Goal: Task Accomplishment & Management: Manage account settings

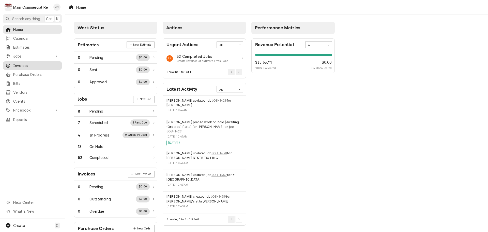
click at [24, 63] on span "Invoices" at bounding box center [36, 65] width 46 height 5
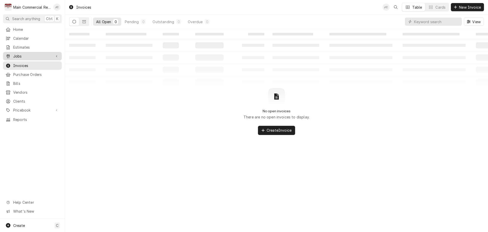
click at [33, 55] on span "Jobs" at bounding box center [32, 55] width 38 height 5
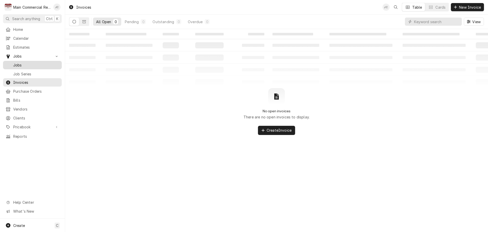
click at [23, 63] on span "Jobs" at bounding box center [36, 64] width 46 height 5
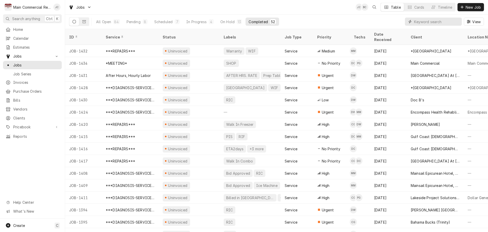
click at [442, 21] on input "Dynamic Content Wrapper" at bounding box center [436, 22] width 45 height 8
click at [442, 23] on input "Dynamic Content Wrapper" at bounding box center [436, 22] width 45 height 8
type input "1337"
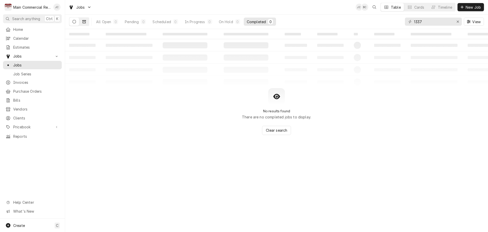
click at [84, 22] on icon "Dynamic Content Wrapper" at bounding box center [84, 22] width 4 height 4
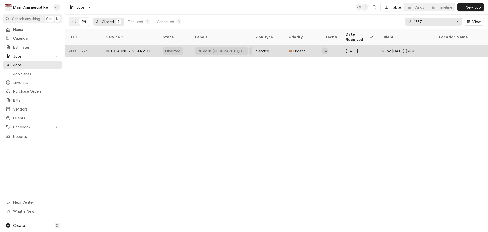
click at [132, 48] on div "***DIAGNOSIS-SERVICE CALL***" at bounding box center [130, 50] width 49 height 5
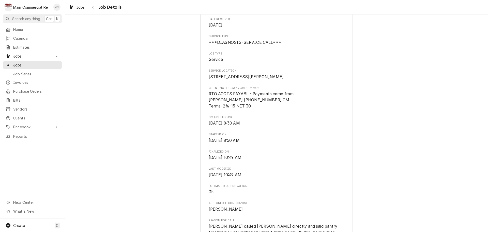
scroll to position [76, 0]
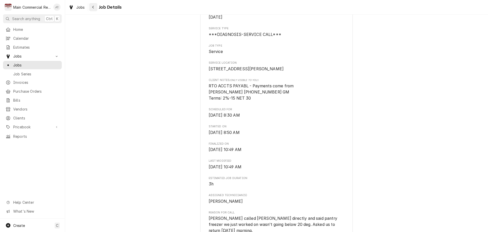
click at [93, 8] on icon "Navigate back" at bounding box center [93, 7] width 2 height 4
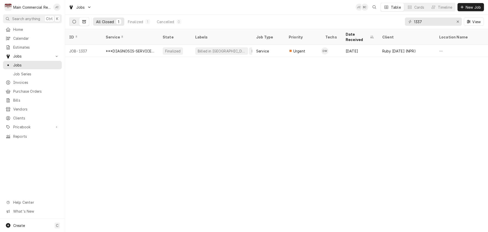
click at [74, 24] on button "Dynamic Content Wrapper" at bounding box center [74, 22] width 10 height 8
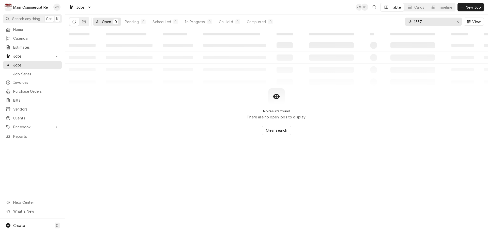
click at [459, 22] on div "Erase input" at bounding box center [457, 21] width 5 height 5
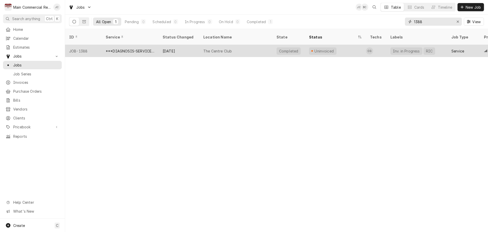
type input "1388"
click at [209, 45] on div "The Centre Club" at bounding box center [235, 51] width 73 height 12
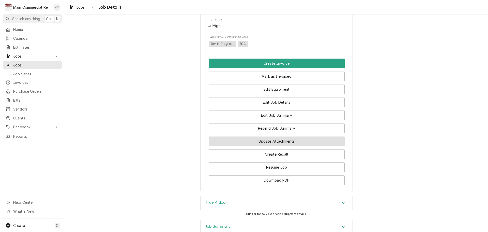
scroll to position [305, 0]
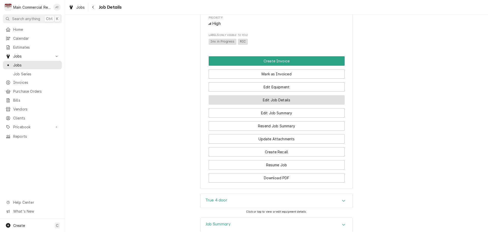
click at [270, 104] on button "Edit Job Details" at bounding box center [277, 99] width 136 height 9
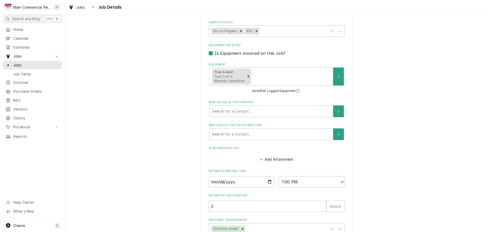
scroll to position [203, 0]
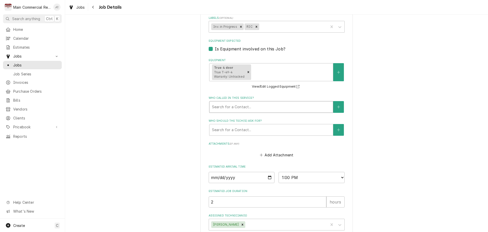
click at [283, 110] on div "Who called in this service?" at bounding box center [271, 106] width 118 height 9
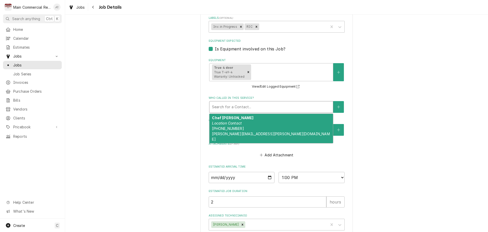
click at [212, 126] on span "(615) 593-3555 greg.epperson@invitedclubs.com" at bounding box center [271, 133] width 118 height 15
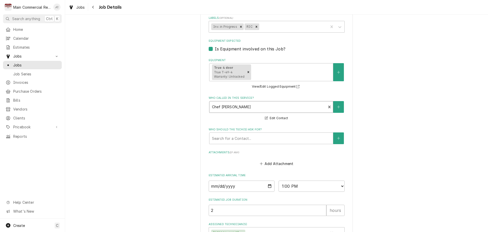
click at [383, 110] on div "The Centre Club The Centre Club / 123 S West Shore Blvd 8th Floor, Tampa, FL 33…" at bounding box center [276, 43] width 423 height 453
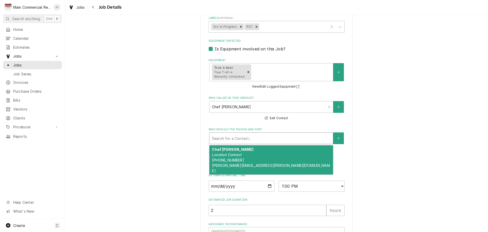
click at [271, 141] on div "Who should the tech(s) ask for?" at bounding box center [271, 137] width 118 height 9
click at [220, 160] on span "(615) 593-3555 greg.epperson@invitedclubs.com" at bounding box center [271, 165] width 118 height 15
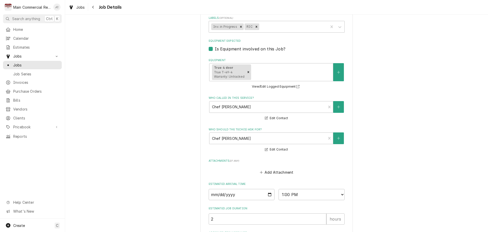
click at [398, 126] on div "The Centre Club The Centre Club / 123 S West Shore Blvd 8th Floor, Tampa, FL 33…" at bounding box center [276, 47] width 423 height 461
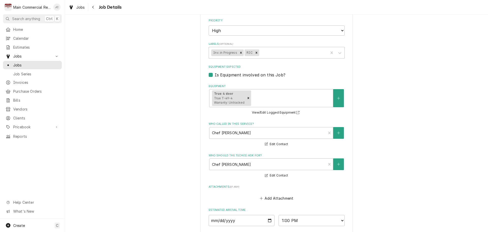
scroll to position [148, 0]
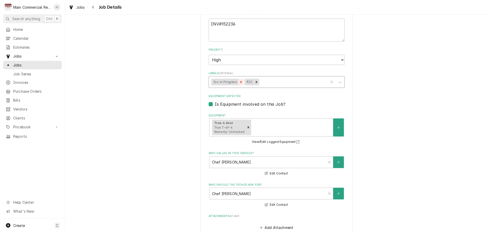
click at [239, 83] on icon "Remove Inv. in Progress" at bounding box center [241, 82] width 4 height 4
click at [256, 83] on div "Labels" at bounding box center [276, 81] width 99 height 9
type textarea "x"
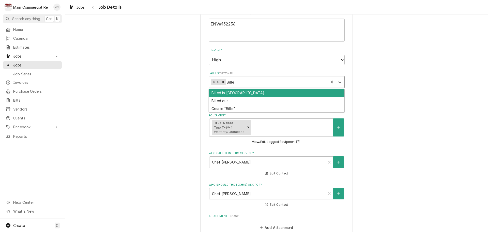
type input "Billed"
click at [234, 94] on div "Billed in [GEOGRAPHIC_DATA]" at bounding box center [276, 93] width 135 height 8
type textarea "x"
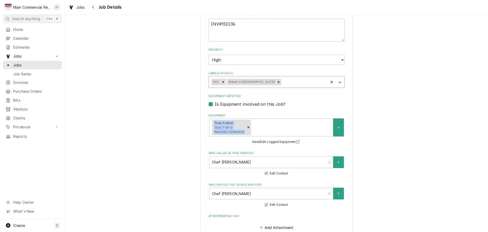
click at [369, 118] on div "The Centre Club The Centre Club / 123 S West Shore Blvd 8th Floor, Tampa, FL 33…" at bounding box center [276, 102] width 423 height 461
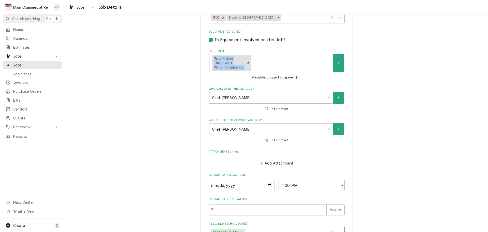
scroll to position [250, 0]
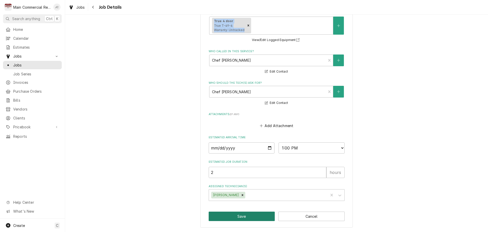
click at [237, 216] on button "Save" at bounding box center [242, 215] width 66 height 9
type textarea "x"
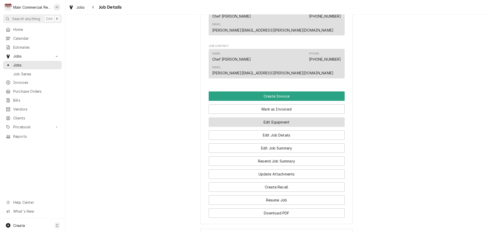
scroll to position [356, 0]
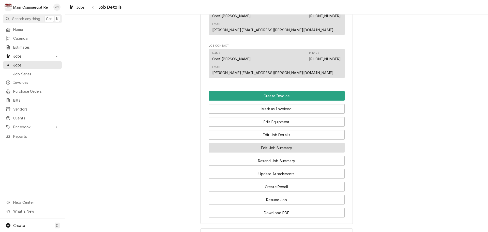
click at [284, 143] on button "Edit Job Summary" at bounding box center [277, 147] width 136 height 9
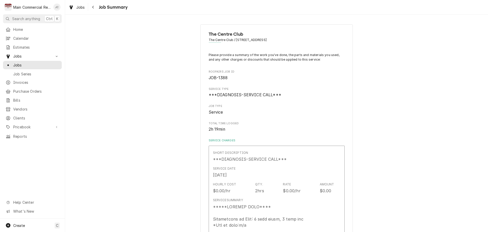
type textarea "x"
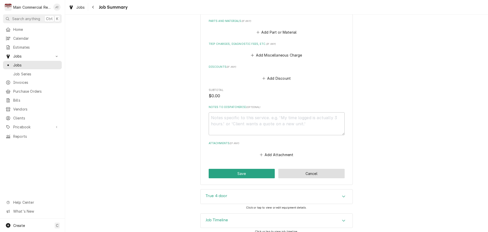
scroll to position [567, 0]
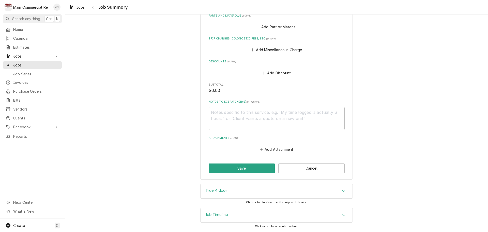
click at [325, 216] on div "Job Timeline" at bounding box center [277, 215] width 152 height 14
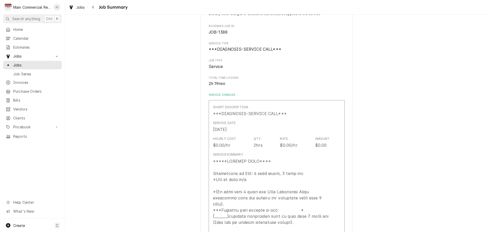
scroll to position [0, 0]
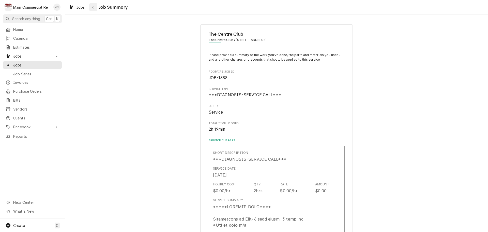
click at [93, 10] on button "Navigate back" at bounding box center [93, 7] width 8 height 8
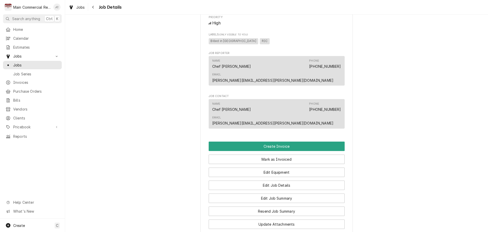
scroll to position [330, 0]
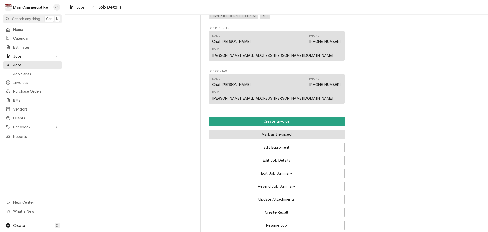
click at [269, 129] on button "Mark as Invoiced" at bounding box center [277, 133] width 136 height 9
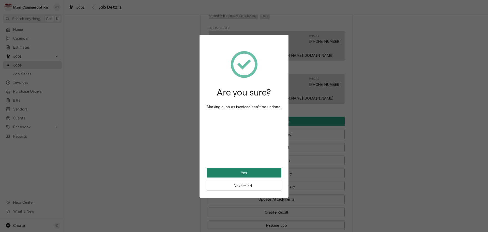
click at [252, 172] on button "Yes" at bounding box center [244, 172] width 75 height 9
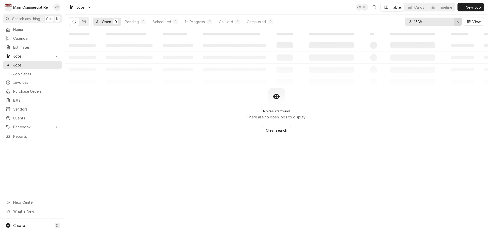
click at [457, 22] on icon "Erase input" at bounding box center [457, 22] width 3 height 4
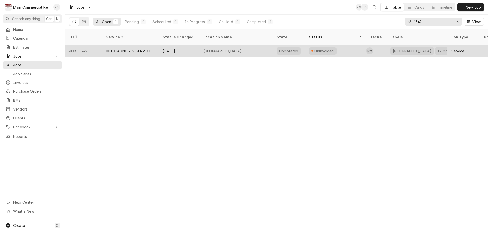
type input "1349"
click at [130, 48] on div "***DIAGNOSIS-SERVICE CALL***" at bounding box center [130, 50] width 49 height 5
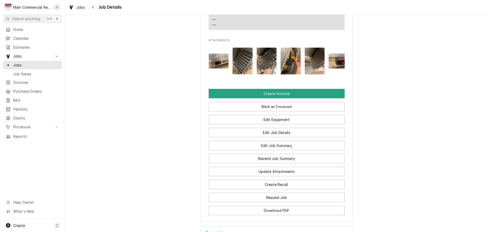
scroll to position [534, 0]
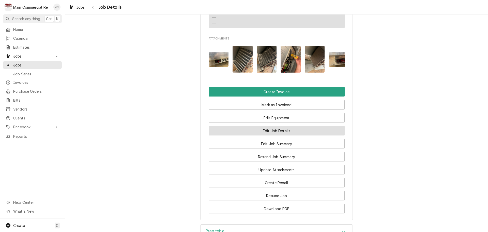
click at [280, 135] on button "Edit Job Details" at bounding box center [277, 130] width 136 height 9
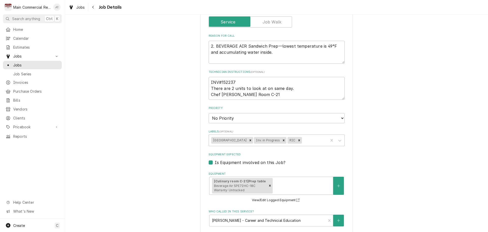
scroll to position [102, 0]
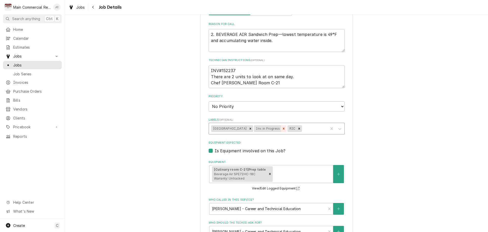
click at [285, 130] on div "Remove Inv. in Progress" at bounding box center [284, 128] width 6 height 7
click at [252, 129] on icon "Remove Hillsborough Cnty School" at bounding box center [251, 129] width 4 height 4
type textarea "x"
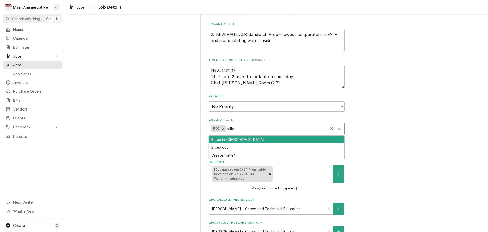
type input "billed"
click at [252, 139] on div "Billed in [GEOGRAPHIC_DATA]" at bounding box center [276, 139] width 135 height 8
type textarea "x"
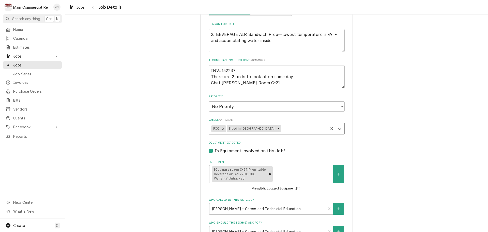
click at [361, 144] on div "*Hillsborough County Schools - Culinary Tampa Bay Tech High School / 6410 Orien…" at bounding box center [276, 155] width 423 height 475
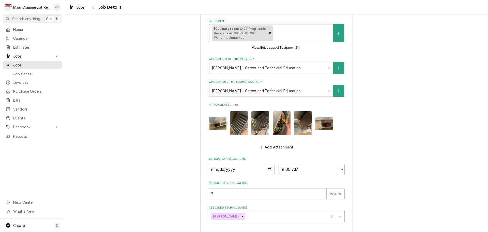
scroll to position [264, 0]
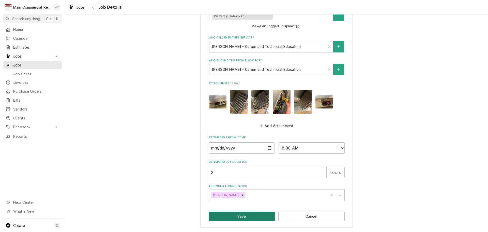
click at [235, 218] on button "Save" at bounding box center [242, 215] width 66 height 9
type textarea "x"
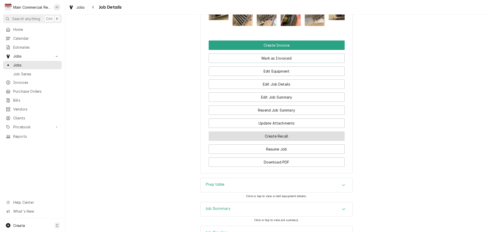
scroll to position [584, 0]
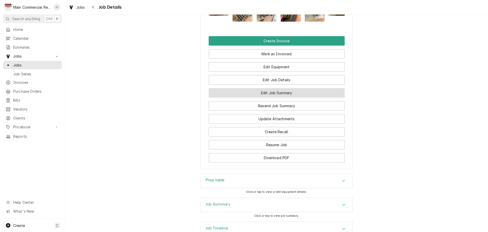
click at [272, 97] on button "Edit Job Summary" at bounding box center [277, 92] width 136 height 9
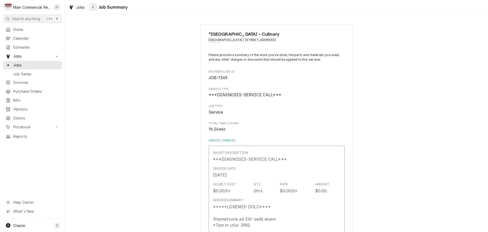
click at [93, 8] on icon "Navigate back" at bounding box center [93, 7] width 2 height 4
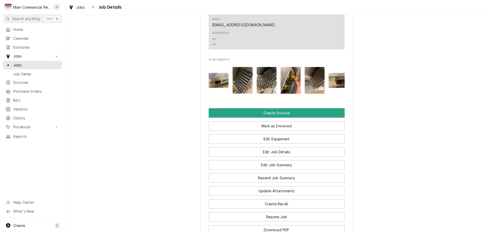
scroll to position [559, 0]
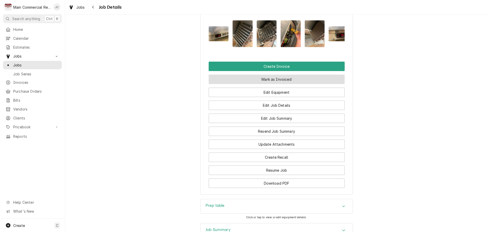
click at [270, 84] on button "Mark as Invoiced" at bounding box center [277, 78] width 136 height 9
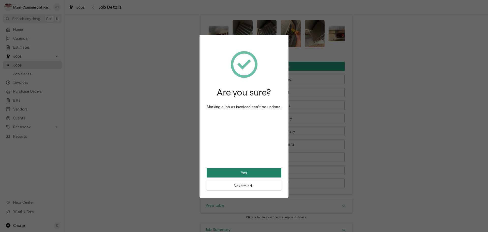
drag, startPoint x: 252, startPoint y: 172, endPoint x: 254, endPoint y: 169, distance: 4.0
click at [251, 172] on button "Yes" at bounding box center [244, 172] width 75 height 9
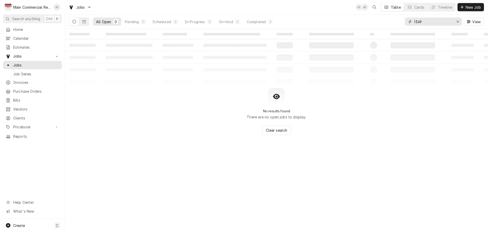
click at [451, 22] on input "1349" at bounding box center [433, 22] width 38 height 8
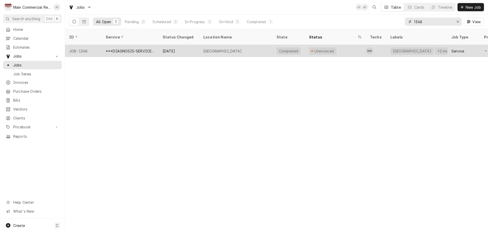
type input "1348"
click at [204, 48] on div "Hillsborough High School" at bounding box center [222, 50] width 38 height 5
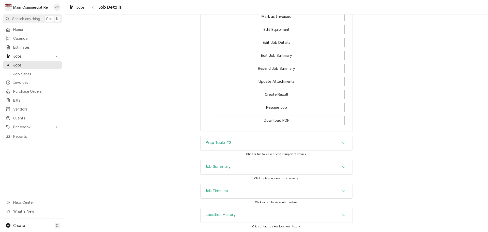
scroll to position [648, 0]
click at [342, 168] on icon "Accordion Header" at bounding box center [344, 167] width 4 height 4
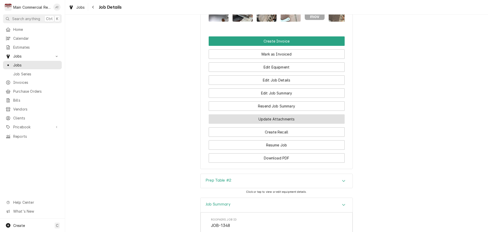
scroll to position [621, 0]
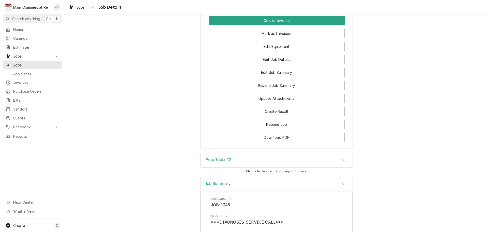
click at [279, 166] on div "Prep Table #2" at bounding box center [277, 160] width 152 height 14
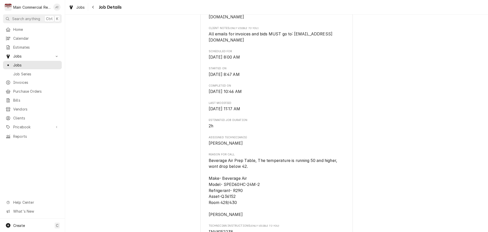
scroll to position [203, 0]
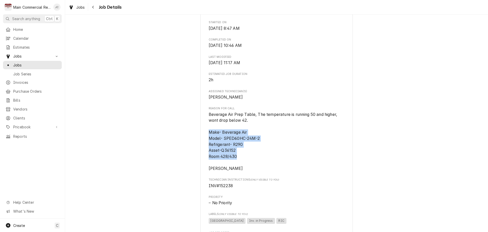
drag, startPoint x: 207, startPoint y: 136, endPoint x: 237, endPoint y: 163, distance: 40.2
click at [237, 163] on span "Beverage Air Prep Table, The temperature is running 50 and higher, wont drop be…" at bounding box center [277, 141] width 136 height 60
copy span "Make- Beverage Air Model- SPED60HC-24M-2 Refrigerant- R290 Asset-Q36152 Room 42…"
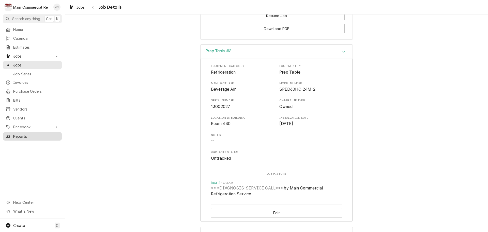
scroll to position [661, 0]
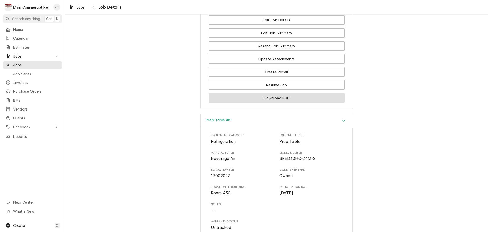
click at [284, 102] on button "Download PDF" at bounding box center [277, 97] width 136 height 9
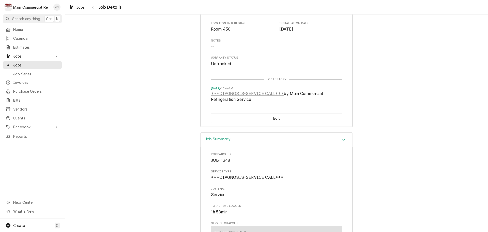
scroll to position [881, 0]
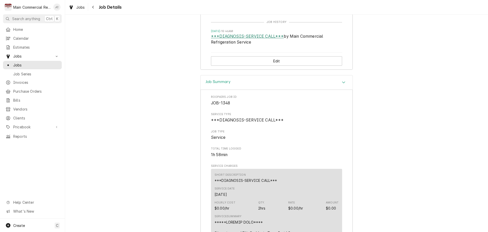
click at [235, 39] on link "***DIAGNOSIS-SERVICE CALL***" at bounding box center [247, 36] width 73 height 6
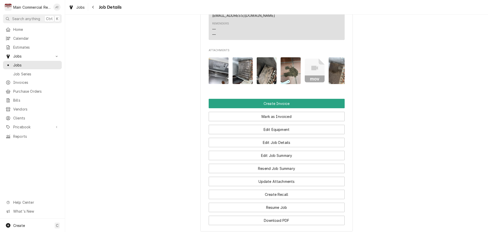
scroll to position [551, 0]
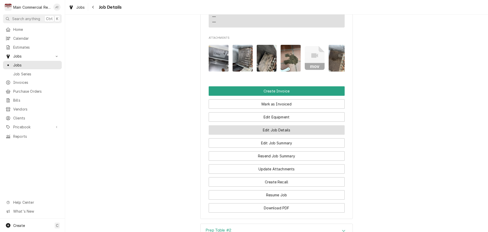
click at [275, 134] on button "Edit Job Details" at bounding box center [277, 129] width 136 height 9
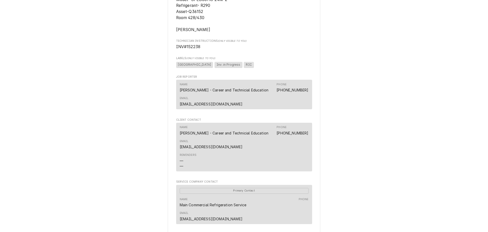
scroll to position [420, 0]
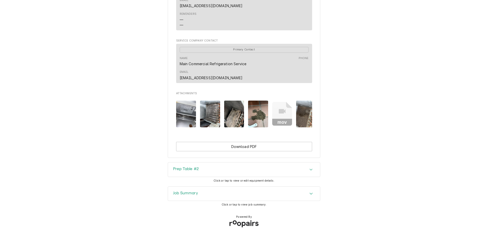
click at [254, 106] on img "Attachments" at bounding box center [258, 113] width 20 height 27
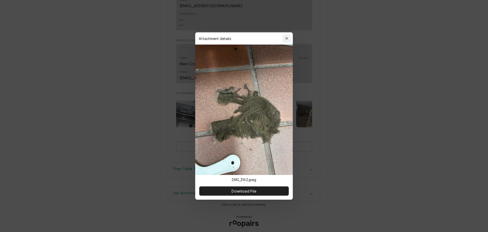
click at [286, 38] on icon "button" at bounding box center [286, 38] width 2 height 2
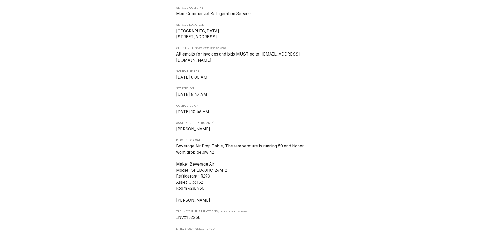
scroll to position [0, 0]
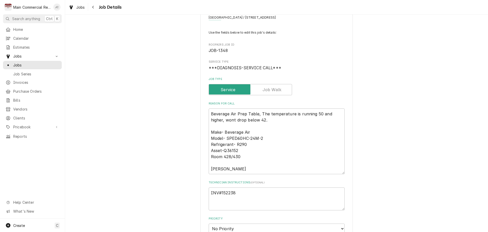
scroll to position [76, 0]
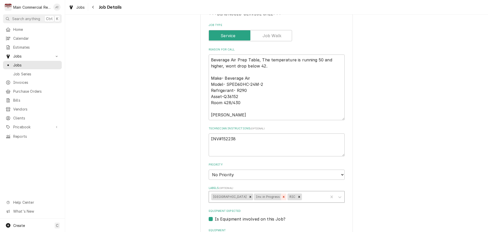
click at [285, 198] on icon "Remove Inv. in Progress" at bounding box center [284, 197] width 4 height 4
type textarea "x"
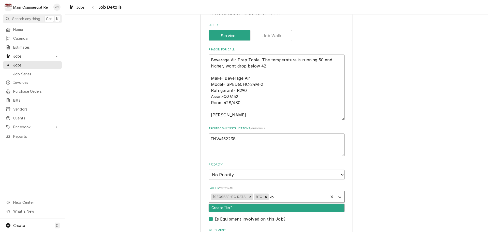
type input "k"
type input "bid"
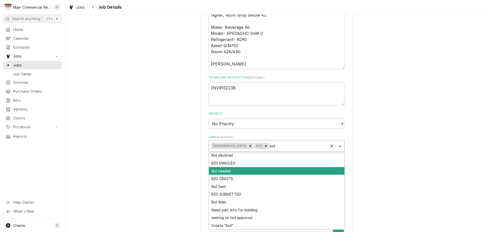
scroll to position [0, 0]
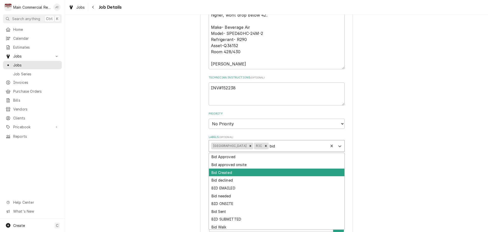
click at [233, 172] on div "Bid Created" at bounding box center [276, 172] width 135 height 8
type textarea "x"
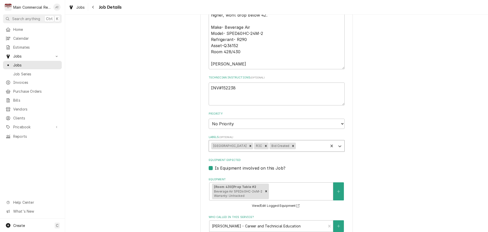
type textarea "x"
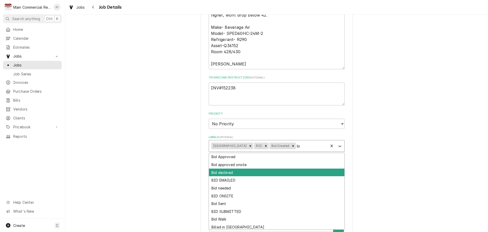
type input "bi"
click at [398, 146] on div "*Hillsborough County Schools - Culinary Hillsborough High School / 5000 Central…" at bounding box center [276, 152] width 423 height 518
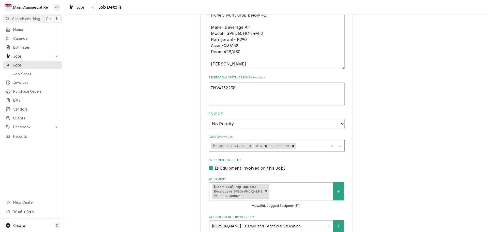
click at [307, 147] on div "Labels" at bounding box center [311, 145] width 29 height 9
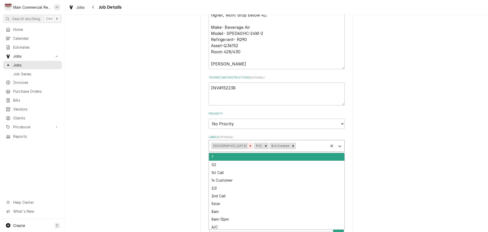
click at [251, 146] on icon "Remove Hillsborough Cnty School" at bounding box center [251, 146] width 4 height 4
type textarea "x"
click at [275, 147] on div "Labels" at bounding box center [290, 145] width 72 height 9
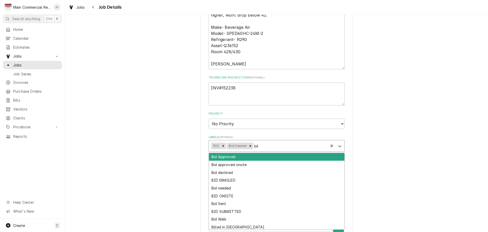
type input "bille"
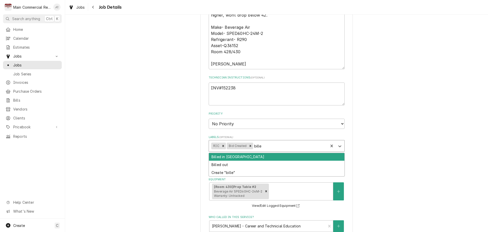
click at [246, 157] on div "Billed in [GEOGRAPHIC_DATA]" at bounding box center [276, 157] width 135 height 8
type textarea "x"
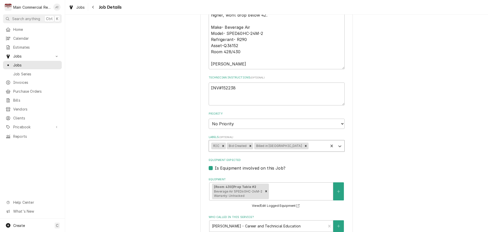
click at [378, 179] on div "*Hillsborough County Schools - Culinary Hillsborough High School / 5000 Central…" at bounding box center [276, 152] width 423 height 518
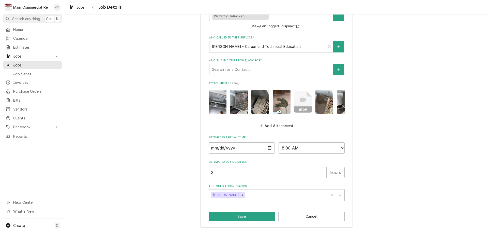
scroll to position [310, 0]
click at [251, 215] on button "Save" at bounding box center [242, 215] width 66 height 9
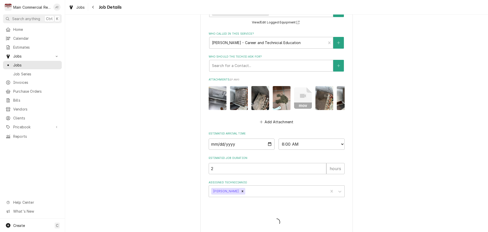
type textarea "x"
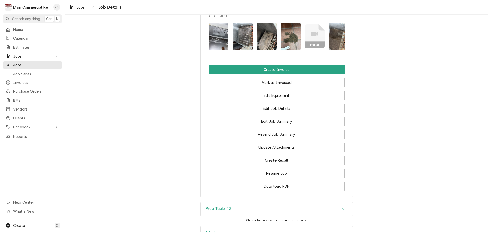
scroll to position [521, 0]
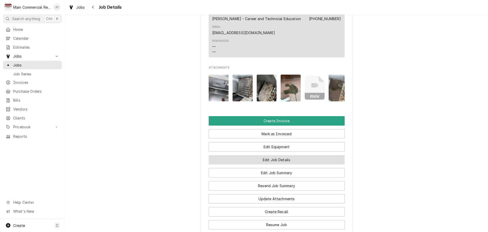
click at [281, 164] on button "Edit Job Details" at bounding box center [277, 159] width 136 height 9
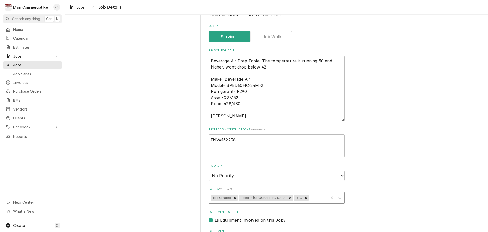
scroll to position [102, 0]
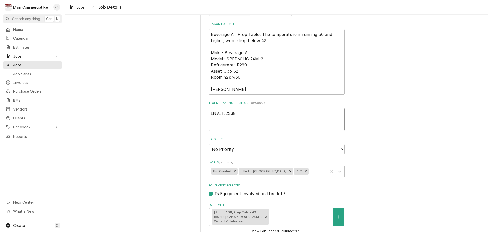
click at [244, 114] on textarea "INV#152238" at bounding box center [277, 119] width 136 height 23
type textarea "x"
type textarea "INV#152238"
type textarea "x"
type textarea "INV#152238 C"
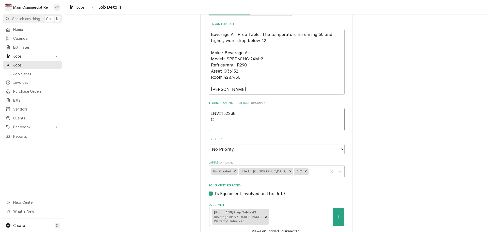
type textarea "x"
type textarea "INV#152238 Cr"
type textarea "x"
type textarea "INV#152238 Cre"
type textarea "x"
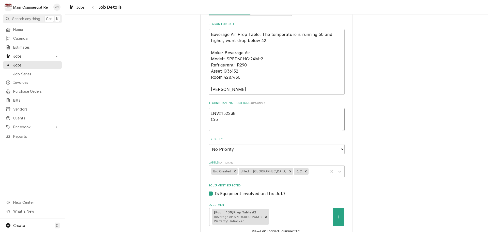
type textarea "INV#152238 Crea"
type textarea "x"
type textarea "INV#152238 Creat"
type textarea "x"
type textarea "INV#152238 Create"
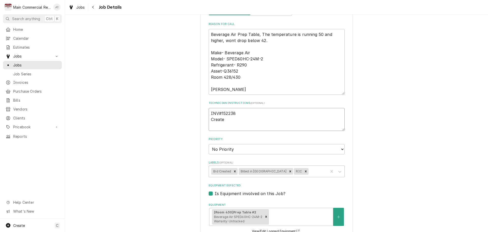
type textarea "x"
type textarea "INV#152238 Created"
type textarea "x"
type textarea "INV#152238 Created"
type textarea "x"
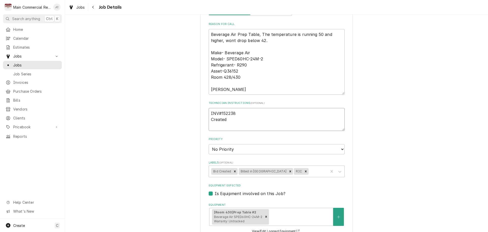
type textarea "INV#152238 Created Q"
type textarea "x"
type textarea "INV#152238 Created Q-"
type textarea "x"
type textarea "INV#152238 Created Q-3"
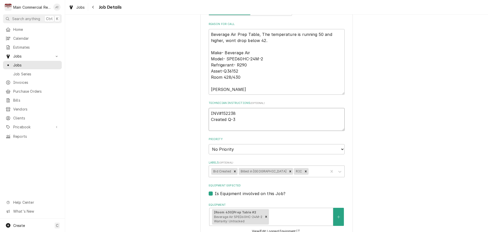
type textarea "x"
type textarea "INV#152238 Created Q-38"
type textarea "x"
type textarea "INV#152238 Created Q-385"
type textarea "x"
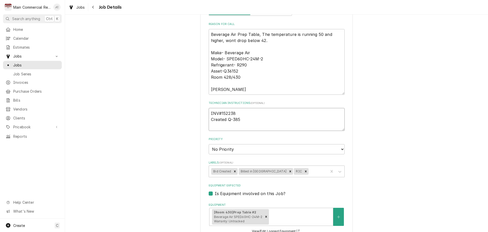
type textarea "INV#152238 Created Q-3852"
type textarea "x"
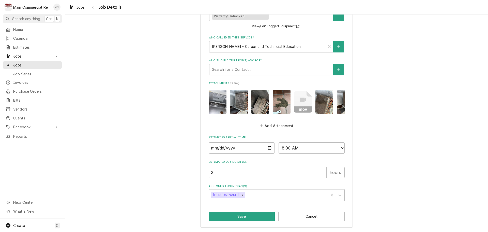
scroll to position [310, 0]
type textarea "INV#152238 Created Q-3852"
click at [244, 218] on button "Save" at bounding box center [242, 215] width 66 height 9
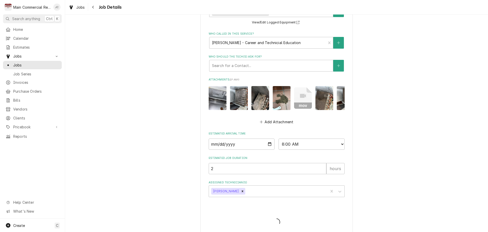
type textarea "x"
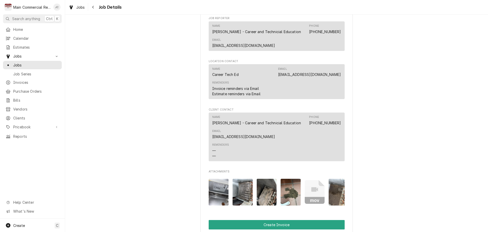
scroll to position [508, 0]
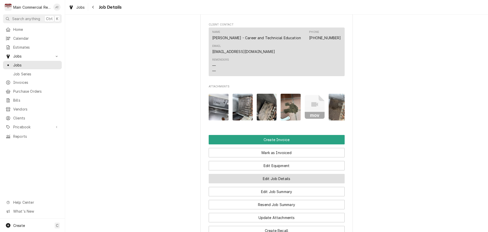
click at [270, 183] on button "Edit Job Details" at bounding box center [277, 178] width 136 height 9
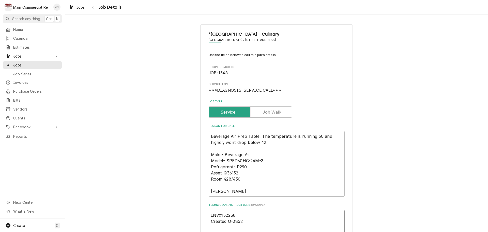
click at [242, 218] on textarea "INV#152238 Created Q-3852" at bounding box center [277, 220] width 136 height 23
type textarea "x"
type textarea "INV#152238 Created Q-385"
type textarea "x"
type textarea "INV#152238 Created Q-3854"
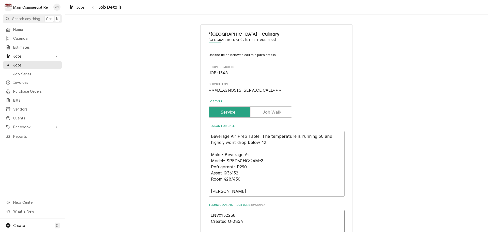
type textarea "x"
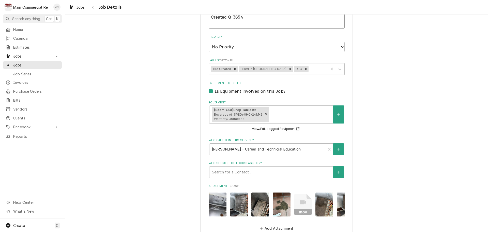
scroll to position [310, 0]
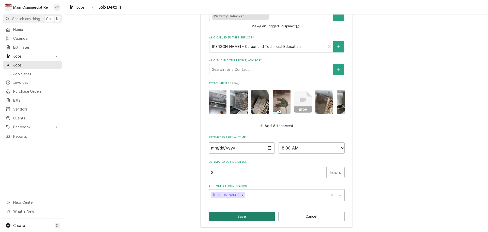
type textarea "INV#152238 Created Q-3854"
click at [249, 217] on button "Save" at bounding box center [242, 215] width 66 height 9
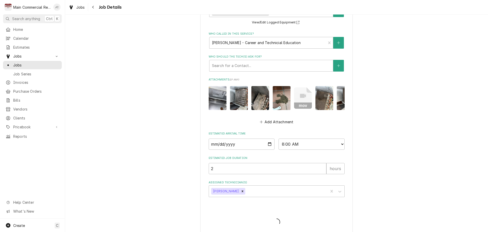
type textarea "x"
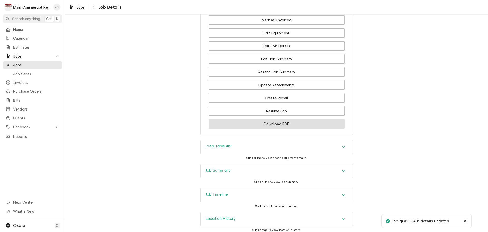
scroll to position [629, 0]
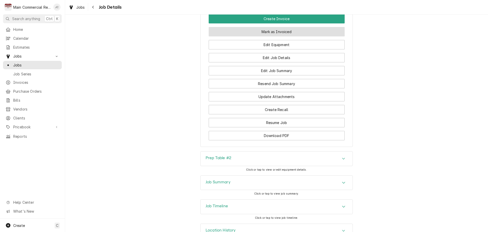
click at [275, 36] on button "Mark as Invoiced" at bounding box center [277, 31] width 136 height 9
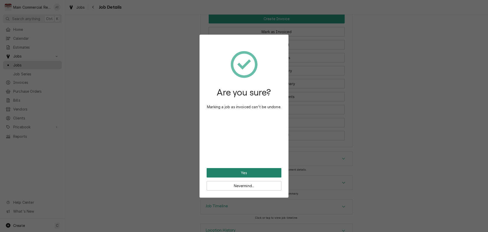
click at [239, 171] on button "Yes" at bounding box center [244, 172] width 75 height 9
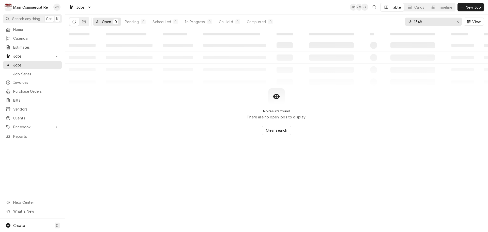
click at [447, 23] on input "1348" at bounding box center [433, 22] width 38 height 8
type input "1380"
click at [458, 21] on icon "Erase input" at bounding box center [458, 22] width 2 height 2
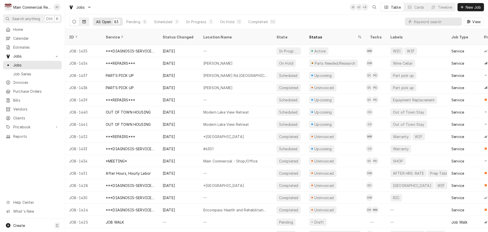
click at [85, 22] on icon "Dynamic Content Wrapper" at bounding box center [84, 22] width 4 height 4
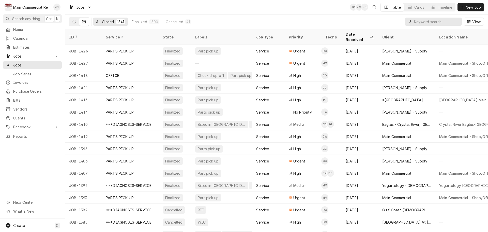
click at [448, 21] on input "Dynamic Content Wrapper" at bounding box center [436, 22] width 45 height 8
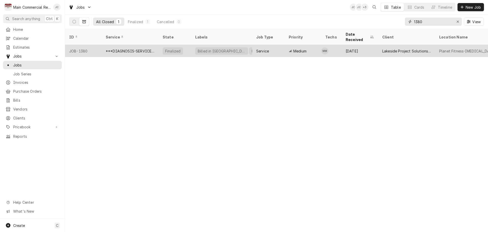
type input "1380"
click at [163, 47] on div "Finalized" at bounding box center [173, 50] width 20 height 7
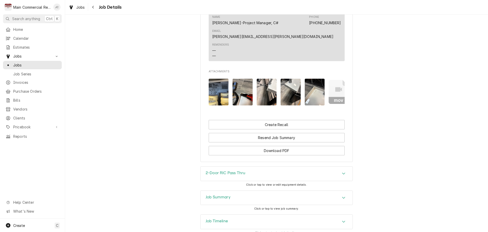
scroll to position [603, 0]
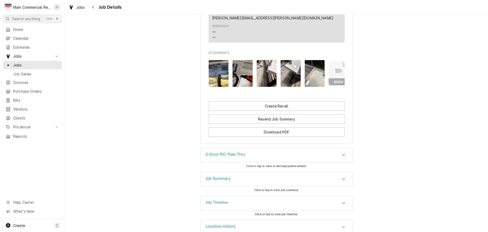
click at [231, 196] on div "Job Timeline" at bounding box center [277, 203] width 152 height 14
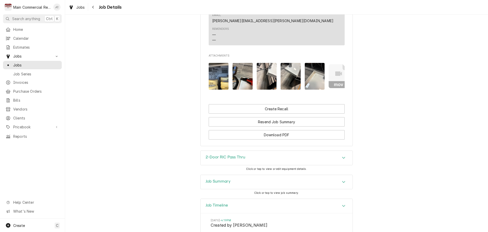
scroll to position [582, 0]
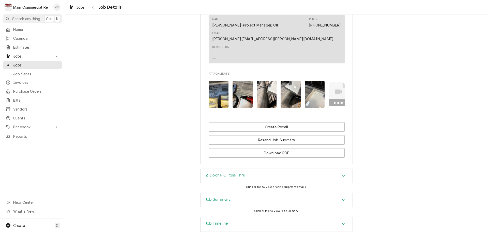
click at [258, 81] on img "Attachments" at bounding box center [267, 94] width 20 height 27
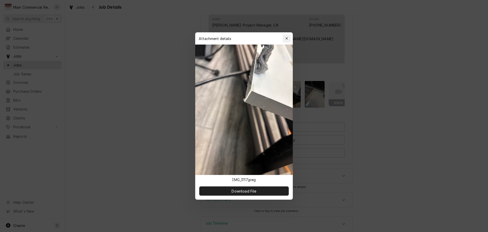
click at [285, 39] on icon "button" at bounding box center [286, 39] width 3 height 4
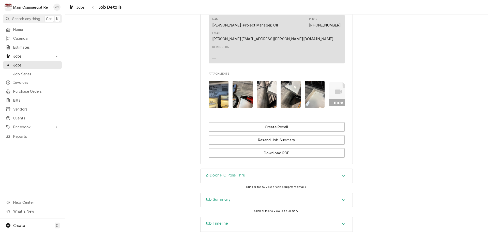
click at [292, 81] on img "Attachments" at bounding box center [291, 94] width 20 height 27
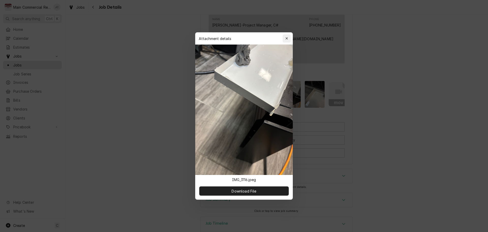
click at [287, 39] on icon "button" at bounding box center [286, 39] width 3 height 4
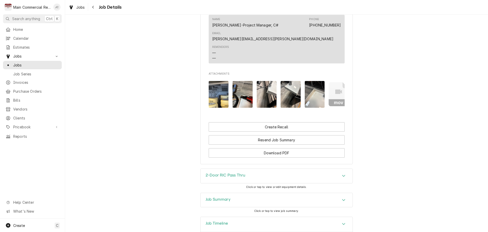
click at [315, 81] on img "Attachments" at bounding box center [315, 94] width 20 height 27
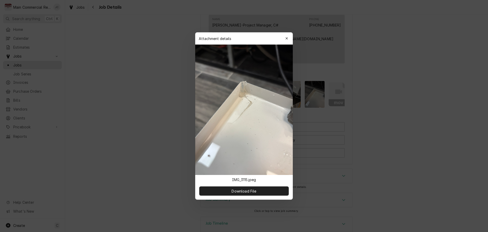
click at [288, 38] on div "button" at bounding box center [286, 38] width 5 height 5
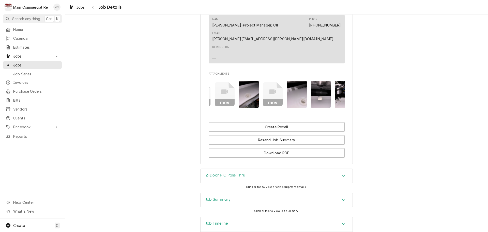
scroll to position [0, 142]
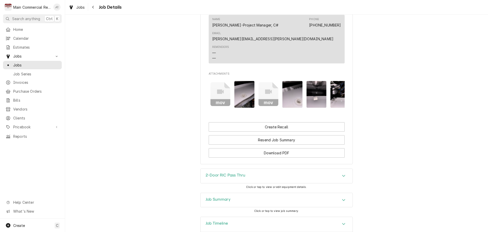
click at [244, 81] on img "Attachments" at bounding box center [244, 94] width 20 height 27
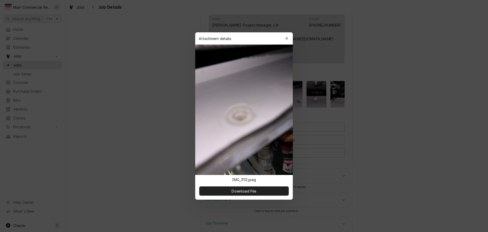
click at [285, 40] on div "button" at bounding box center [286, 38] width 5 height 5
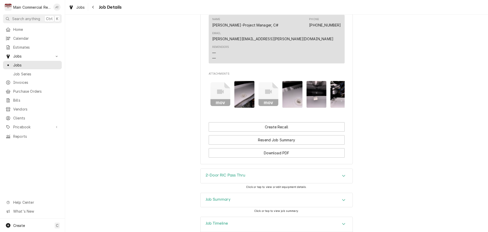
click at [310, 81] on img "Attachments" at bounding box center [316, 94] width 20 height 27
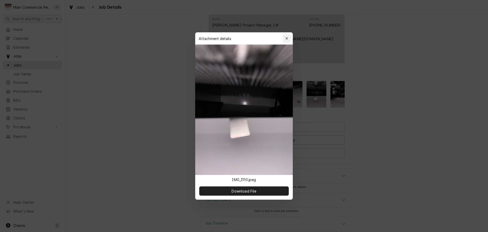
click at [288, 40] on div "button" at bounding box center [286, 38] width 5 height 5
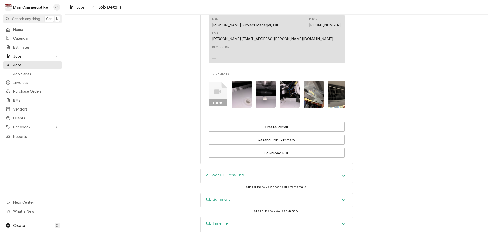
scroll to position [0, 203]
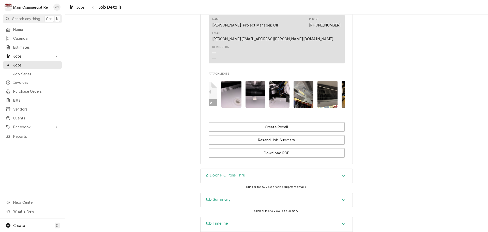
click at [277, 81] on img "Attachments" at bounding box center [279, 94] width 20 height 27
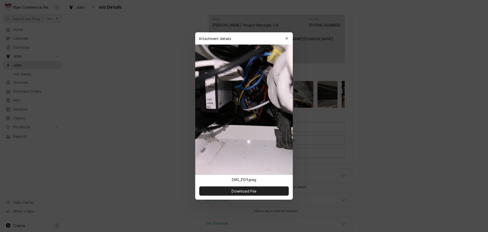
click at [287, 39] on icon "button" at bounding box center [286, 39] width 3 height 4
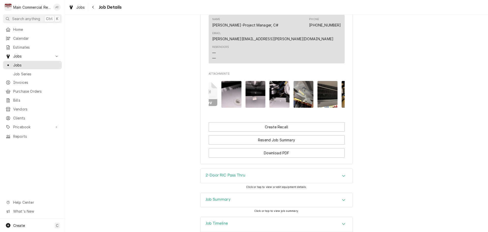
click at [305, 81] on img "Attachments" at bounding box center [304, 94] width 20 height 27
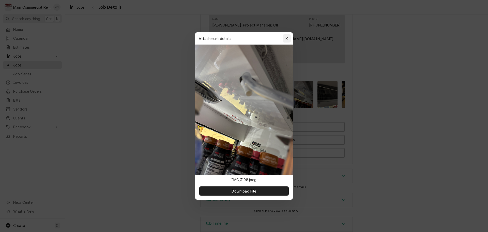
click at [287, 40] on icon "button" at bounding box center [286, 39] width 3 height 4
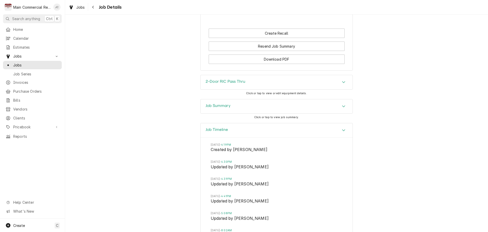
scroll to position [633, 0]
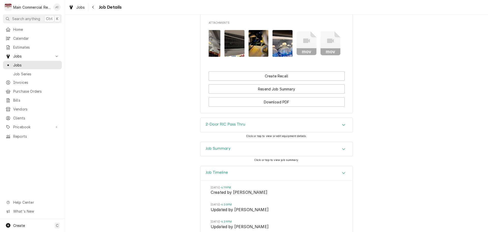
click at [277, 142] on div "Job Summary" at bounding box center [277, 149] width 152 height 14
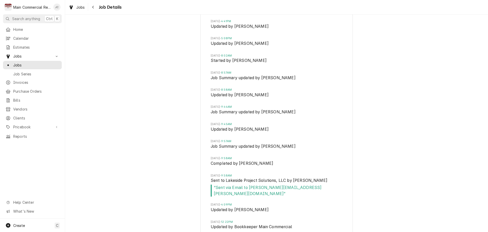
scroll to position [1585, 0]
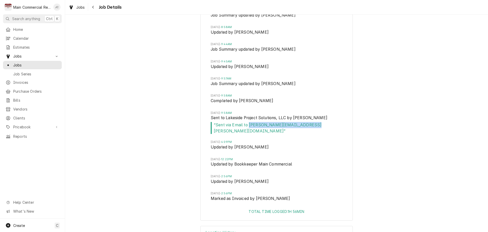
drag, startPoint x: 306, startPoint y: 112, endPoint x: 247, endPoint y: 114, distance: 58.5
click at [247, 122] on span "“ Sent via Email to jared.cassels@alkesideps.com ”" at bounding box center [277, 128] width 132 height 12
copy span "jared.cassels@alkesideps.com"
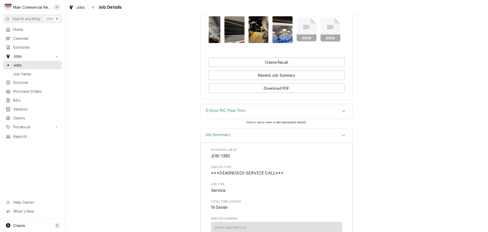
scroll to position [645, 0]
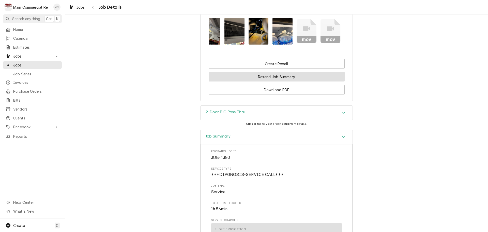
click button "Resend Job Summary"
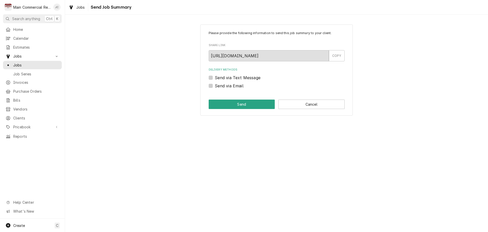
click label "Send via Email"
click input "Send via Email"
checkbox input "true"
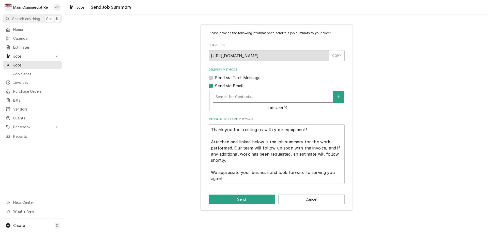
type textarea "x"
click div "Delivery Methods"
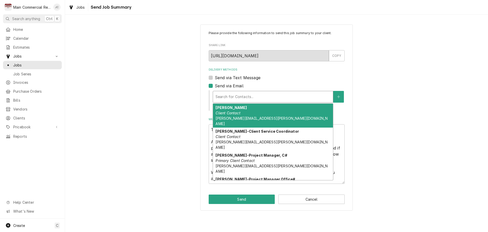
click div "Send via Text Message"
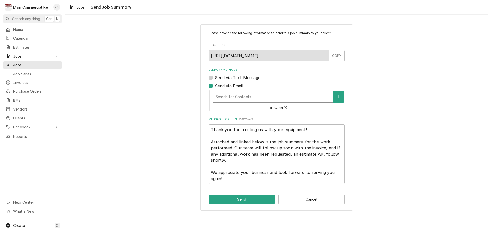
click div "Delivery Methods"
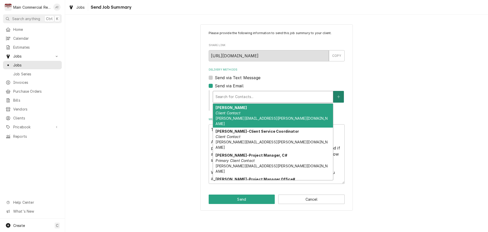
click icon "Create New Contact"
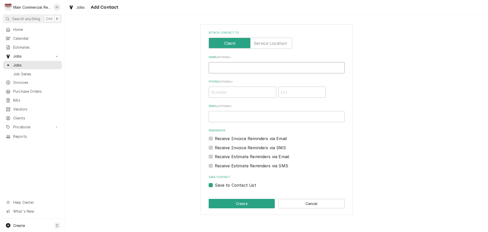
click input "Name ( optional )"
type input "Matt Johnson"
paste input "jared.cassels@alkesideps.com"
drag, startPoint x: 237, startPoint y: 117, endPoint x: 202, endPoint y: 114, distance: 35.2
click div "Attach contact to Name ( optional ) Matt Johnson Phone ( optional ) Email ( opt…"
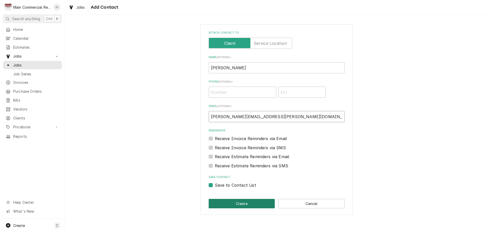
type input "matt.johnson@alkesideps.com"
click button "Create"
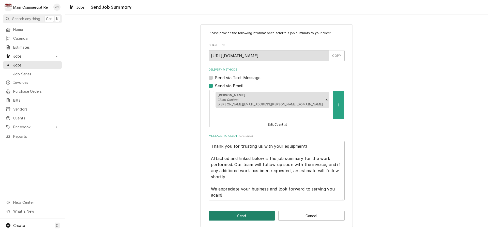
click button "Send"
type textarea "x"
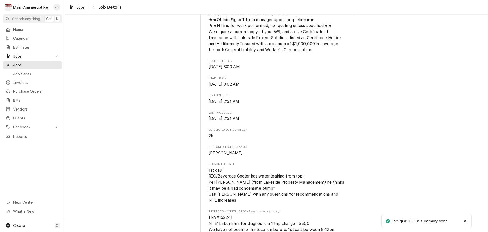
scroll to position [330, 0]
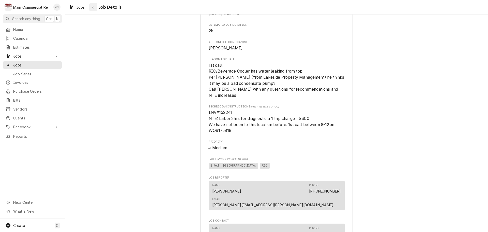
click at [91, 6] on div "Navigate back" at bounding box center [93, 7] width 5 height 5
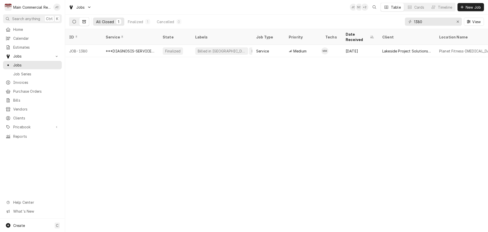
click at [74, 23] on icon "Dynamic Content Wrapper" at bounding box center [74, 22] width 4 height 4
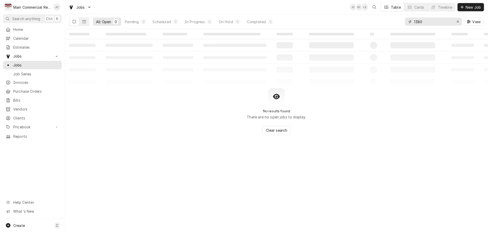
click at [432, 23] on input "1380" at bounding box center [433, 22] width 38 height 8
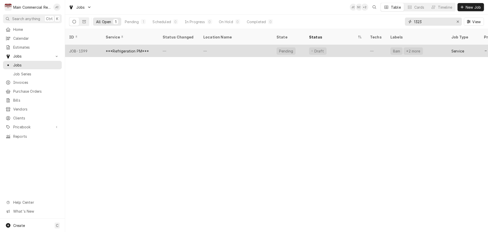
type input "1323"
click at [130, 48] on div "***Refrigeration PM***" at bounding box center [127, 50] width 43 height 5
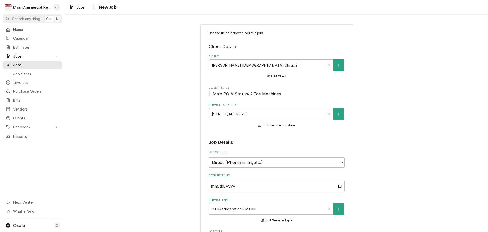
type textarea "x"
click at [91, 9] on div "Navigate back" at bounding box center [93, 7] width 5 height 5
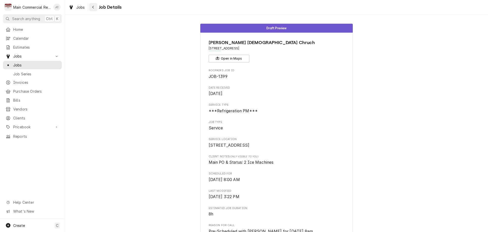
click at [93, 8] on icon "Navigate back" at bounding box center [93, 7] width 2 height 4
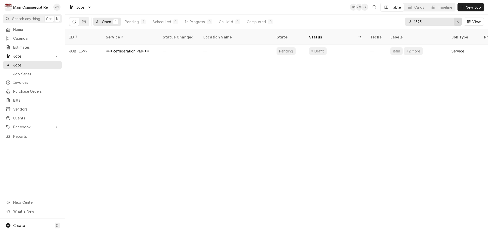
click at [456, 22] on div "Erase input" at bounding box center [457, 21] width 5 height 5
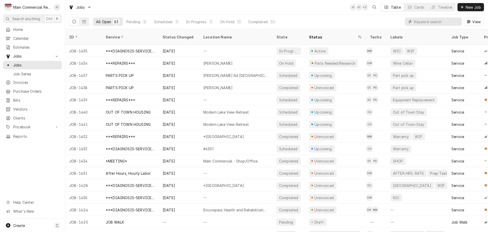
click at [445, 22] on input "Dynamic Content Wrapper" at bounding box center [436, 22] width 45 height 8
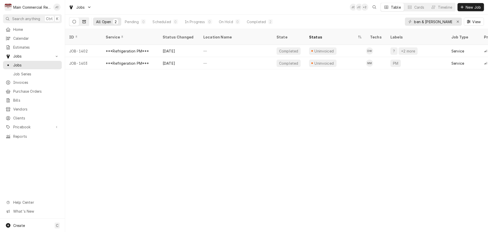
click at [86, 23] on button "Dynamic Content Wrapper" at bounding box center [84, 22] width 10 height 8
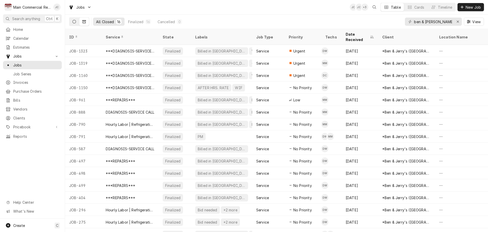
click at [75, 22] on icon "Dynamic Content Wrapper" at bounding box center [74, 22] width 4 height 4
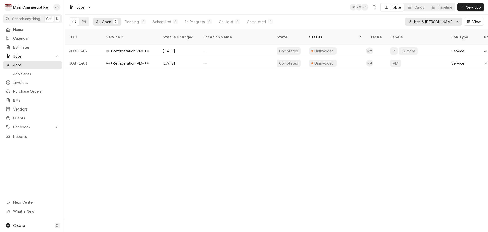
drag, startPoint x: 439, startPoint y: 22, endPoint x: 391, endPoint y: 21, distance: 47.3
click at [391, 21] on div "All Open 2 Pending 0 Scheduled 0 In Progress 0 On Hold 0 Completed 2 ben & [PER…" at bounding box center [276, 21] width 415 height 14
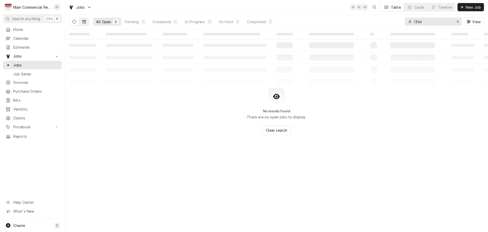
type input "1346"
click at [82, 22] on button "Dynamic Content Wrapper" at bounding box center [84, 22] width 10 height 8
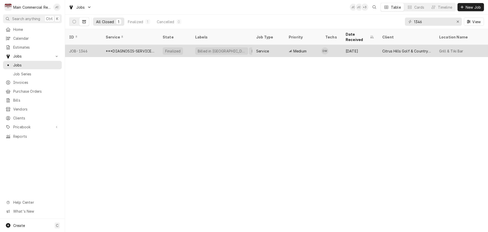
click at [127, 48] on div "***DIAGNOSIS-SERVICE CALL***" at bounding box center [130, 50] width 49 height 5
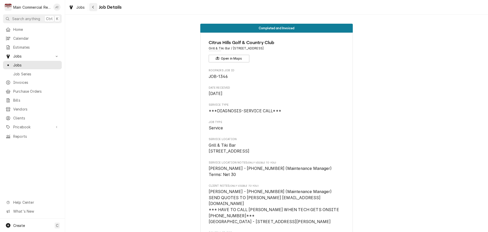
click at [94, 8] on div "Navigate back" at bounding box center [93, 7] width 5 height 5
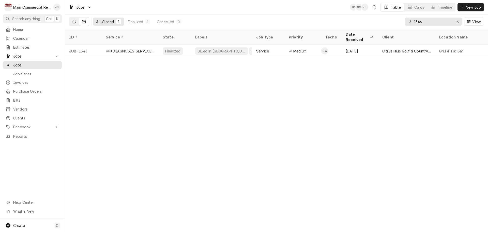
click at [76, 22] on icon "Dynamic Content Wrapper" at bounding box center [74, 22] width 4 height 4
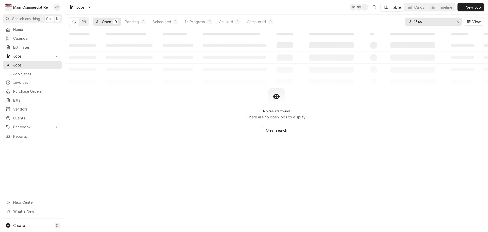
click at [458, 22] on icon "Erase input" at bounding box center [458, 22] width 2 height 2
click at [444, 23] on input "Dynamic Content Wrapper" at bounding box center [438, 22] width 48 height 8
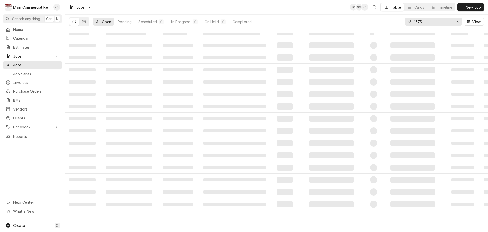
type input "1375"
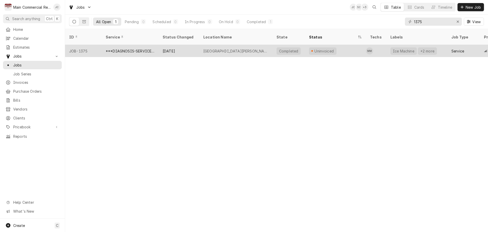
click at [160, 45] on div "[DATE]" at bounding box center [179, 51] width 41 height 12
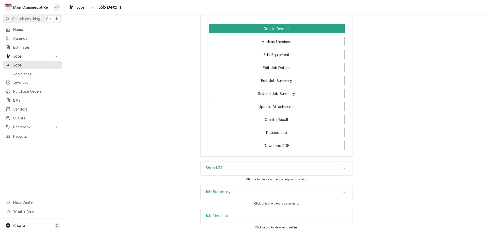
scroll to position [698, 0]
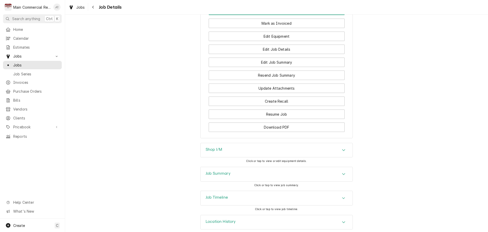
click at [342, 172] on icon "Accordion Header" at bounding box center [344, 174] width 4 height 4
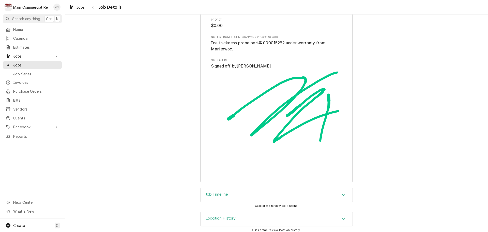
scroll to position [1408, 0]
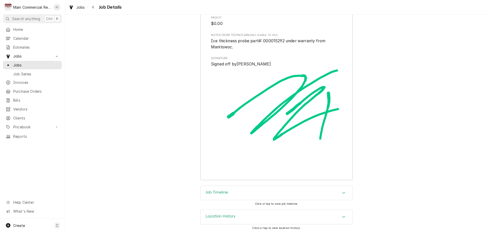
click at [292, 192] on div "Job Timeline" at bounding box center [277, 193] width 152 height 14
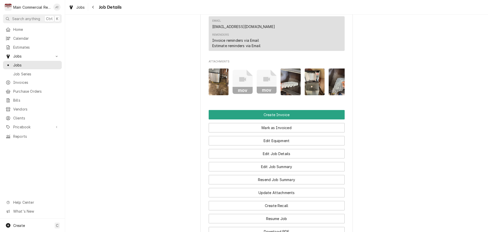
scroll to position [656, 0]
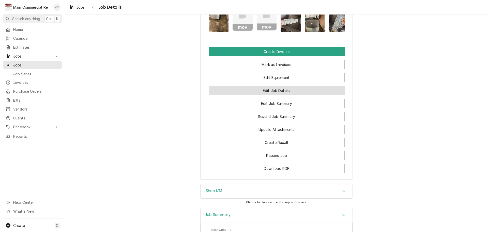
click at [267, 86] on button "Edit Job Details" at bounding box center [277, 90] width 136 height 9
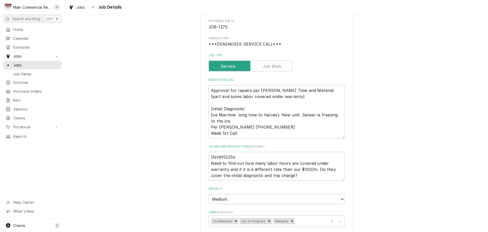
scroll to position [51, 0]
click at [237, 152] on textarea "INV#152254 Need to find out how many labor hours are covered under warranty and…" at bounding box center [277, 165] width 136 height 29
type textarea "x"
type textarea "INV#152254 Need to find out how many labor hours are covered under warranty and…"
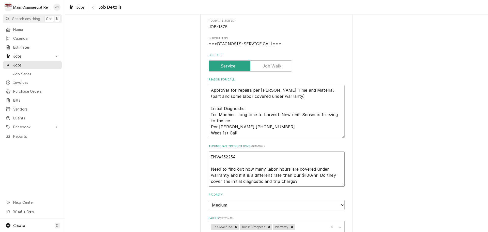
type textarea "x"
type textarea "INV#152254 9 Need to find out how many labor hours are covered under warranty a…"
type textarea "x"
type textarea "INV#152254 9/ Need to find out how many labor hours are covered under warranty …"
type textarea "x"
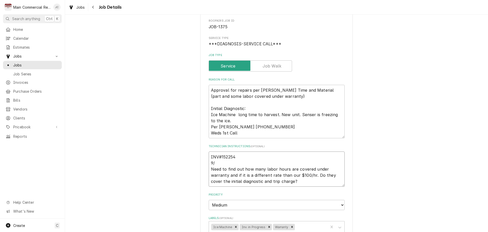
type textarea "INV#152254 9/2 Need to find out how many labor hours are covered under warranty…"
type textarea "x"
type textarea "INV#152254 9/22 Need to find out how many labor hours are covered under warrant…"
type textarea "x"
type textarea "INV#152254 9/22/ Need to find out how many labor hours are covered under warran…"
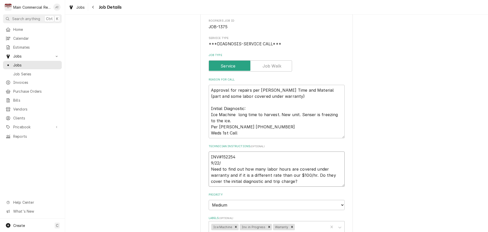
type textarea "x"
type textarea "INV#152254 9/22/2 Need to find out how many labor hours are covered under warra…"
type textarea "x"
type textarea "INV#152254 [DATE] Need to find out how many labor hours are covered under warra…"
type textarea "x"
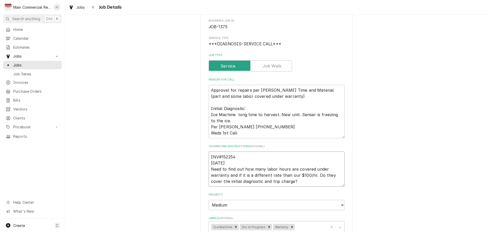
type textarea "INV#152254 [DATE]: Need to find out how many labor hours are covered under warr…"
type textarea "x"
type textarea "INV#152254 [DATE]: Need to find out how many labor hours are covered under warr…"
type textarea "x"
type textarea "INV#152254 [DATE]: o Need to find out how many labor hours are covered under wa…"
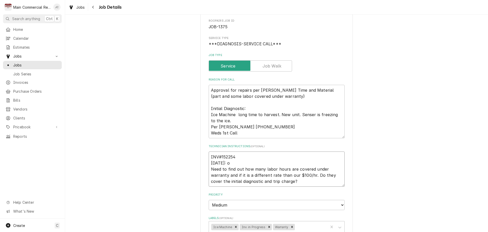
type textarea "x"
type textarea "INV#152254 [DATE]: on Need to find out how many labor hours are covered under w…"
type textarea "x"
type textarea "INV#152254 [DATE]: onl Need to find out how many labor hours are covered under …"
type textarea "x"
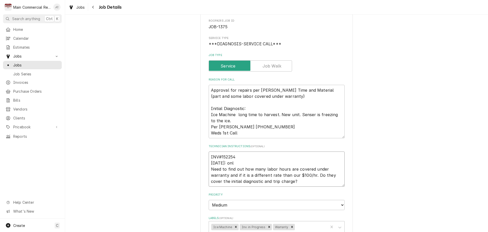
type textarea "INV#152254 [DATE]: only Need to find out how many labor hours are covered under…"
type textarea "x"
type textarea "INV#152254 [DATE]: only Need to find out how many labor hours are covered under…"
type textarea "x"
type textarea "INV#152254 [DATE]: only t Need to find out how many labor hours are covered und…"
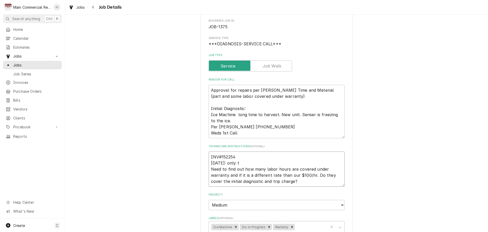
type textarea "x"
type textarea "INV#152254 [DATE]: only tw Need to find out how many labor hours are covered un…"
type textarea "x"
type textarea "INV#152254 [DATE]: only two Need to find out how many labor hours are covered u…"
type textarea "x"
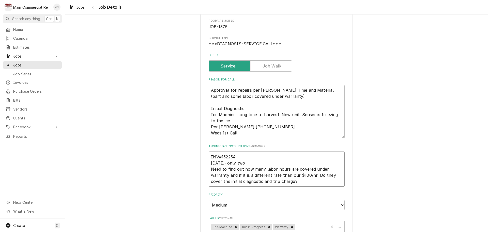
type textarea "INV#152254 [DATE]: only two Need to find out how many labor hours are covered u…"
type textarea "x"
type textarea "INV#152254 [DATE]: only two h Need to find out how many labor hours are covered…"
type textarea "x"
type textarea "INV#152254 [DATE]: only two ho Need to find out how many labor hours are covere…"
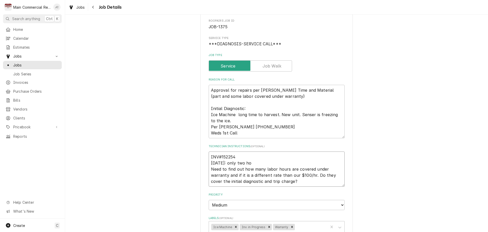
type textarea "x"
type textarea "INV#152254 [DATE]: only two hou Need to find out how many labor hours are cover…"
type textarea "x"
type textarea "INV#152254 [DATE]: only two hour Need to find out how many labor hours are cove…"
type textarea "x"
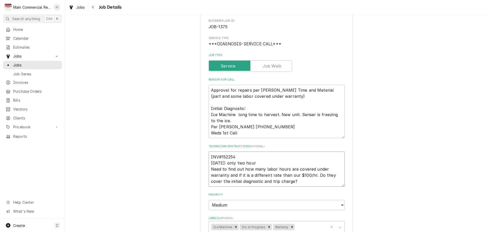
type textarea "INV#152254 [DATE]: only two hours Need to find out how many labor hours are cov…"
type textarea "x"
type textarea "INV#152254 9/22/25: only two hours Need to find out how many labor hours are co…"
type textarea "x"
type textarea "INV#152254 9/22/25: only two hours c Need to find out how many labor hours are …"
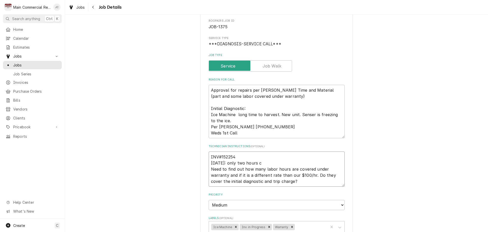
type textarea "x"
type textarea "INV#152254 9/22/25: only two hours co Need to find out how many labor hours are…"
type textarea "x"
type textarea "INV#152254 9/22/25: only two hours cov Need to find out how many labor hours ar…"
type textarea "x"
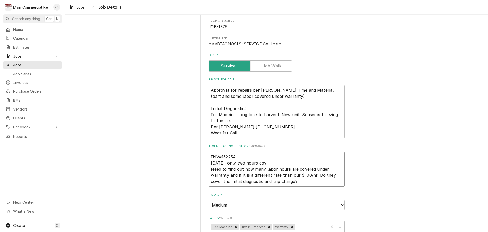
type textarea "INV#152254 9/22/25: only two hours cove Need to find out how many labor hours a…"
type textarea "x"
type textarea "INV#152254 9/22/25: only two hours cover Need to find out how many labor hours …"
type textarea "x"
type textarea "INV#152254 9/22/25: only two hours covere Need to find out how many labor hours…"
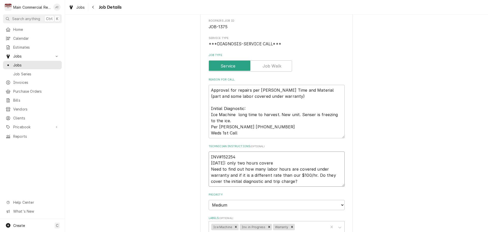
type textarea "x"
type textarea "INV#152254 9/22/25: only two hours covered Need to find out how many labor hour…"
type textarea "x"
type textarea "INV#152254 9/22/25: only two hours covered Need to find out how many labor hour…"
type textarea "x"
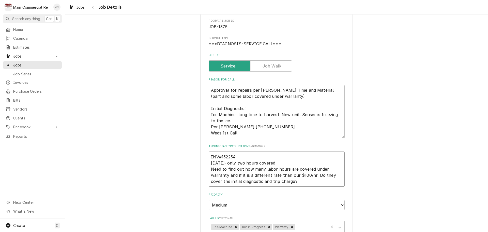
type textarea "INV#152254 9/22/25: only two hours covered u Need to find out how many labor ho…"
type textarea "x"
type textarea "INV#152254 9/22/25: only two hours covered un Need to find out how many labor h…"
type textarea "x"
type textarea "INV#152254 9/22/25: only two hours covered und Need to find out how many labor …"
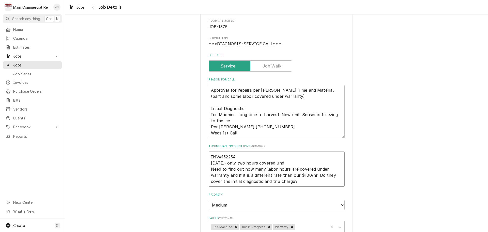
type textarea "x"
type textarea "INV#152254 9/22/25: only two hours covered unde Need to find out how many labor…"
type textarea "x"
type textarea "INV#152254 9/22/25: only two hours covered under Need to find out how many labo…"
type textarea "x"
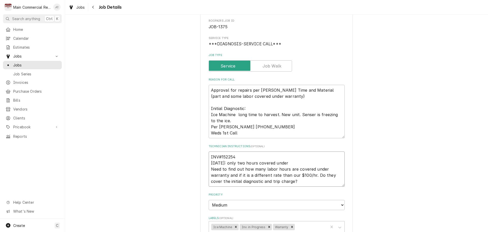
type textarea "INV#152254 9/22/25: only two hours covered under Need to find out how many labo…"
type textarea "x"
type textarea "INV#152254 9/22/25: only two hours covered under w Need to find out how many la…"
type textarea "x"
type textarea "INV#152254 9/22/25: only two hours covered under wa Need to find out how many l…"
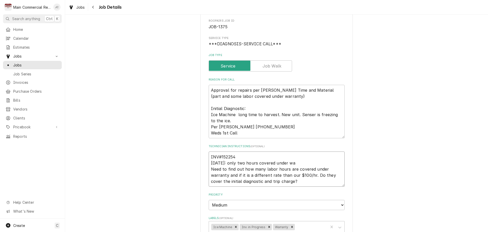
type textarea "x"
type textarea "INV#152254 9/22/25: only two hours covered under war Need to find out how many …"
type textarea "x"
type textarea "INV#152254 9/22/25: only two hours covered under warr Need to find out how many…"
type textarea "x"
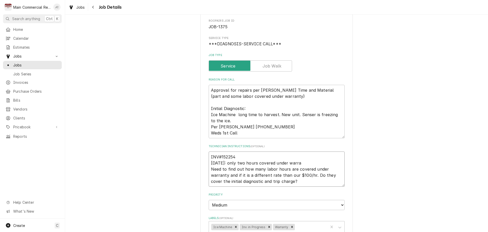
type textarea "INV#152254 9/22/25: only two hours covered under warran Need to find out how ma…"
type textarea "x"
type textarea "INV#152254 9/22/25: only two hours covered under warrant Need to find out how m…"
type textarea "x"
type textarea "INV#152254 9/22/25: only two hours covered under warranty Need to find out how …"
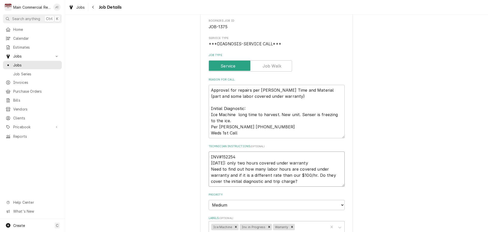
type textarea "x"
type textarea "INV#152254 9/22/25: only two hours covered under warranty Need to find out how …"
type textarea "x"
type textarea "INV#152254 9/22/25: only two hours covered under warranty f Need to find out ho…"
type textarea "x"
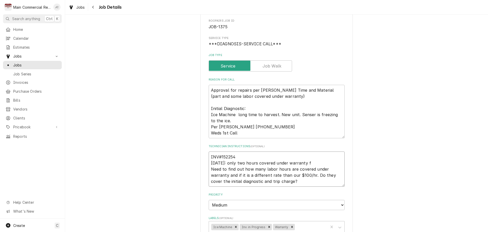
type textarea "INV#152254 9/22/25: only two hours covered under warranty fo Need to find out h…"
type textarea "x"
type textarea "INV#152254 9/22/25: only two hours covered under warranty for Need to find out …"
type textarea "x"
type textarea "INV#152254 9/22/25: only two hours covered under warranty for Need to find out …"
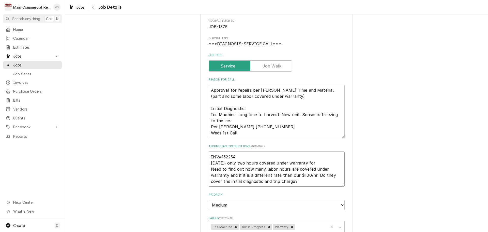
type textarea "x"
type textarea "INV#152254 9/22/25: only two hours covered under warranty for t Need to find ou…"
type textarea "x"
type textarea "INV#152254 9/22/25: only two hours covered under warranty for th Need to find o…"
type textarea "x"
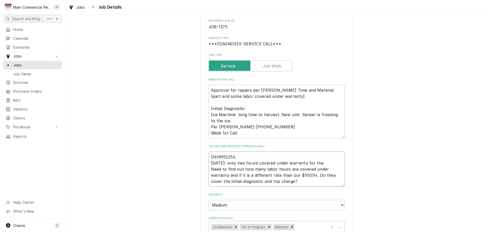
type textarea "INV#152254 9/22/25: only two hours covered under warranty for the Need to find …"
type textarea "x"
type textarea "INV#152254 9/22/25: only two hours covered under warranty for the r Need to fin…"
type textarea "x"
type textarea "INV#152254 9/22/25: only two hours covered under warranty for the re Need to fi…"
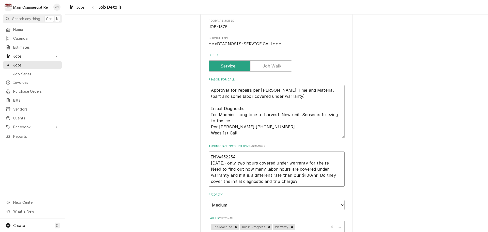
type textarea "x"
type textarea "INV#152254 9/22/25: only two hours covered under warranty for the rep Need to f…"
type textarea "x"
type textarea "INV#152254 9/22/25: only two hours covered under warranty for the repa Need to …"
type textarea "x"
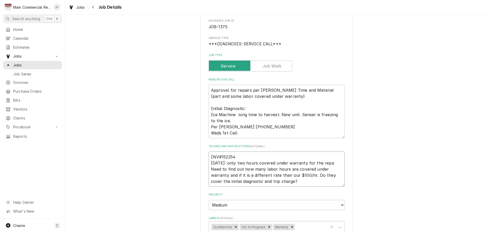
type textarea "INV#152254 9/22/25: only two hours covered under warranty for the repai Need to…"
type textarea "x"
type textarea "INV#152254 9/22/25: only two hours covered under warranty for the repair Need t…"
type textarea "x"
type textarea "INV#152254 9/22/25: only two hours covered under warranty for the repair. Need …"
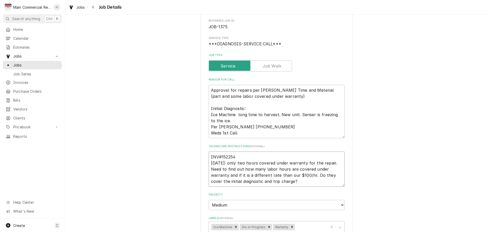
type textarea "x"
type textarea "INV#152254 9/22/25: only two hours covered under warranty for the repair.* Need…"
type textarea "x"
type textarea "INV#152254 9/22/25: only two hours covered under warranty for the repair.*J Nee…"
type textarea "x"
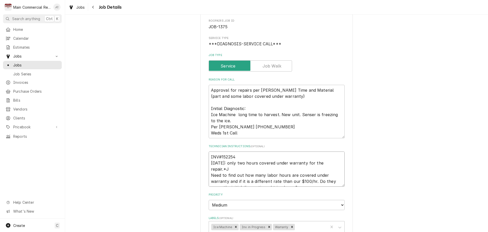
type textarea "INV#152254 9/22/25: only two hours covered under warranty for the repair.*JC Ne…"
click at [331, 158] on textarea "INV#152254 9/22/25: only two hours covered under warranty for the repair.*JC Ne…" at bounding box center [277, 168] width 136 height 35
type textarea "x"
type textarea "INV#152254 9/22/25: only two hours covered under warranty for the repair..*JC N…"
type textarea "x"
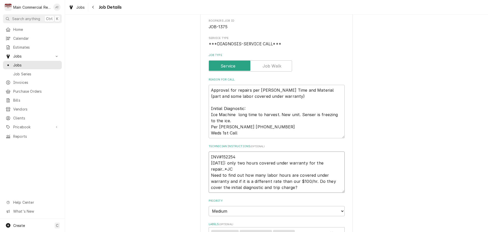
type textarea "INV#152254 9/22/25: only two hours covered under warranty for the repair. .*JC …"
type textarea "x"
type textarea "INV#152254 9/22/25: only two hours covered under warranty for the repair. R.*JC…"
type textarea "x"
type textarea "INV#152254 9/22/25: only two hours covered under warranty for the repair. Re.*J…"
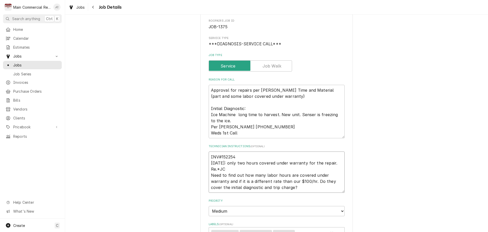
type textarea "x"
type textarea "INV#152254 9/22/25: only two hours covered under warranty for the repair. Rep.*…"
type textarea "x"
type textarea "INV#152254 9/22/25: only two hours covered under warranty for the repair. Repa.…"
type textarea "x"
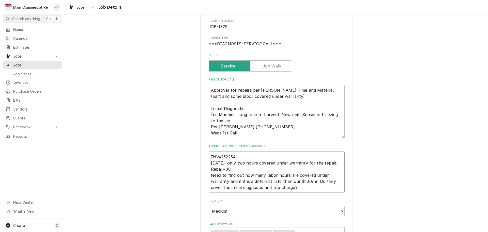
type textarea "INV#152254 9/22/25: only two hours covered under warranty for the repair. Repai…"
type textarea "x"
type textarea "INV#152254 9/22/25: only two hours covered under warranty for the repair. Repai…"
type textarea "x"
type textarea "INV#152254 9/22/25: only two hours covered under warranty for the repair. Repai…"
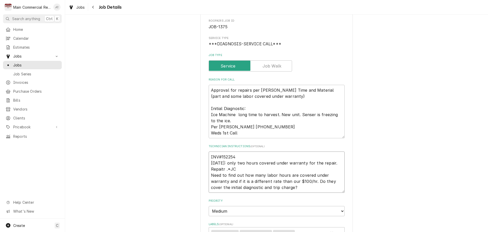
type textarea "x"
type textarea "INV#152254 9/22/25: only two hours covered under warranty for the repair. Repai…"
type textarea "x"
type textarea "INV#152254 9/22/25: only two hours covered under warranty for the repair. Repai…"
type textarea "x"
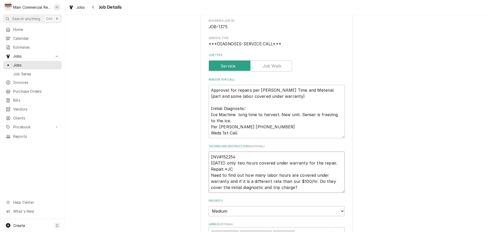
type textarea "INV#152254 9/22/25: only two hours covered under warranty for the repair. Repai…"
type textarea "x"
type textarea "INV#152254 9/22/25: only two hours covered under warranty for the repair. Repai…"
type textarea "x"
type textarea "INV#152254 9/22/25: only two hours covered under warranty for the repair. Repai…"
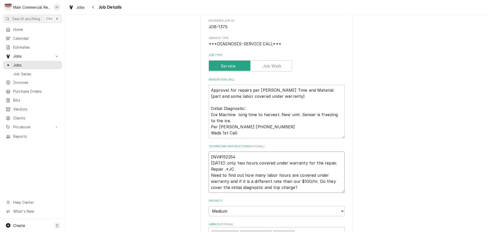
type textarea "x"
type textarea "INV#152254 9/22/25: only two hours covered under warranty for the repair. Repai…"
type textarea "x"
type textarea "INV#152254 9/22/25: only two hours covered under warranty for the repair. Repai…"
type textarea "x"
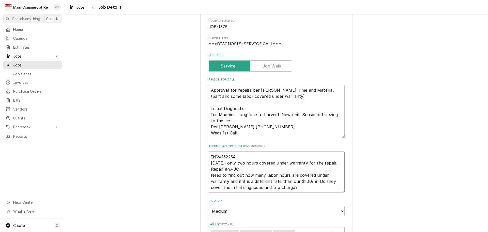
type textarea "INV#152254 9/22/25: only two hours covered under warranty for the repair. Repai…"
type textarea "x"
type textarea "INV#152254 9/22/25: only two hours covered under warranty for the repair. Repai…"
type textarea "x"
type textarea "INV#152254 9/22/25: only two hours covered under warranty for the repair. Repai…"
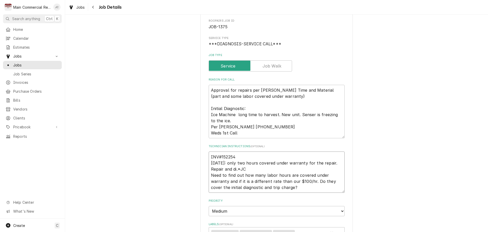
type textarea "x"
type textarea "INV#152254 9/22/25: only two hours covered under warranty for the repair. Repai…"
type textarea "x"
type textarea "INV#152254 9/22/25: only two hours covered under warranty for the repair. Repai…"
type textarea "x"
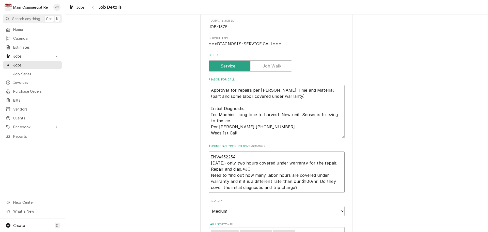
type textarea "INV#152254 9/22/25: only two hours covered under warranty for the repair. Repai…"
type textarea "x"
type textarea "INV#152254 9/22/25: only two hours covered under warranty for the repair. Repai…"
type textarea "x"
type textarea "INV#152254 9/22/25: only two hours covered under warranty for the repair. Repai…"
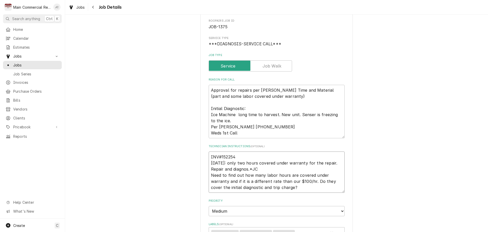
type textarea "x"
type textarea "INV#152254 9/22/25: only two hours covered under warranty for the repair. Repai…"
type textarea "x"
type textarea "INV#152254 9/22/25: only two hours covered under warranty for the repair. Repai…"
type textarea "x"
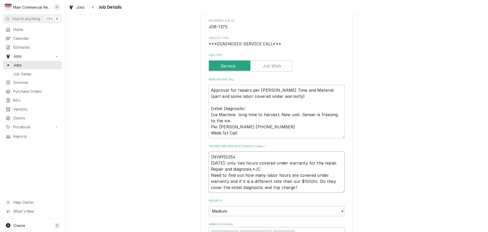
type textarea "INV#152254 9/22/25: only two hours covered under warranty for the repair. Repai…"
type textarea "x"
type textarea "INV#152254 9/22/25: only two hours covered under warranty for the repair. Repai…"
type textarea "x"
type textarea "INV#152254 9/22/25: only two hours covered under warranty for the repair. Repai…"
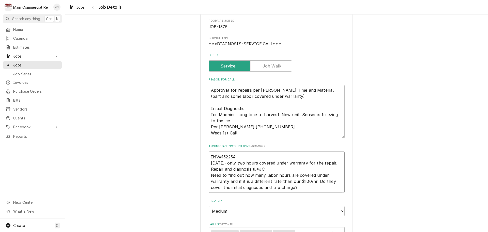
type textarea "x"
type textarea "INV#152254 9/22/25: only two hours covered under warranty for the repair. Repai…"
type textarea "x"
type textarea "INV#152254 9/22/25: only two hours covered under warranty for the repair. Repai…"
type textarea "x"
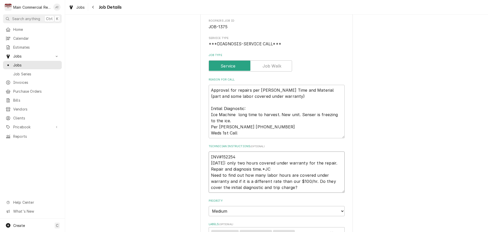
type textarea "INV#152254 9/22/25: only two hours covered under warranty for the repair. Repai…"
type textarea "x"
type textarea "INV#152254 9/22/25: only two hours covered under warranty for the repair. Repai…"
type textarea "x"
type textarea "INV#152254 9/22/25: only two hours covered under warranty for the repair. Repai…"
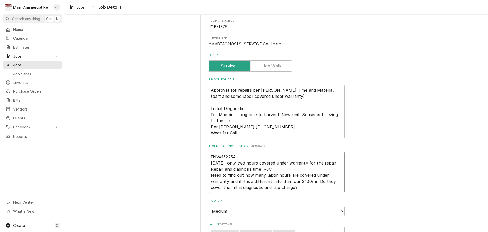
type textarea "x"
type textarea "INV#152254 9/22/25: only two hours covered under warranty for the repair. Repai…"
type textarea "x"
type textarea "INV#152254 9/22/25: only two hours covered under warranty for the repair. Repai…"
click at [304, 158] on textarea "INV#152254 9/22/25: only two hours covered under warranty for the repair..*JC N…" at bounding box center [277, 171] width 136 height 41
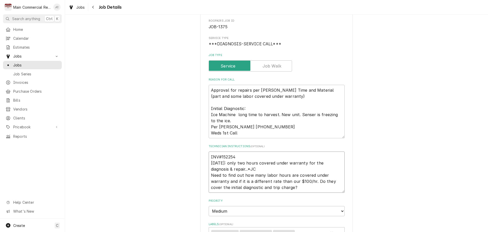
click at [225, 163] on textarea "INV#152254 9/22/25: only two hours covered under warranty for the diagnosis & r…" at bounding box center [277, 171] width 136 height 41
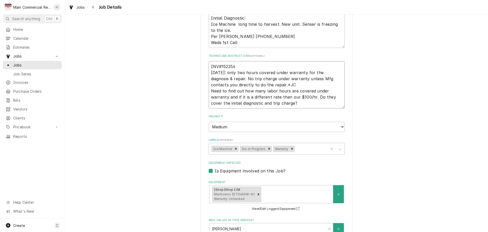
scroll to position [152, 0]
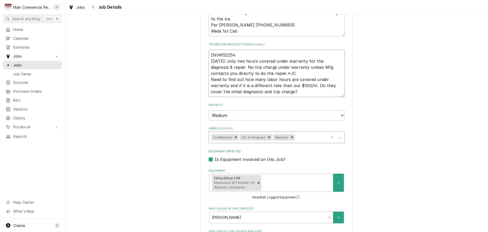
click at [267, 135] on icon "Remove Inv. in Progress" at bounding box center [269, 137] width 4 height 4
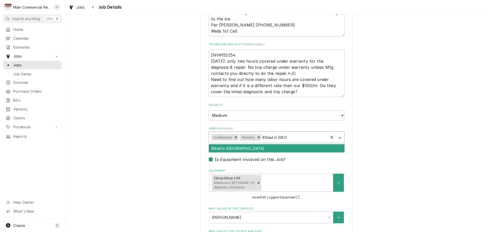
click at [234, 144] on div "Billed in [GEOGRAPHIC_DATA]" at bounding box center [276, 148] width 135 height 8
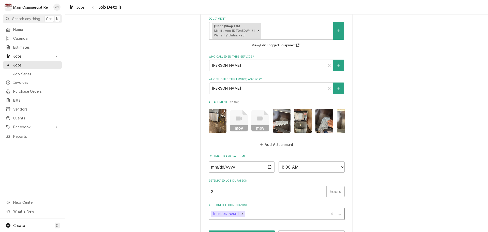
scroll to position [322, 0]
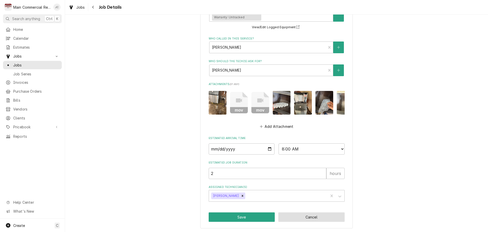
click at [303, 216] on button "Cancel" at bounding box center [311, 216] width 66 height 9
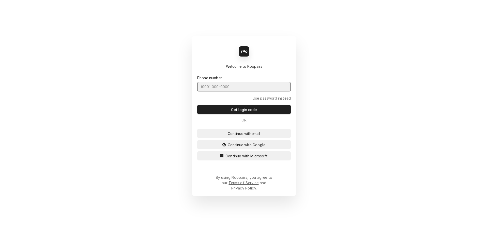
click at [215, 91] on input "Dynamic Content Wrapper" at bounding box center [244, 86] width 94 height 9
type input "[PHONE_NUMBER]"
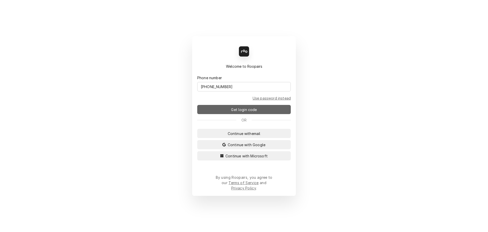
click at [241, 112] on span "Get login code" at bounding box center [244, 109] width 28 height 5
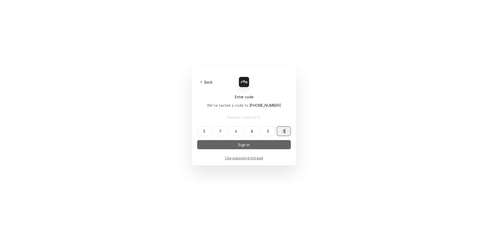
type input "376833"
click at [244, 145] on span "Sign in" at bounding box center [243, 144] width 13 height 5
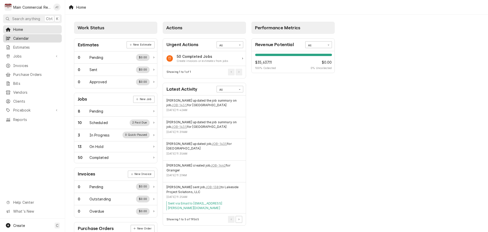
click at [17, 36] on span "Calendar" at bounding box center [36, 38] width 46 height 5
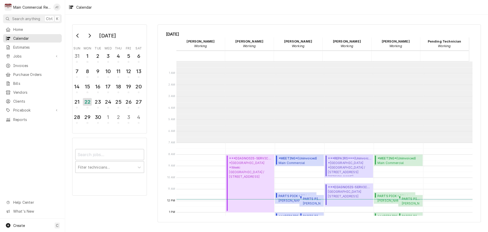
scroll to position [81, 0]
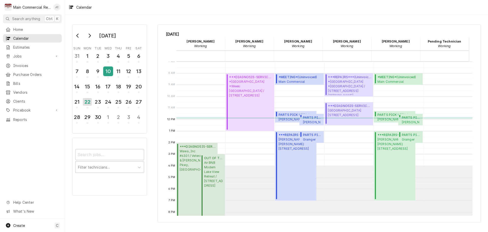
click at [106, 71] on div "10" at bounding box center [108, 71] width 9 height 9
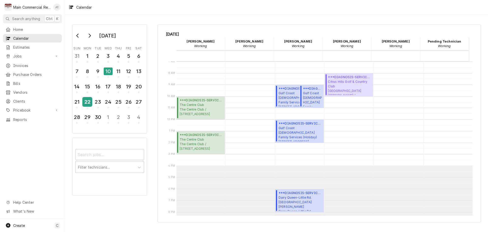
click at [87, 101] on div "22" at bounding box center [87, 101] width 9 height 9
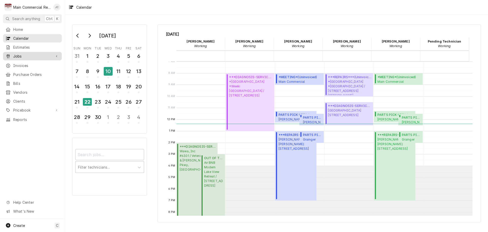
click at [20, 54] on span "Jobs" at bounding box center [32, 55] width 38 height 5
click at [18, 56] on span "Jobs" at bounding box center [32, 55] width 38 height 5
click at [18, 55] on span "Jobs" at bounding box center [32, 55] width 38 height 5
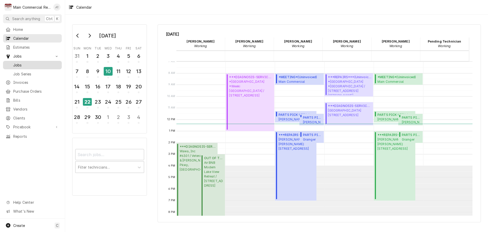
click at [18, 65] on span "Jobs" at bounding box center [36, 64] width 46 height 5
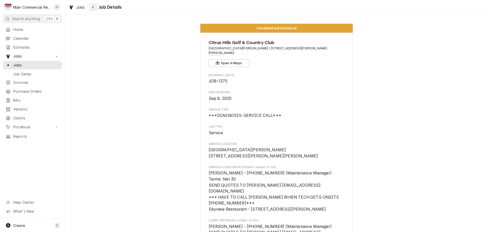
click at [93, 8] on icon "Navigate back" at bounding box center [93, 7] width 2 height 4
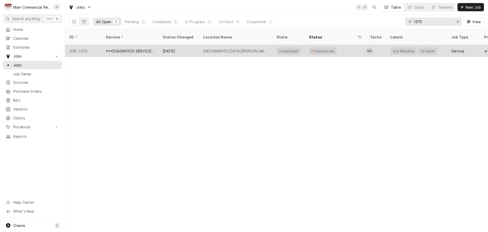
click at [122, 48] on div "***DIAGNOSIS-SERVICE CALL***" at bounding box center [130, 50] width 49 height 5
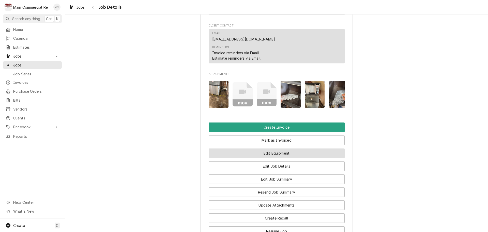
scroll to position [584, 0]
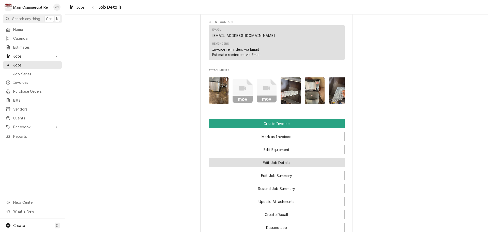
click at [284, 158] on button "Edit Job Details" at bounding box center [277, 162] width 136 height 9
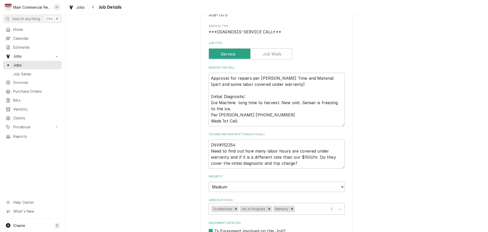
scroll to position [76, 0]
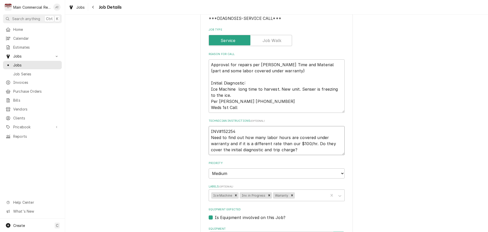
click at [246, 126] on textarea "INV#152254 Need to find out how many labor hours are covered under warranty and…" at bounding box center [277, 140] width 136 height 29
type textarea "x"
type textarea "INV#152254 Need to find out how many labor hours are covered under warranty and…"
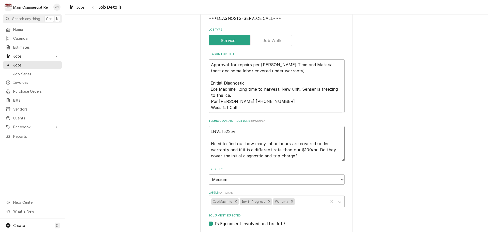
type textarea "x"
type textarea "INV#152254 9 Need to find out how many labor hours are covered under warranty a…"
type textarea "x"
type textarea "INV#152254 9/ Need to find out how many labor hours are covered under warranty …"
type textarea "x"
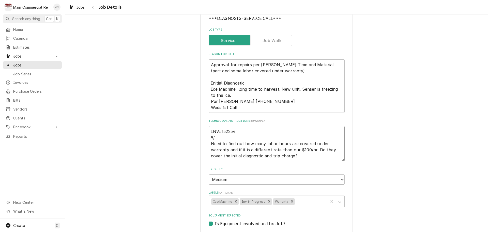
type textarea "INV#152254 9/2 Need to find out how many labor hours are covered under warranty…"
type textarea "x"
type textarea "INV#152254 9/22 Need to find out how many labor hours are covered under warrant…"
type textarea "x"
type textarea "INV#152254 9/22/ Need to find out how many labor hours are covered under warran…"
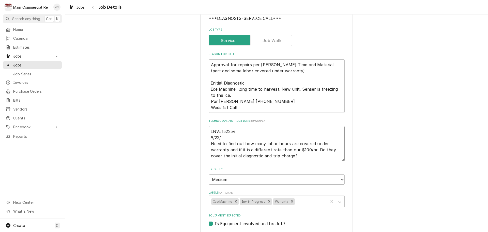
type textarea "x"
type textarea "INV#152254 9/22/2 Need to find out how many labor hours are covered under warra…"
type textarea "x"
type textarea "INV#152254 9/22/25 Need to find out how many labor hours are covered under warr…"
type textarea "x"
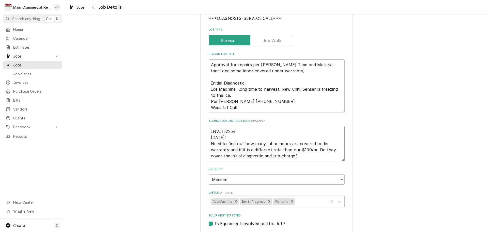
type textarea "INV#152254 9/22/25: Need to find out how many labor hours are covered under war…"
type textarea "x"
type textarea "INV#152254 9/22/25: M Need to find out how many labor hours are covered under w…"
type textarea "x"
type textarea "INV#152254 9/22/25: MF Need to find out how many labor hours are covered under …"
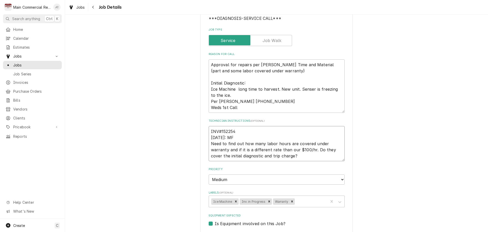
type textarea "x"
type textarea "INV#152254 9/22/25: MFG Need to find out how many labor hours are covered under…"
type textarea "x"
type textarea "INV#152254 9/22/25: MFG Need to find out how many labor hours are covered under…"
type textarea "x"
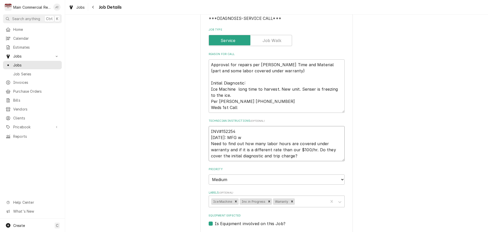
type textarea "INV#152254 9/22/25: MFG wi Need to find out how many labor hours are covered un…"
type textarea "x"
type textarea "INV#152254 9/22/25: MFG wil Need to find out how many labor hours are covered u…"
type textarea "x"
type textarea "INV#152254 9/22/25: MFG will Need to find out how many labor hours are covered …"
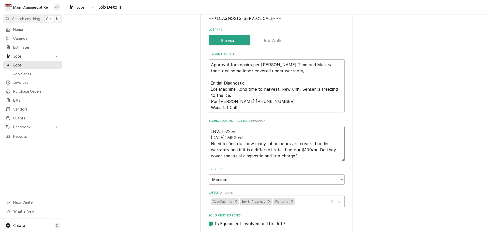
type textarea "x"
type textarea "INV#152254 9/22/25: MFG will Need to find out how many labor hours are covered …"
type textarea "x"
type textarea "INV#152254 9/22/25: MFG will o Need to find out how many labor hours are covere…"
type textarea "x"
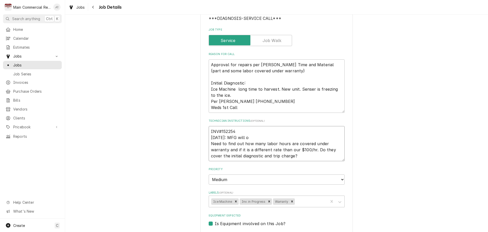
type textarea "INV#152254 9/22/25: MFG will on Need to find out how many labor hours are cover…"
type textarea "x"
type textarea "INV#152254 9/22/25: MFG will onl Need to find out how many labor hours are cove…"
type textarea "x"
type textarea "INV#152254 9/22/25: MFG will only Need to find out how many labor hours are cov…"
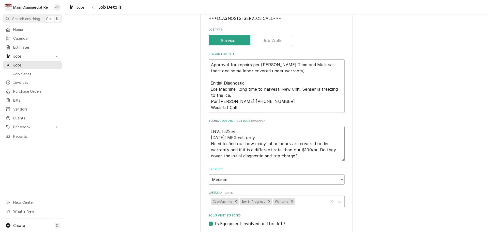
type textarea "x"
type textarea "INV#152254 9/22/25: MFG will only Need to find out how many labor hours are cov…"
type textarea "x"
type textarea "INV#152254 9/22/25: MFG will only co Need to find out how many labor hours are …"
type textarea "x"
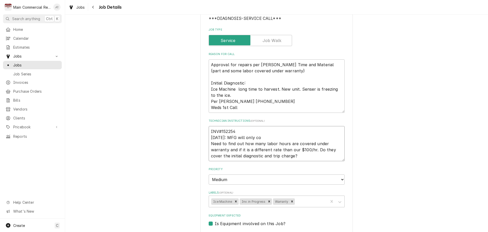
type textarea "INV#152254 9/22/25: MFG will only cov Need to find out how many labor hours are…"
type textarea "x"
type textarea "INV#152254 9/22/25: MFG will only cove Need to find out how many labor hours ar…"
type textarea "x"
type textarea "INV#152254 9/22/25: MFG will only cover Need to find out how many labor hours a…"
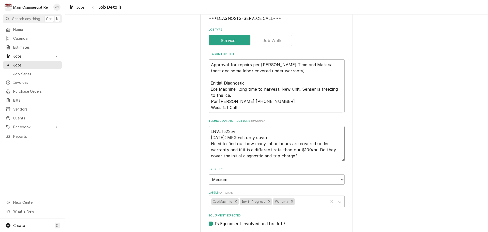
type textarea "x"
type textarea "INV#152254 9/22/25: MFG will only cover Need to find out how many labor hours a…"
type textarea "x"
type textarea "INV#152254 9/22/25: MFG will only cover 2 Need to find out how many labor hours…"
type textarea "x"
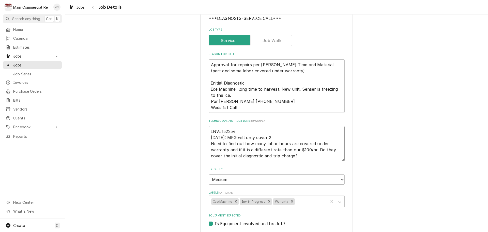
type textarea "INV#152254 9/22/25: MFG will only cover 2 Need to find out how many labor hours…"
type textarea "x"
type textarea "INV#152254 9/22/25: MFG will only cover 2 h Need to find out how many labor hou…"
type textarea "x"
type textarea "INV#152254 9/22/25: MFG will only cover 2 ho Need to find out how many labor ho…"
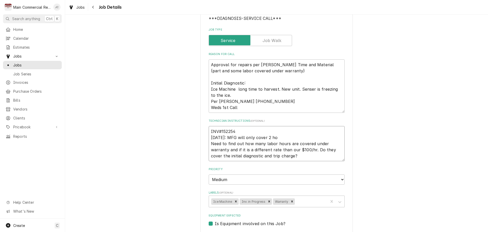
type textarea "x"
type textarea "INV#152254 9/22/25: MFG will only cover 2 hou Need to find out how many labor h…"
type textarea "x"
type textarea "INV#152254 9/22/25: MFG will only cover 2 hour Need to find out how many labor …"
type textarea "x"
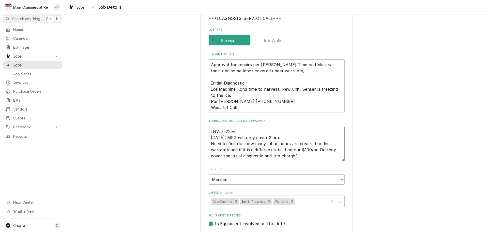
type textarea "INV#152254 9/22/25: MFG will only cover 2 hours Need to find out how many labor…"
type textarea "x"
type textarea "INV#152254 9/22/25: MFG will only cover 2 hours Need to find out how many labor…"
type textarea "x"
type textarea "INV#152254 9/22/25: MFG will only cover 2 hours fo Need to find out how many la…"
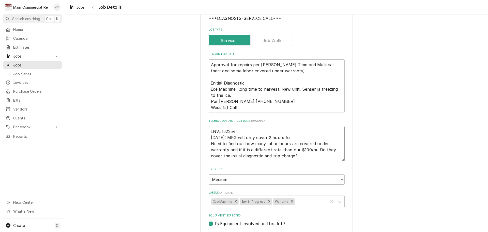
type textarea "x"
type textarea "INV#152254 9/22/25: MFG will only cover 2 hours for Need to find out how many l…"
type textarea "x"
type textarea "INV#152254 9/22/25: MFG will only cover 2 hours for Need to find out how many l…"
type textarea "x"
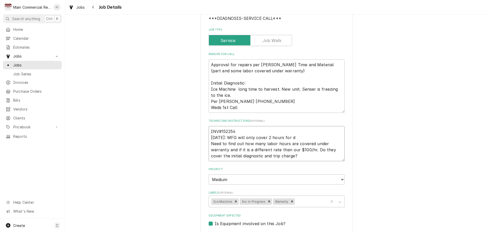
type textarea "INV#152254 9/22/25: MFG will only cover 2 hours for di Need to find out how man…"
type textarea "x"
type textarea "INV#152254 9/22/25: MFG will only cover 2 hours for dig Need to find out how ma…"
type textarea "x"
type textarea "INV#152254 9/22/25: MFG will only cover 2 hours for di Need to find out how man…"
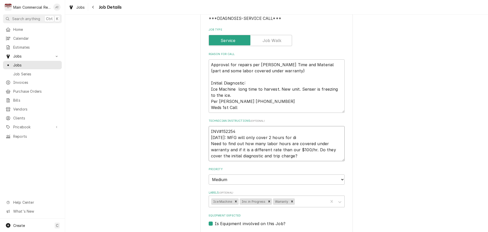
type textarea "x"
type textarea "INV#152254 9/22/25: MFG will only cover 2 hours for dia Need to find out how ma…"
type textarea "x"
type textarea "INV#152254 9/22/25: MFG will only cover 2 hours for diag Need to find out how m…"
type textarea "x"
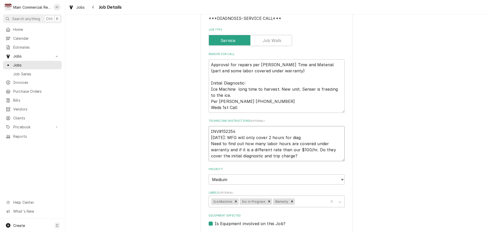
type textarea "INV#152254 9/22/25: MFG will only cover 2 hours for diagn Need to find out how …"
type textarea "x"
type textarea "INV#152254 9/22/25: MFG will only cover 2 hours for diagno Need to find out how…"
type textarea "x"
type textarea "INV#152254 9/22/25: MFG will only cover 2 hours for diagnos Need to find out ho…"
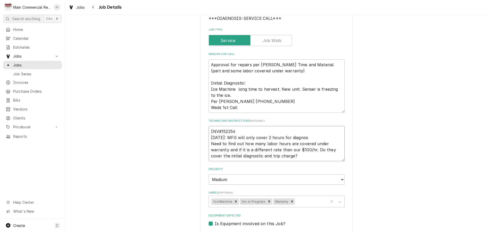
type textarea "x"
type textarea "INV#152254 9/22/25: MFG will only cover 2 hours for diagnosi Need to find out h…"
type textarea "x"
type textarea "INV#152254 9/22/25: MFG will only cover 2 hours for diagnosis Need to find out …"
type textarea "x"
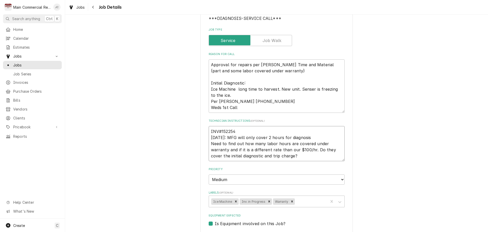
type textarea "INV#152254 9/22/25: MFG will only cover 2 hours for diagnosis Need to find out …"
type textarea "x"
type textarea "INV#152254 9/22/25: MFG will only cover 2 hours for diagnosis a Need to find ou…"
type textarea "x"
type textarea "INV#152254 9/22/25: MFG will only cover 2 hours for diagnosis an Need to find o…"
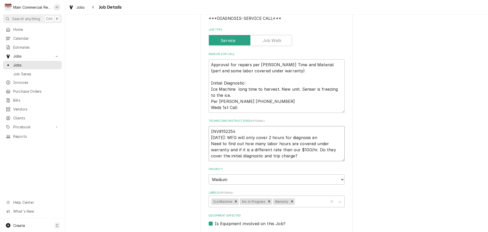
type textarea "x"
type textarea "INV#152254 9/22/25: MFG will only cover 2 hours for diagnosis and Need to find …"
type textarea "x"
type textarea "INV#152254 9/22/25: MFG will only cover 2 hours for diagnosis and Need to find …"
type textarea "x"
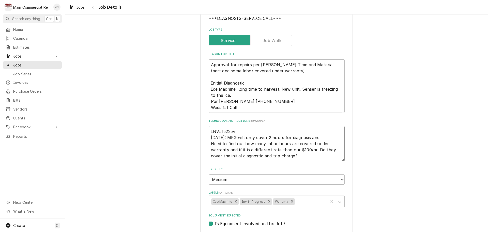
type textarea "INV#152254 9/22/25: MFG will only cover 2 hours for diagnosis and r Need to fin…"
type textarea "x"
type textarea "INV#152254 9/22/25: MFG will only cover 2 hours for diagnosis and re Need to fi…"
type textarea "x"
type textarea "INV#152254 9/22/25: MFG will only cover 2 hours for diagnosis and rep Need to f…"
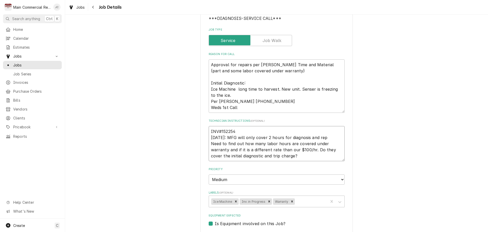
type textarea "x"
type textarea "INV#152254 9/22/25: MFG will only cover 2 hours for diagnosis and repa Need to …"
type textarea "x"
type textarea "INV#152254 9/22/25: MFG will only cover 2 hours for diagnosis and repai Need to…"
type textarea "x"
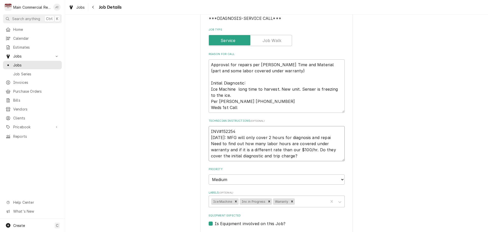
type textarea "INV#152254 9/22/25: MFG will only cover 2 hours for diagnosis and repair Need t…"
type textarea "x"
type textarea "INV#152254 9/22/25: MFG will only cover 2 hours for diagnosis and repair* Need …"
type textarea "x"
type textarea "INV#152254 9/22/25: MFG will only cover 2 hours for diagnosis and repair*J Need…"
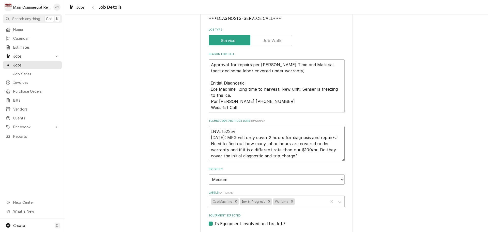
type textarea "x"
type textarea "INV#152254 9/22/25: MFG will only cover 2 hours for diagnosis and repair*JC Nee…"
type textarea "x"
click at [267, 199] on icon "Remove Inv. in Progress" at bounding box center [269, 201] width 4 height 4
type textarea "INV#152254 9/22/25: MFG will only cover 2 hours for diagnosis and repair*JC Nee…"
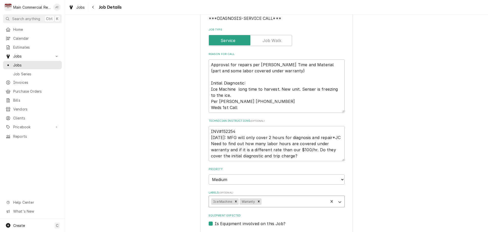
type textarea "x"
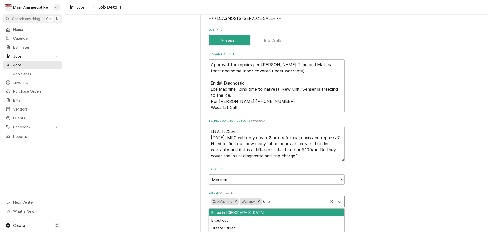
type input "Billed"
click at [259, 209] on div "Billed in [GEOGRAPHIC_DATA]" at bounding box center [276, 212] width 135 height 8
type textarea "x"
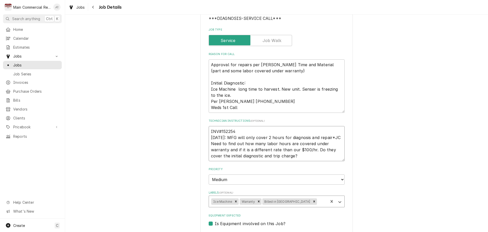
click at [236, 126] on textarea "INV#152254 9/22/25: MFG will only cover 2 hours for diagnosis and repair*JC Nee…" at bounding box center [277, 143] width 136 height 35
type textarea "x"
type textarea "INV#152254 9/22/25: MFG will only cover 2 hours for diagnosis and repair*JC Nee…"
type textarea "x"
type textarea "INV#152254 t 9/22/25: MFG will only cover 2 hours for diagnosis and repair*JC N…"
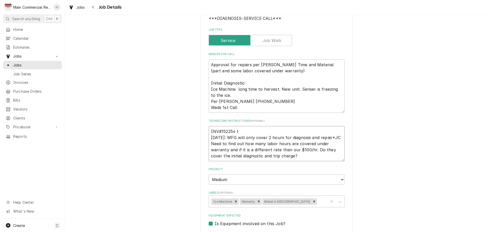
type textarea "x"
type textarea "INV#152254 to 9/22/25: MFG will only cover 2 hours for diagnosis and repair*JC …"
type textarea "x"
type textarea "INV#152254 to C 9/22/25: MFG will only cover 2 hours for diagnosis and repair*J…"
type textarea "x"
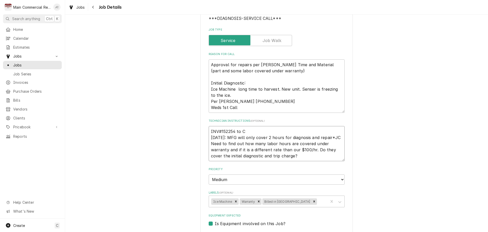
type textarea "INV#152254 to Ci 9/22/25: MFG will only cover 2 hours for diagnosis and repair*…"
type textarea "x"
type textarea "INV#152254 to Cit 9/22/25: MFG will only cover 2 hours for diagnosis and repair…"
type textarea "x"
type textarea "INV#152254 to Citr 9/22/25: MFG will only cover 2 hours for diagnosis and repai…"
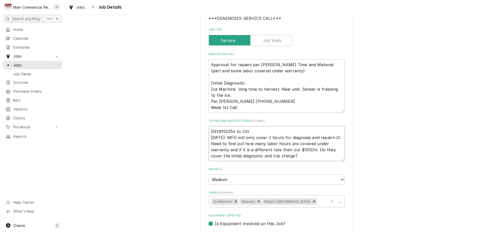
type textarea "x"
type textarea "INV#152254 to Citru 9/22/25: MFG will only cover 2 hours for diagnosis and repa…"
type textarea "x"
type textarea "INV#152254 to Citrus 9/22/25: MFG will only cover 2 hours for diagnosis and rep…"
type textarea "x"
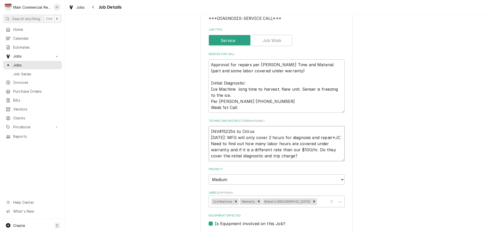
type textarea "INV#152254 to Citrus 9/22/25: MFG will only cover 2 hours for diagnosis and rep…"
type textarea "x"
type textarea "INV#152254 to Citrus H 9/22/25: MFG will only cover 2 hours for diagnosis and r…"
type textarea "x"
type textarea "INV#152254 to Citrus Hi 9/22/25: MFG will only cover 2 hours for diagnosis and …"
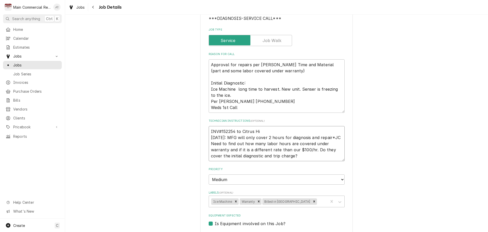
type textarea "x"
type textarea "INV#152254 to Citrus Hil 9/22/25: MFG will only cover 2 hours for diagnosis and…"
type textarea "x"
type textarea "INV#152254 to Citrus Hill 9/22/25: MFG will only cover 2 hours for diagnosis an…"
type textarea "x"
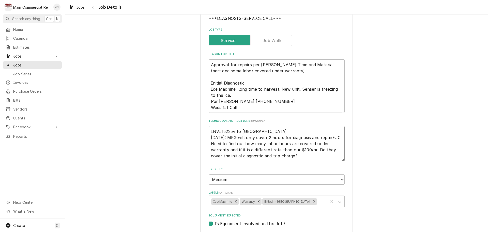
type textarea "INV#152254 to Citrus Hills 9/22/25: MFG will only cover 2 hours for diagnosis a…"
type textarea "x"
type textarea "INV#152254 to Citrus Hills 9/22/25: MFG will only cover 2 hours for diagnosis a…"
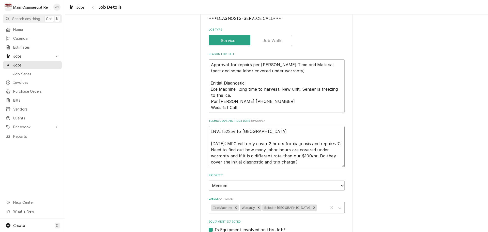
type textarea "x"
type textarea "INV#152254 to Citrus Hills I 9/22/25: MFG will only cover 2 hours for diagnosis…"
type textarea "x"
type textarea "INV#152254 to Citrus Hills In 9/22/25: MFG will only cover 2 hours for diagnosi…"
type textarea "x"
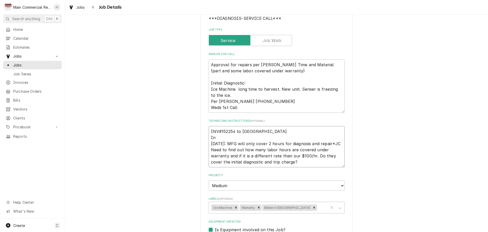
type textarea "INV#152254 to Citrus Hills Inv 9/22/25: MFG will only cover 2 hours for diagnos…"
type textarea "x"
type textarea "INV#152254 to Citrus Hills Inv# 9/22/25: MFG will only cover 2 hours for diagno…"
type textarea "x"
type textarea "INV#152254 to Citrus Hills Inv#1 9/22/25: MFG will only cover 2 hours for diagn…"
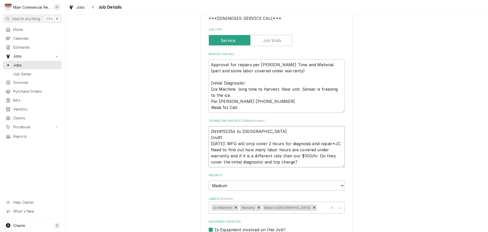
type textarea "x"
type textarea "INV#152254 to Citrus Hills Inv#15 9/22/25: MFG will only cover 2 hours for diag…"
type textarea "x"
type textarea "INV#152254 to Citrus Hills Inv#152 9/22/25: MFG will only cover 2 hours for dia…"
type textarea "x"
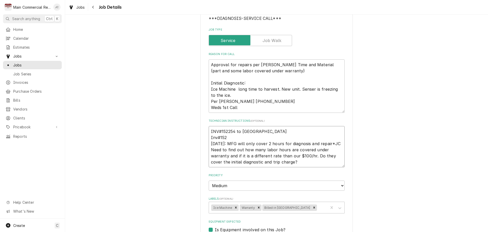
type textarea "INV#152254 to Citrus Hills Inv#1522 9/22/25: MFG will only cover 2 hours for di…"
type textarea "x"
type textarea "INV#152254 to Citrus Hills Inv#15226 9/22/25: MFG will only cover 2 hours for d…"
type textarea "x"
type textarea "INV#152254 to Citrus Hills Inv#152266 9/22/25: MFG will only cover 2 hours for …"
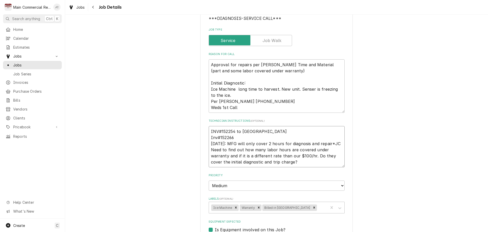
type textarea "x"
type textarea "INV#152254 to Citrus Hills Inv#152266 9/22/25: MFG will only cover 2 hours for …"
type textarea "x"
type textarea "INV#152254 to Citrus Hills Inv#152266 to 9/22/25: MFG will only cover 2 hours f…"
type textarea "x"
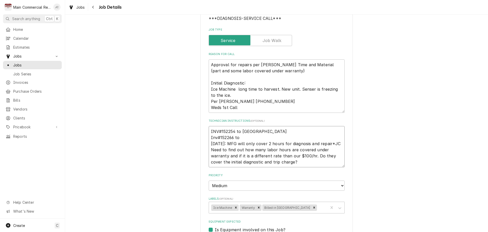
type textarea "INV#152254 to Citrus Hills Inv#152266 to 9/22/25: MFG will only cover 2 hours f…"
type textarea "x"
type textarea "INV#152254 to Citrus Hills Inv#152266 to M 9/22/25: MFG will only cover 2 hours…"
type textarea "x"
type textarea "INV#152254 to Citrus Hills Inv#152266 to Ma 9/22/25: MFG will only cover 2 hour…"
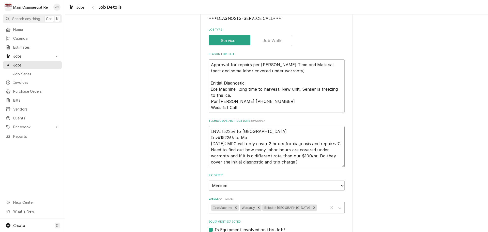
type textarea "x"
type textarea "INV#152254 to Citrus Hills Inv#152266 to Mai 9/22/25: MFG will only cover 2 hou…"
type textarea "x"
type textarea "INV#152254 to Citrus Hills Inv#152266 to Main 9/22/25: MFG will only cover 2 ho…"
type textarea "x"
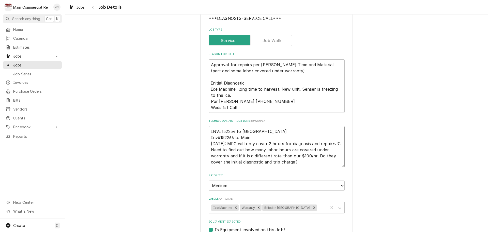
type textarea "INV#152254 to Citrus Hills Inv#152266 to Maint 9/22/25: MFG will only cover 2 h…"
type textarea "x"
type textarea "INV#152254 to Citrus Hills Inv#152266 to Mainto 9/22/25: MFG will only cover 2 …"
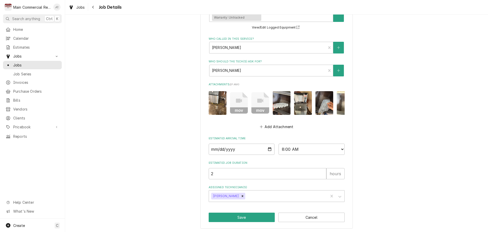
scroll to position [316, 0]
click at [245, 218] on button "Save" at bounding box center [242, 216] width 66 height 9
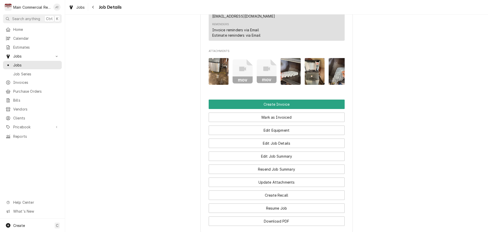
scroll to position [686, 0]
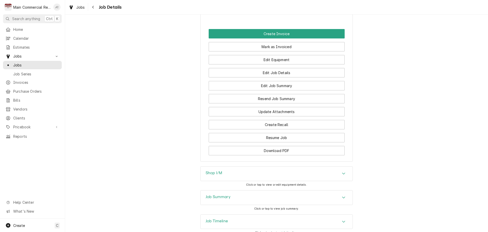
click at [275, 168] on div "Shop I/M" at bounding box center [277, 173] width 152 height 14
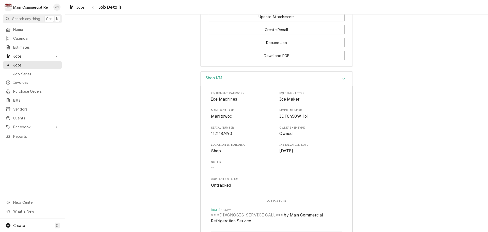
scroll to position [788, 0]
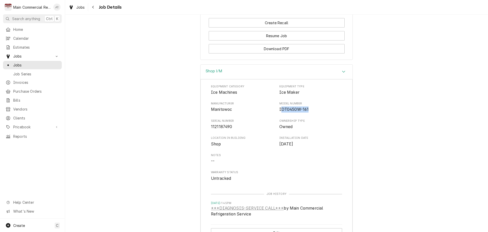
drag, startPoint x: 278, startPoint y: 101, endPoint x: 309, endPoint y: 102, distance: 30.2
click at [309, 106] on span "IDT0450W-161" at bounding box center [310, 109] width 63 height 6
drag, startPoint x: 269, startPoint y: 111, endPoint x: 289, endPoint y: 102, distance: 21.6
click at [270, 109] on div "Equipment Category Ice Machines Equipment Type Ice Maker Manufacturer Manitowoc…" at bounding box center [276, 132] width 131 height 97
drag, startPoint x: 276, startPoint y: 101, endPoint x: 306, endPoint y: 102, distance: 30.3
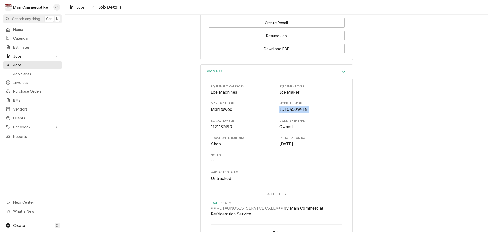
click at [306, 102] on div "Manufacturer Manitowoc Model Number IDT0450W-161" at bounding box center [276, 106] width 131 height 11
copy span "IDT0450W-161"
drag, startPoint x: 208, startPoint y: 119, endPoint x: 229, endPoint y: 118, distance: 21.3
click at [229, 118] on div "Equipment Category Ice Machines Equipment Type Ice Maker Manufacturer Manitowoc…" at bounding box center [277, 160] width 152 height 162
copy span "1121187490"
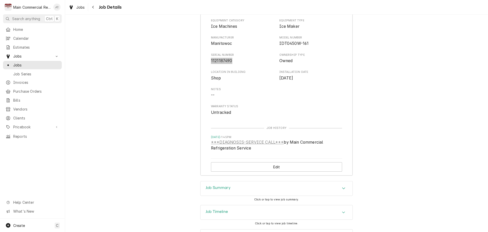
scroll to position [868, 0]
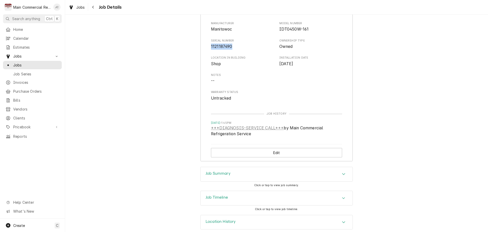
click at [340, 171] on div "Accordion Header" at bounding box center [344, 174] width 8 height 6
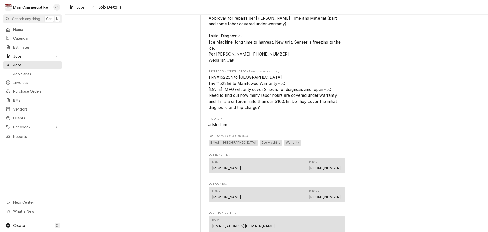
scroll to position [206, 0]
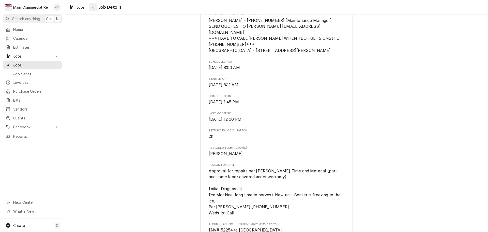
click at [94, 7] on icon "Navigate back" at bounding box center [93, 7] width 2 height 4
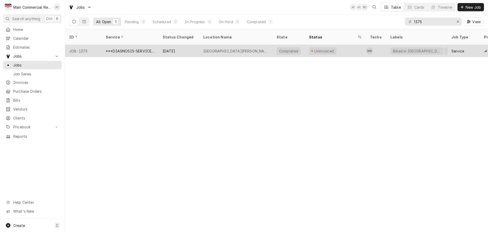
click at [155, 45] on div "***DIAGNOSIS-SERVICE CALL***" at bounding box center [130, 51] width 57 height 12
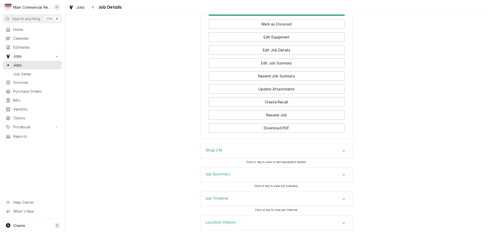
scroll to position [710, 0]
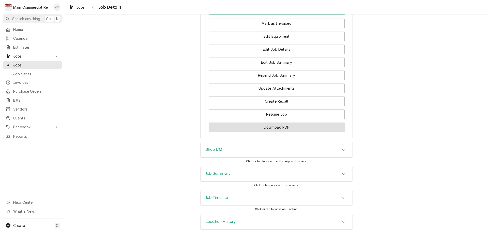
click at [278, 122] on button "Download PDF" at bounding box center [277, 126] width 136 height 9
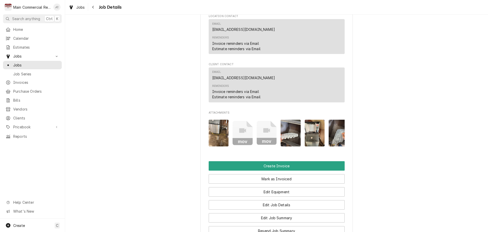
scroll to position [608, 0]
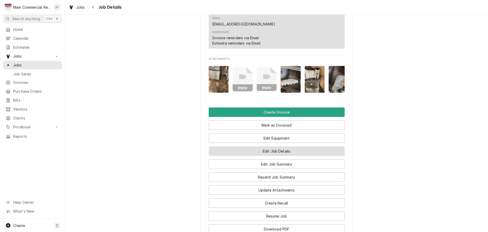
click at [268, 146] on button "Edit Job Details" at bounding box center [277, 150] width 136 height 9
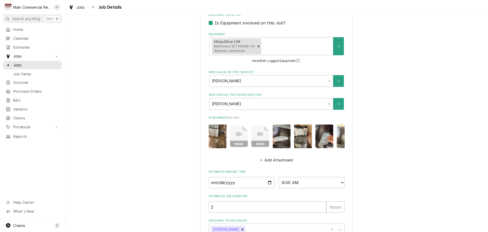
scroll to position [316, 0]
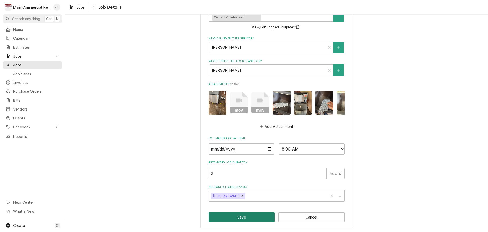
click at [257, 215] on button "Save" at bounding box center [242, 216] width 66 height 9
type textarea "x"
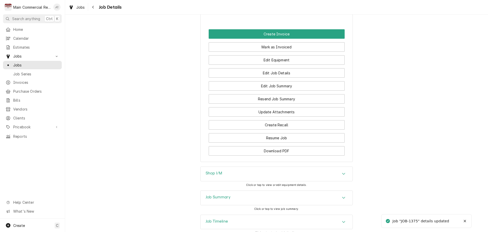
scroll to position [684, 0]
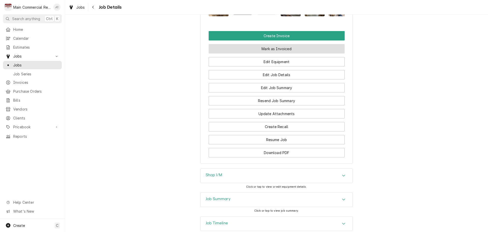
click at [260, 44] on button "Mark as Invoiced" at bounding box center [277, 48] width 136 height 9
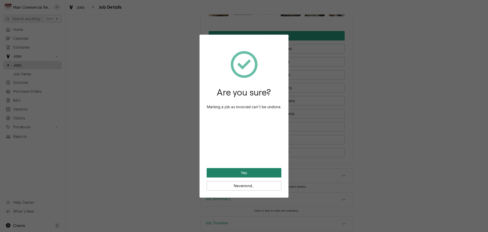
click at [256, 175] on button "Yes" at bounding box center [244, 172] width 75 height 9
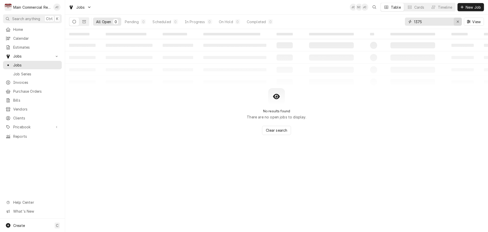
click at [459, 23] on icon "Erase input" at bounding box center [457, 22] width 3 height 4
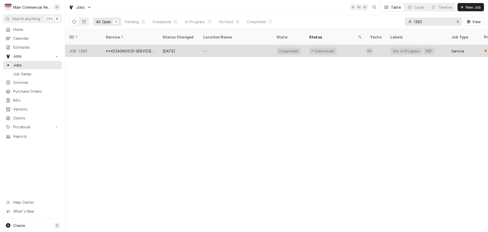
type input "1383"
click at [144, 48] on div "***DIAGNOSIS-SERVICE CALL***" at bounding box center [130, 50] width 49 height 5
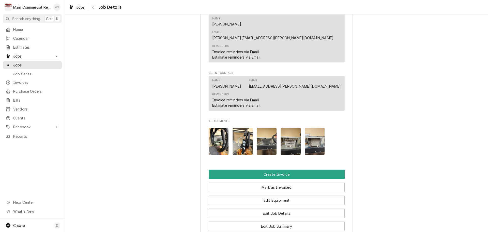
scroll to position [559, 0]
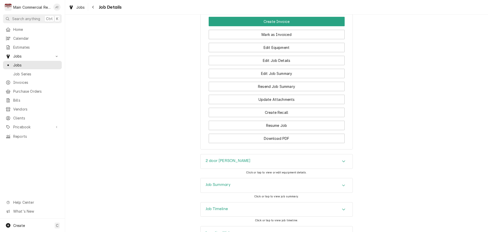
click at [245, 180] on div "Job Summary" at bounding box center [277, 185] width 152 height 14
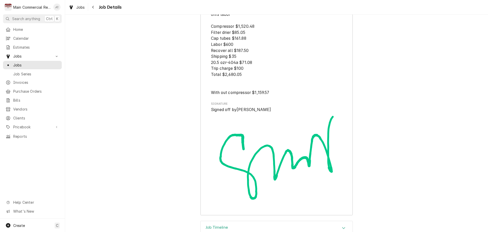
scroll to position [1376, 0]
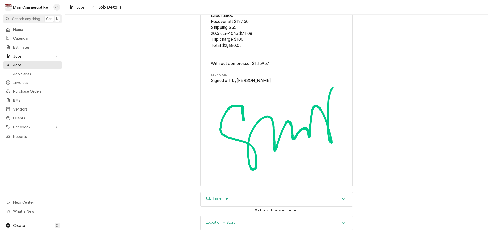
click at [339, 194] on div "Job Timeline" at bounding box center [277, 199] width 152 height 14
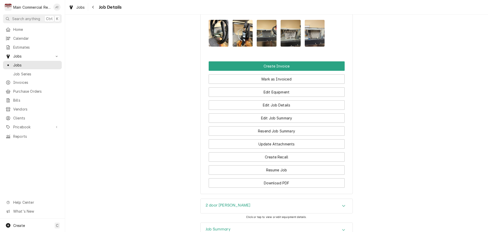
scroll to position [452, 0]
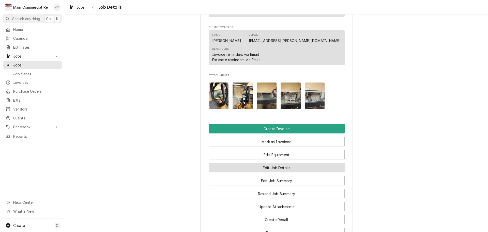
click at [278, 163] on button "Edit Job Details" at bounding box center [277, 167] width 136 height 9
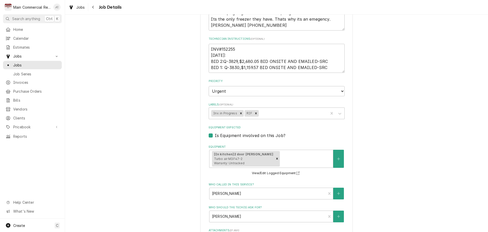
scroll to position [127, 0]
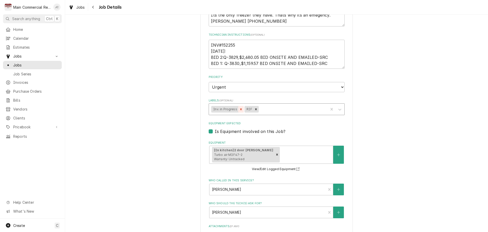
click at [240, 110] on icon "Remove Inv. in Progress" at bounding box center [241, 109] width 2 height 2
type textarea "x"
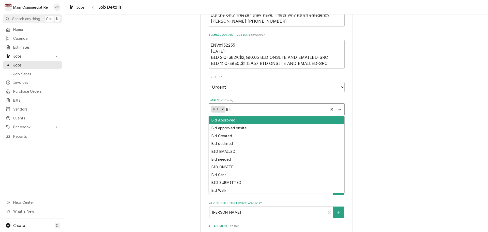
type input "Bille"
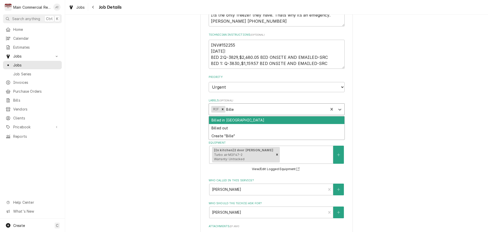
click at [241, 119] on div "Billed in QBO" at bounding box center [276, 120] width 135 height 8
type textarea "x"
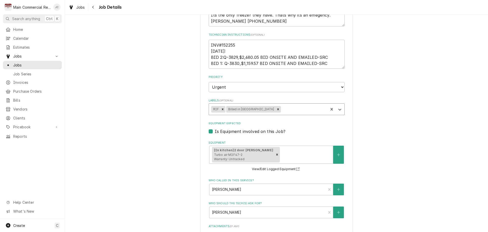
scroll to position [270, 0]
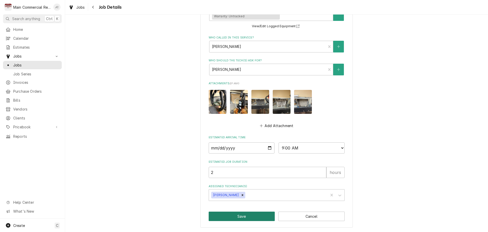
click at [250, 217] on button "Save" at bounding box center [242, 215] width 66 height 9
type textarea "x"
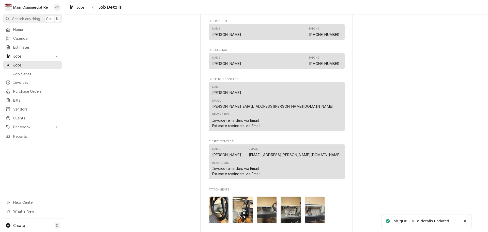
scroll to position [432, 0]
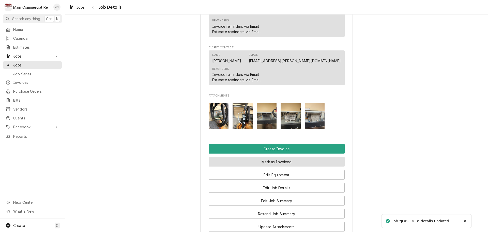
click at [264, 157] on button "Mark as Invoiced" at bounding box center [277, 161] width 136 height 9
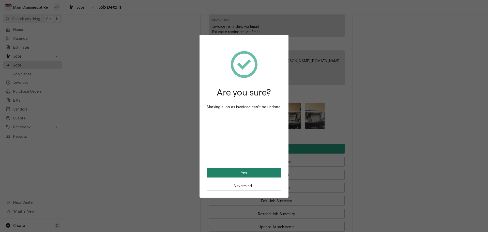
click at [262, 171] on button "Yes" at bounding box center [244, 172] width 75 height 9
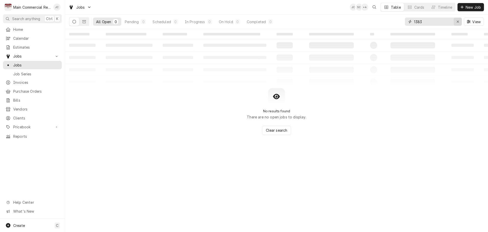
click at [457, 21] on icon "Erase input" at bounding box center [458, 22] width 2 height 2
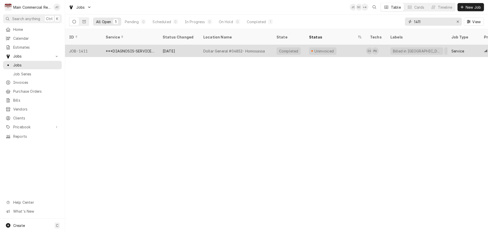
type input "1411"
click at [139, 48] on div "***DIAGNOSIS-SERVICE CALL***" at bounding box center [130, 50] width 49 height 5
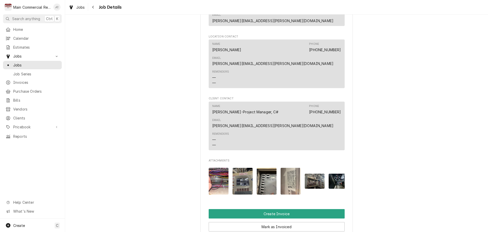
scroll to position [712, 0]
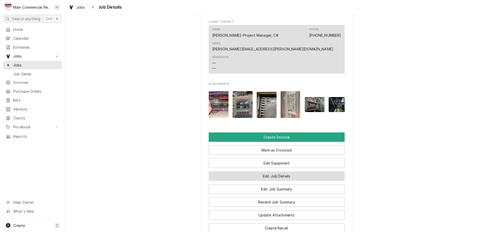
click at [277, 171] on button "Edit Job Details" at bounding box center [277, 175] width 136 height 9
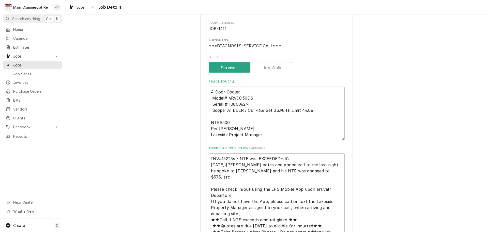
scroll to position [102, 0]
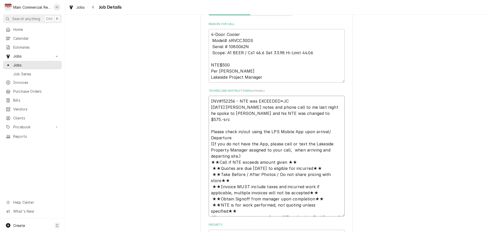
click at [278, 100] on textarea "INV#152256 - NTE was EXCEEDED*JC [DATE]:[PERSON_NAME] notes and phone call to m…" at bounding box center [277, 156] width 136 height 120
type textarea "x"
type textarea "INV#152256 - NTE was EXCEEDED.*JC [DATE]:[PERSON_NAME] notes and phone call to …"
type textarea "x"
type textarea "INV#152256 - NTE was EXCEEDED. *JC [DATE]:[PERSON_NAME] notes and phone call to…"
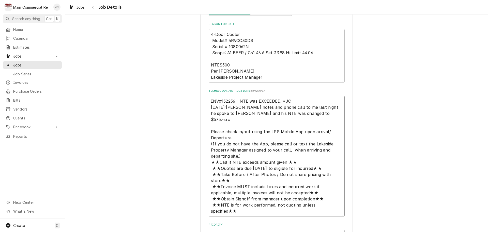
type textarea "x"
type textarea "INV#152256 - NTE was EXCEEDED. $*JC [DATE]:[PERSON_NAME] notes and phone call t…"
type textarea "x"
type textarea "INV#152256 - NTE was EXCEEDED. $5*JC [DATE]:[PERSON_NAME] notes and phone call …"
type textarea "x"
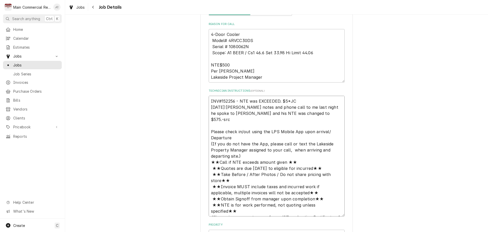
type textarea "INV#152256 - NTE was EXCEEDED. $57*JC [DATE]:[PERSON_NAME] notes and phone call…"
type textarea "x"
type textarea "INV#152256 - NTE was EXCEEDED. $575*JC [DATE]:[PERSON_NAME] notes and phone cal…"
type textarea "x"
type textarea "INV#152256 - NTE was EXCEEDED. $575 *JC [DATE]:[PERSON_NAME] notes and phone ca…"
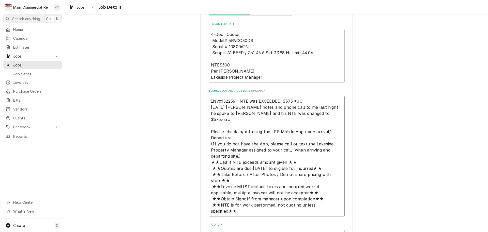
type textarea "x"
type textarea "INV#152256 - NTE was EXCEEDED. $575 N*JC [DATE]:[PERSON_NAME] notes and phone c…"
type textarea "x"
type textarea "INV#152256 - NTE was EXCEEDED. $575 NT*JC [DATE]:[PERSON_NAME] notes and phone …"
type textarea "x"
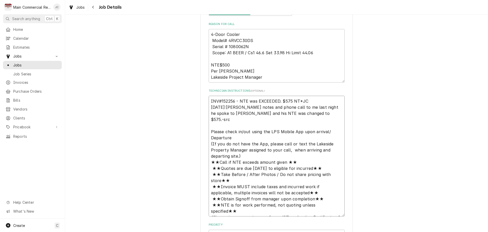
type textarea "INV#152256 - NTE was EXCEEDED. $575 NTE*JC [DATE]:[PERSON_NAME] notes and phone…"
type textarea "x"
type textarea "INV#152256 - NTE was EXCEEDED. $575 NTE *JC [DATE]:[PERSON_NAME] notes and phon…"
type textarea "x"
type textarea "INV#152256 - NTE was EXCEEDED. $575 NTE i*JC [DATE]:[PERSON_NAME] notes and pho…"
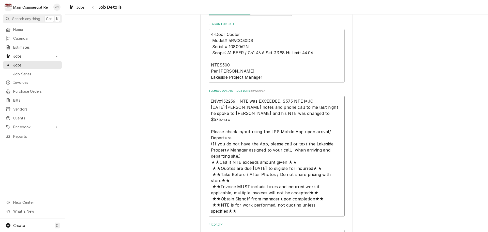
type textarea "x"
type textarea "INV#152256 - NTE was EXCEEDED. $575 NTE inc*JC [DATE]:[PERSON_NAME] notes and p…"
type textarea "x"
type textarea "INV#152256 - NTE was EXCEEDED. $575 NTE incr*JC [DATE]:[PERSON_NAME] notes and …"
type textarea "x"
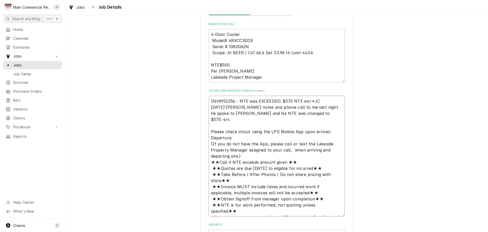
type textarea "INV#152256 - NTE was EXCEEDED. $575 NTE incre*JC [DATE]:[PERSON_NAME] notes and…"
type textarea "x"
type textarea "INV#152256 - NTE was EXCEEDED. $575 NTE increa*JC [DATE]:[PERSON_NAME] notes an…"
type textarea "x"
type textarea "INV#152256 - NTE was EXCEEDED. $575 NTE increas*JC [DATE]:[PERSON_NAME] notes a…"
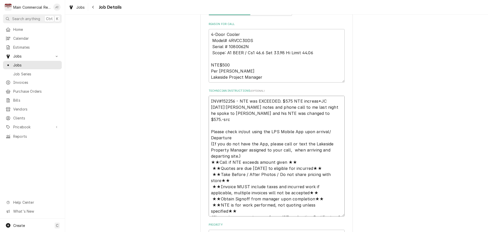
type textarea "x"
type textarea "INV#152256 - NTE was EXCEEDED. $575 NTE increase*JC [DATE]:[PERSON_NAME] notes …"
type textarea "x"
type textarea "INV#152256 - NTE was EXCEEDED. $575 NTE increased *JC [DATE]:[PERSON_NAME] note…"
type textarea "x"
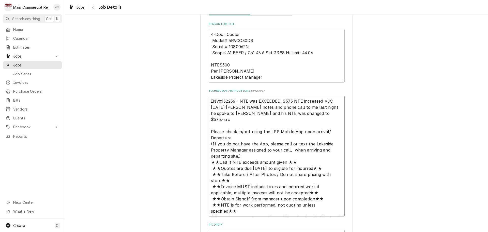
type textarea "INV#152256 - NTE was EXCEEDED. $575 NTE increased b*JC [DATE]:[PERSON_NAME] not…"
type textarea "x"
type textarea "INV#152256 - NTE was EXCEEDED. $575 NTE increased by*JC [DATE]:[PERSON_NAME] no…"
type textarea "x"
type textarea "INV#152256 - NTE was EXCEEDED. $575 NTE increased by *JC [DATE]:[PERSON_NAME] n…"
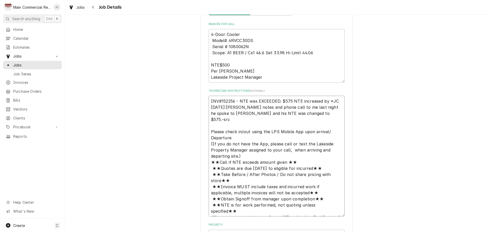
type textarea "x"
type textarea "INV#152256 - NTE was EXCEEDED. $575 NTE increased by C*JC [DATE]:[PERSON_NAME] …"
type textarea "x"
type textarea "INV#152256 - NTE was EXCEEDED. $575 NTE increased by CA*JC [DATE]:[PERSON_NAME]…"
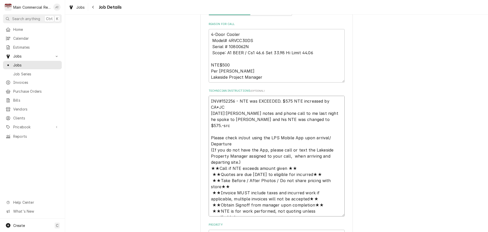
type textarea "x"
type textarea "INV#152256 - NTE was EXCEEDED. $575 NTE increased by CAn*JC [DATE]:[PERSON_NAME…"
type textarea "x"
type textarea "INV#152256 - NTE was EXCEEDED. $575 NTE increased by CAnd*JC [DATE]:[PERSON_NAM…"
type textarea "x"
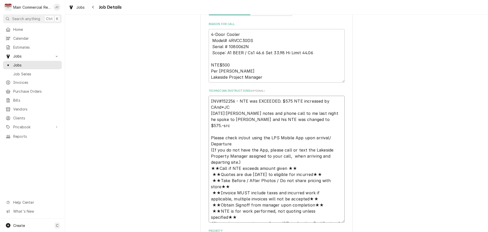
type textarea "INV#152256 - NTE was EXCEEDED. $575 NTE increased by [PERSON_NAME]*JC [DATE]:[P…"
type textarea "x"
type textarea "INV#152256 - NTE was EXCEEDED. $575 NTE increased by CAnd*JC [DATE]:[PERSON_NAM…"
type textarea "x"
type textarea "INV#152256 - NTE was EXCEEDED. $575 NTE increased by CAn*JC [DATE]:[PERSON_NAME…"
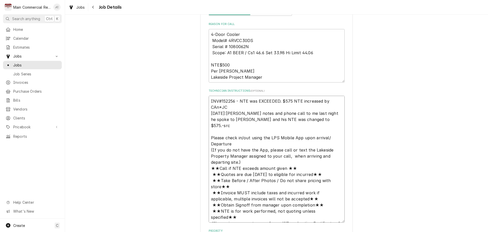
type textarea "x"
type textarea "INV#152256 - NTE was EXCEEDED. $575 NTE increased by CA*JC [DATE]:[PERSON_NAME]…"
type textarea "x"
type textarea "INV#152256 - NTE was EXCEEDED. $575 NTE increased by C*JC [DATE]:[PERSON_NAME] …"
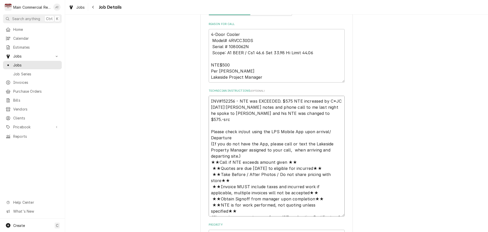
type textarea "x"
type textarea "INV#152256 - NTE was EXCEEDED. $575 NTE increased by a*JC [DATE]:[PERSON_NAME] …"
type textarea "x"
type textarea "INV#152256 - NTE was EXCEEDED. $575 NTE increased by an*JC 9/17/25:Per Calebs n…"
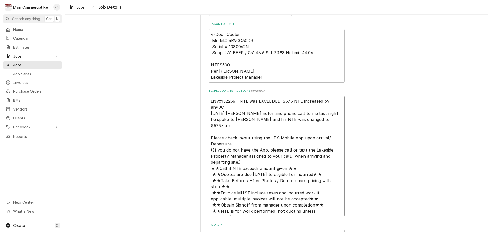
type textarea "x"
type textarea "INV#152256 - NTE was EXCEEDED. $575 NTE increased by a*JC 9/17/25:Per Calebs no…"
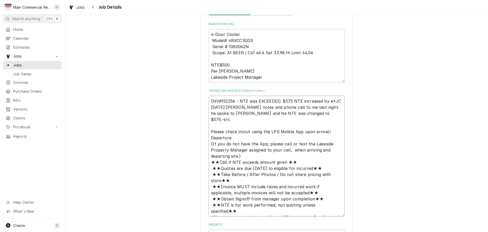
type textarea "x"
type textarea "INV#152256 - NTE was EXCEEDED. $575 NTE increased by *JC 9/17/25:Per Calebs not…"
type textarea "x"
type textarea "INV#152256 - NTE was EXCEEDED. $575 NTE increased by C*JC 9/17/25:Per Calebs no…"
type textarea "x"
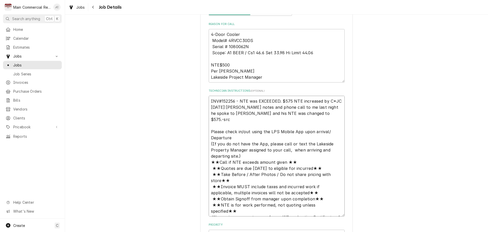
type textarea "INV#152256 - NTE was EXCEEDED. $575 NTE increased by Ca*JC 9/17/25:Per Calebs n…"
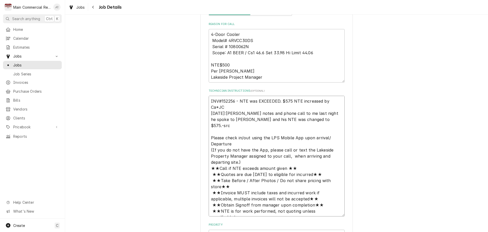
type textarea "x"
type textarea "INV#152256 - NTE was EXCEEDED. $575 NTE increased by Can*JC 9/17/25:Per Calebs …"
type textarea "x"
type textarea "INV#152256 - NTE was EXCEEDED. $575 NTE increased by Cand*JC 9/17/25:Per Calebs…"
type textarea "x"
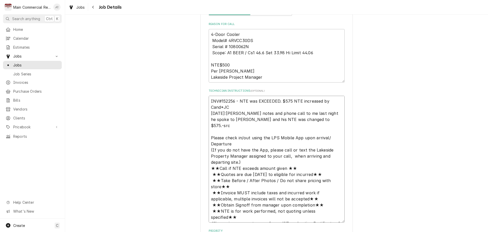
type textarea "INV#152256 - NTE was EXCEEDED. $575 NTE increased by Candi*JC 9/17/25:Per Caleb…"
type textarea "x"
type textarea "INV#152256 - NTE was EXCEEDED. $575 NTE increased by [PERSON_NAME]*JC [DATE]:[P…"
type textarea "x"
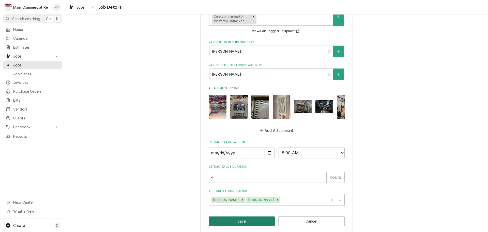
scroll to position [402, 0]
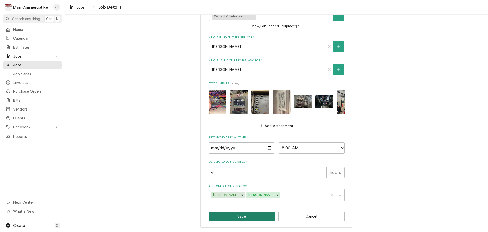
type textarea "INV#152256 - NTE was EXCEEDED. $575 NTE increased by Candie*JC 9/17/25:Per Cale…"
click at [232, 217] on button "Save" at bounding box center [242, 215] width 66 height 9
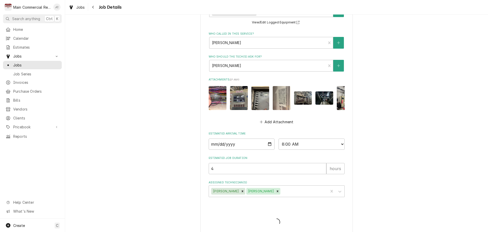
type textarea "x"
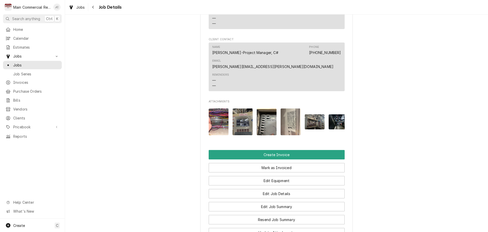
scroll to position [712, 0]
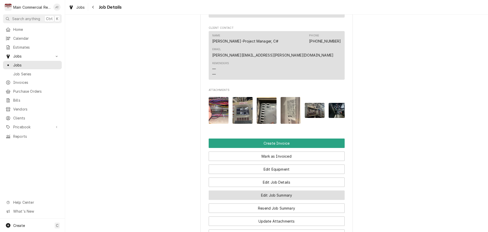
click at [278, 190] on button "Edit Job Summary" at bounding box center [277, 194] width 136 height 9
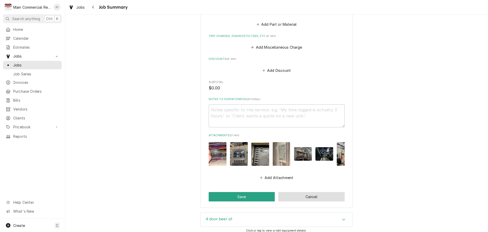
scroll to position [851, 0]
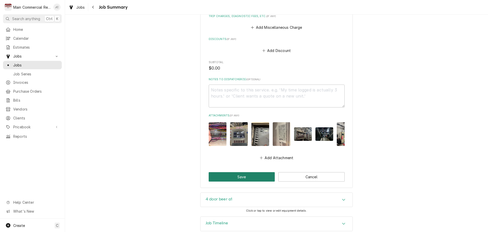
click at [246, 172] on button "Save" at bounding box center [242, 176] width 66 height 9
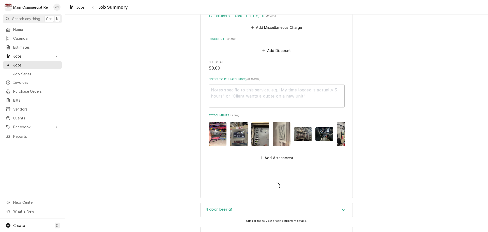
type textarea "x"
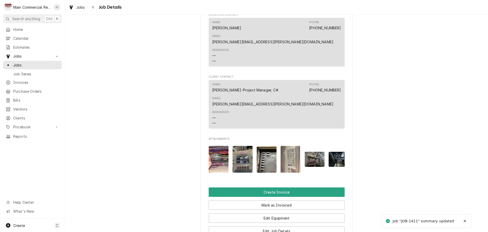
scroll to position [737, 0]
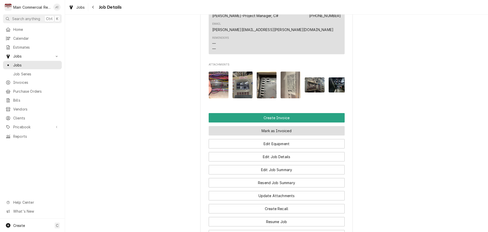
click at [278, 126] on button "Mark as Invoiced" at bounding box center [277, 130] width 136 height 9
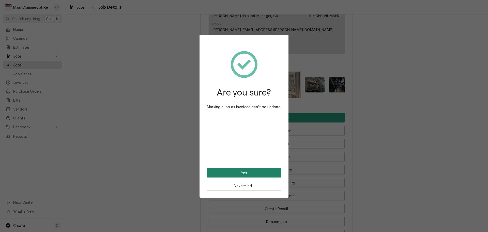
click at [240, 173] on button "Yes" at bounding box center [244, 172] width 75 height 9
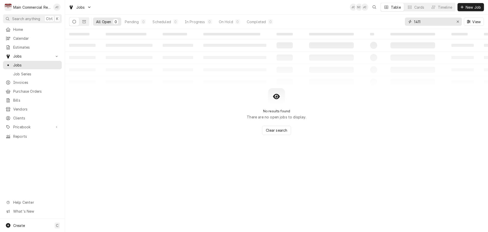
click at [455, 24] on div "Erase input" at bounding box center [457, 21] width 5 height 5
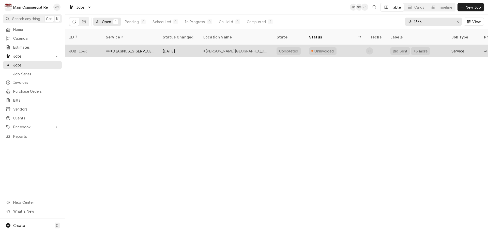
type input "1366"
click at [167, 45] on div "[DATE]" at bounding box center [179, 51] width 41 height 12
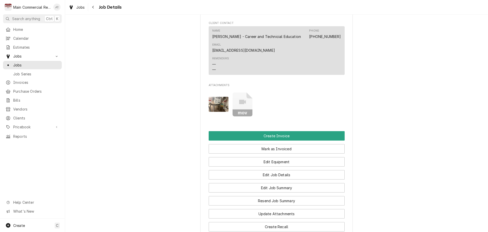
scroll to position [534, 0]
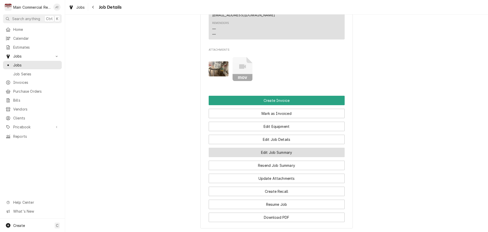
click at [277, 157] on button "Edit Job Summary" at bounding box center [277, 151] width 136 height 9
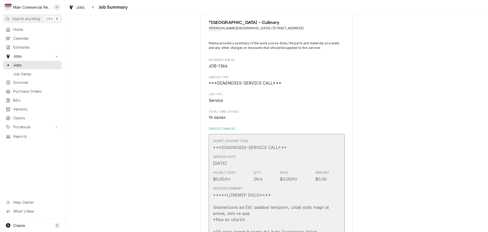
scroll to position [127, 0]
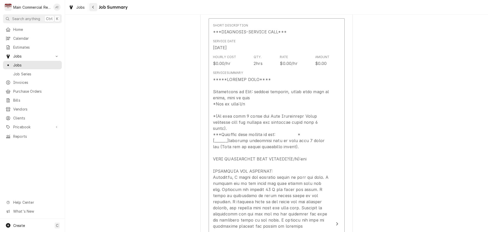
click at [94, 8] on icon "Navigate back" at bounding box center [93, 7] width 2 height 4
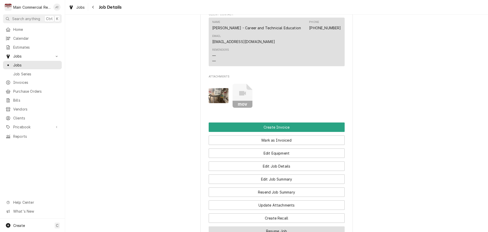
scroll to position [559, 0]
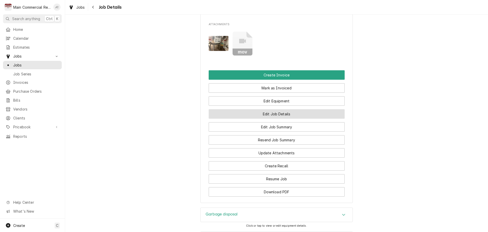
click at [270, 118] on button "Edit Job Details" at bounding box center [277, 113] width 136 height 9
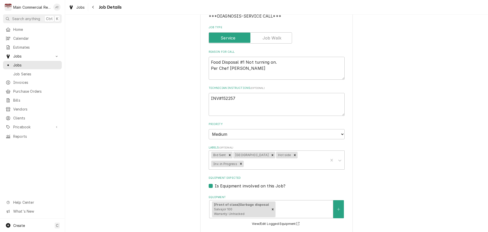
scroll to position [76, 0]
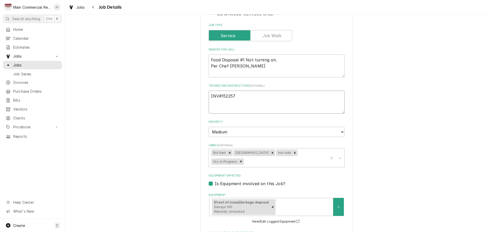
click at [245, 96] on textarea "INV#152257" at bounding box center [277, 101] width 136 height 23
type textarea "x"
type textarea "INV#152257"
type textarea "x"
type textarea "INV#152257 Q"
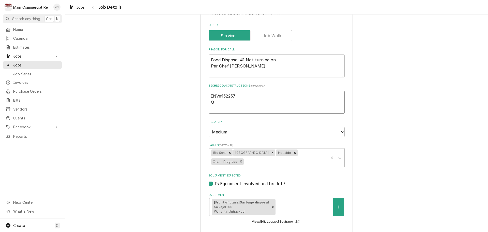
type textarea "x"
type textarea "INV#152257 Q-"
type textarea "x"
type textarea "INV#152257 Q-3"
type textarea "x"
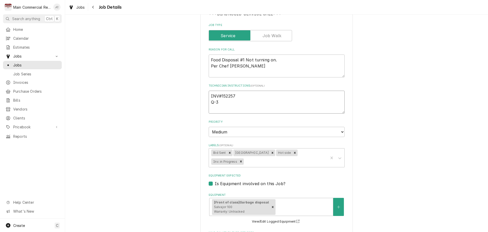
type textarea "INV#152257 Q-38"
type textarea "x"
type textarea "INV#152257 Q-385"
type textarea "x"
type textarea "INV#152257 Q-3850"
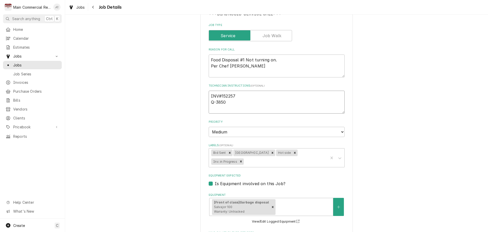
type textarea "x"
type textarea "INV#152257 Q-3850"
type textarea "x"
type textarea "INV#152257 Q-3850 fo"
type textarea "x"
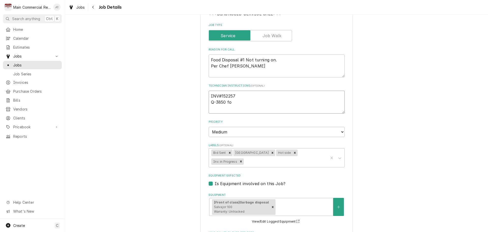
type textarea "INV#152257 Q-3850 for"
type textarea "x"
type textarea "INV#152257 Q-3850 for"
type textarea "x"
type textarea "INV#152257 Q-3850 for n"
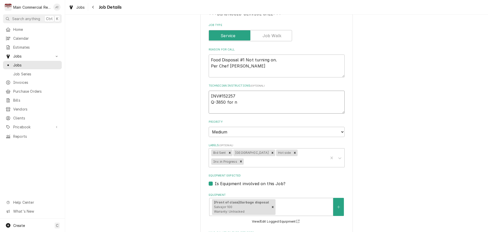
type textarea "x"
type textarea "INV#152257 Q-3850 for ne"
type textarea "x"
type textarea "INV#152257 Q-3850 for new"
type textarea "x"
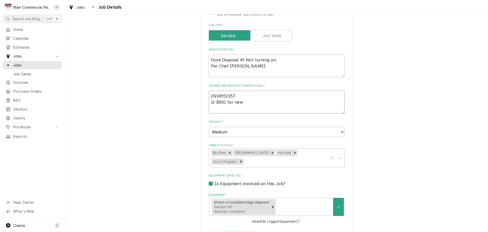
type textarea "INV#152257 Q-3850 for new"
type textarea "x"
type textarea "INV#152257 Q-3850 for new D"
type textarea "x"
type textarea "INV#152257 Q-3850 for new Dis"
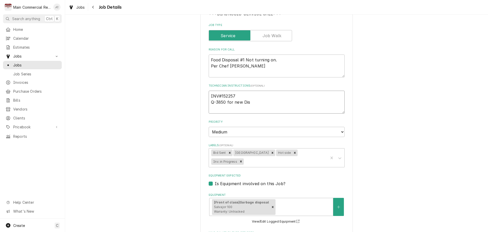
type textarea "x"
type textarea "INV#152257 Q-3850 for new Disp"
type textarea "x"
type textarea "INV#152257 Q-3850 for new Dispo"
type textarea "x"
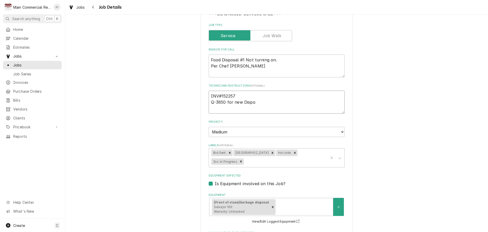
type textarea "INV#152257 Q-3850 for new Dispos"
type textarea "x"
type textarea "INV#152257 Q-3850 for new Disposa"
type textarea "x"
type textarea "INV#152257 Q-3850 for new Disposal"
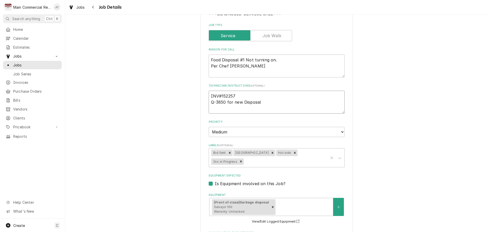
type textarea "x"
click at [239, 161] on icon "Remove Inv. in Progress" at bounding box center [241, 161] width 4 height 4
type textarea "INV#152257 Q-3850 for new Disposal"
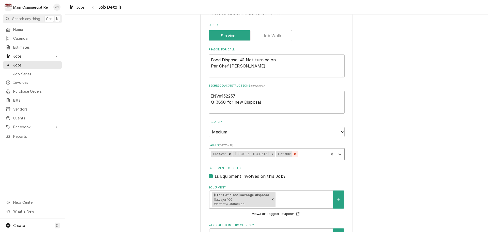
click at [297, 153] on icon "Remove Hot side" at bounding box center [295, 154] width 4 height 4
click at [274, 155] on icon "Remove Hillsborough Cnty School" at bounding box center [273, 154] width 4 height 4
type textarea "x"
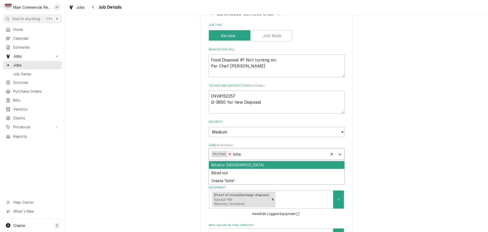
type input "billed"
click at [234, 166] on div "Billed in [GEOGRAPHIC_DATA]" at bounding box center [276, 165] width 135 height 8
type textarea "x"
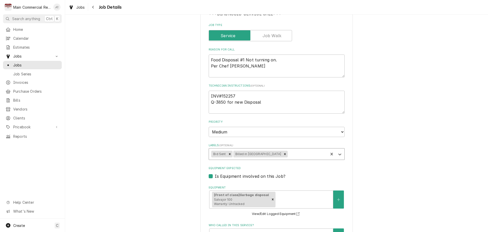
click at [385, 162] on div "*Hillsborough County Schools - Culinary *Durant High School / 4748 Cougar Path,…" at bounding box center [276, 180] width 423 height 473
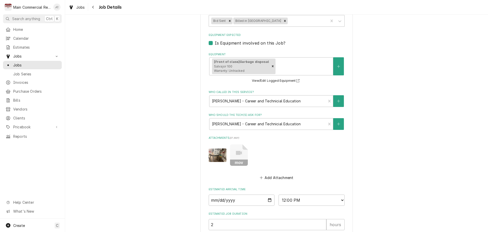
scroll to position [261, 0]
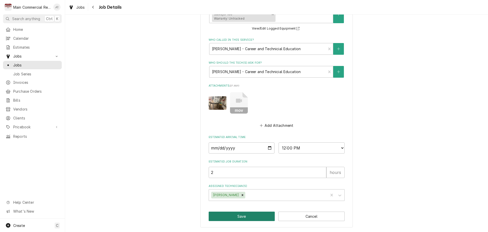
click at [243, 216] on button "Save" at bounding box center [242, 215] width 66 height 9
type textarea "x"
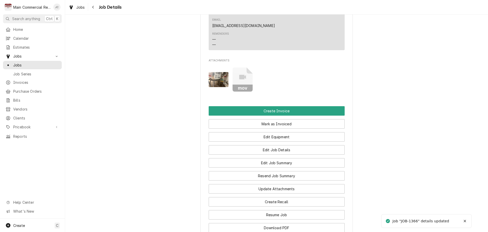
scroll to position [534, 0]
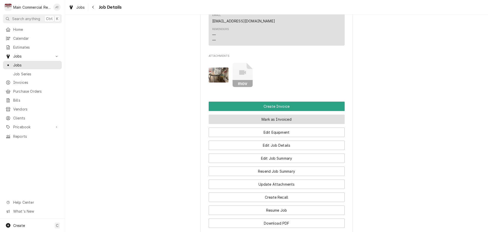
click at [270, 124] on button "Mark as Invoiced" at bounding box center [277, 118] width 136 height 9
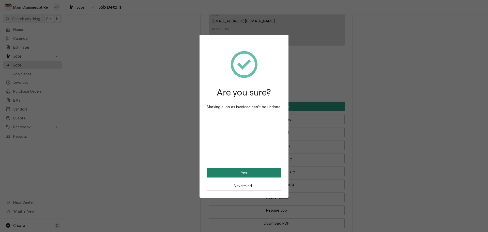
click at [245, 172] on button "Yes" at bounding box center [244, 172] width 75 height 9
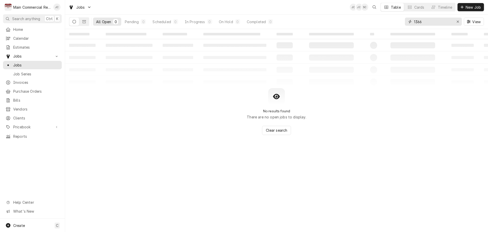
click at [457, 23] on icon "Erase input" at bounding box center [457, 22] width 3 height 4
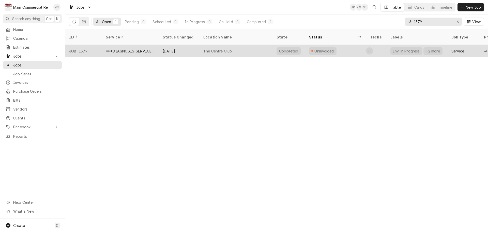
type input "1379"
click at [224, 48] on div "The Centre Club" at bounding box center [217, 50] width 28 height 5
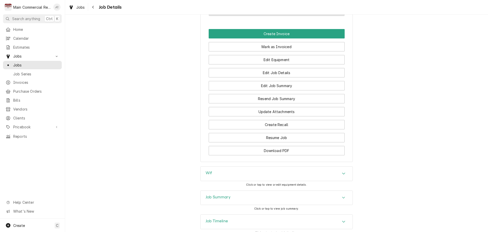
scroll to position [468, 0]
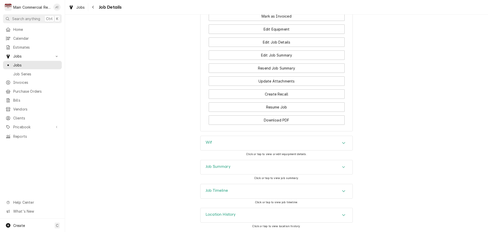
click at [247, 167] on div "Job Summary" at bounding box center [277, 167] width 152 height 14
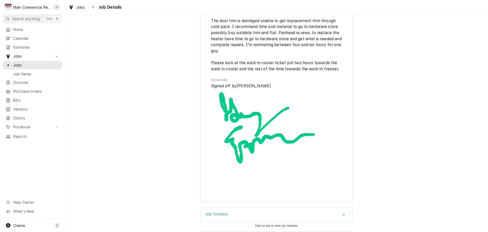
scroll to position [1168, 0]
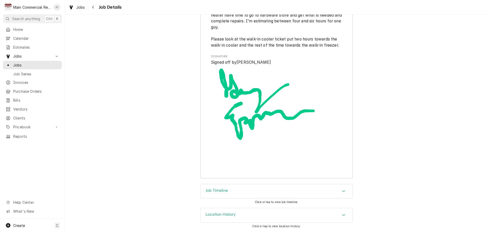
click at [318, 190] on div "Job Timeline" at bounding box center [277, 191] width 152 height 14
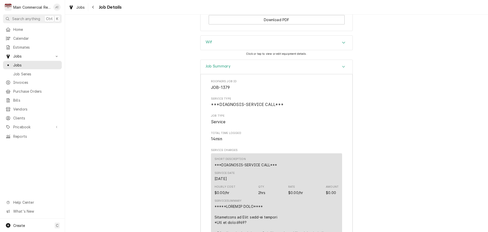
scroll to position [410, 0]
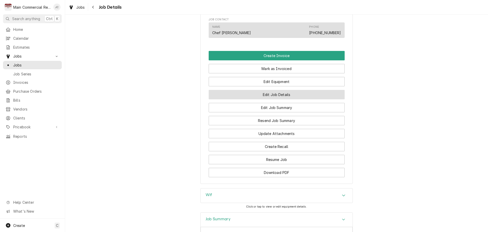
click at [269, 99] on button "Edit Job Details" at bounding box center [277, 94] width 136 height 9
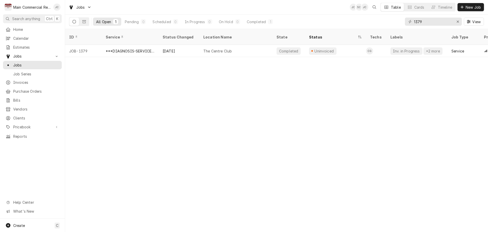
click at [444, 27] on div "1379 View" at bounding box center [444, 21] width 79 height 14
click at [442, 22] on input "1379" at bounding box center [433, 22] width 38 height 8
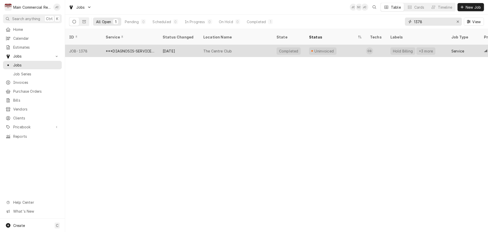
type input "1378"
click at [145, 48] on div "***DIAGNOSIS-SERVICE CALL***" at bounding box center [130, 50] width 49 height 5
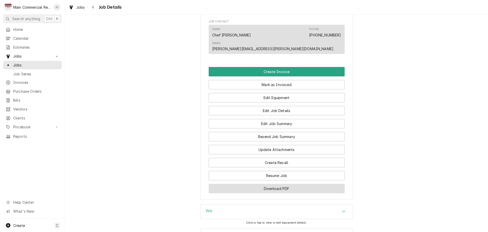
scroll to position [481, 0]
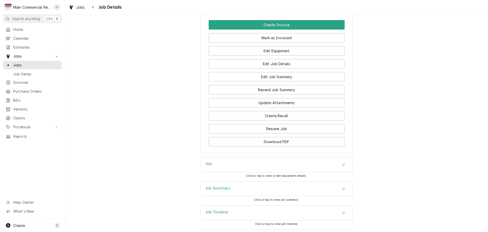
click at [297, 205] on div "Job Timeline" at bounding box center [277, 212] width 152 height 14
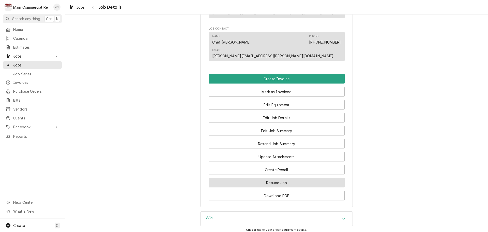
scroll to position [432, 0]
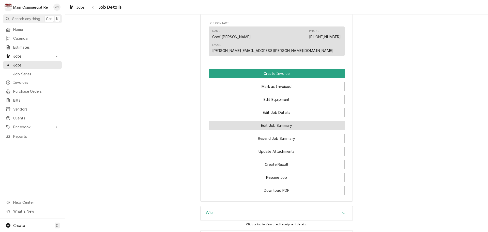
click at [267, 120] on button "Edit Job Summary" at bounding box center [277, 124] width 136 height 9
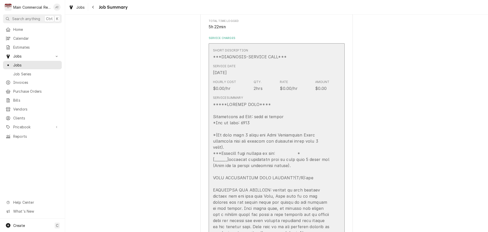
scroll to position [102, 0]
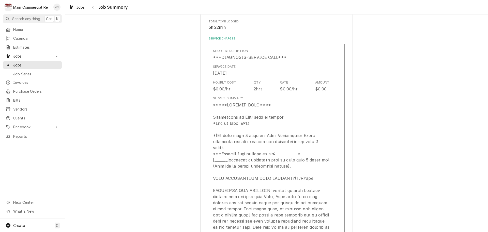
type textarea "x"
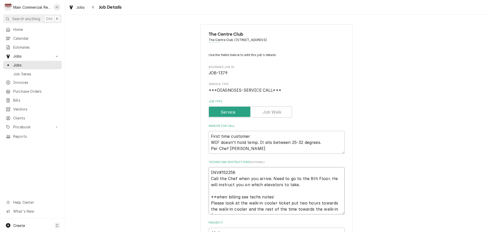
click at [252, 173] on textarea "INV#152258 Call the Chef when you arrive. Need to go to the 8th Floor. He will …" at bounding box center [277, 190] width 136 height 47
type textarea "x"
type textarea "INV#152258 Call the Chef when you arrive. Need to go to the 8th Floor. He will …"
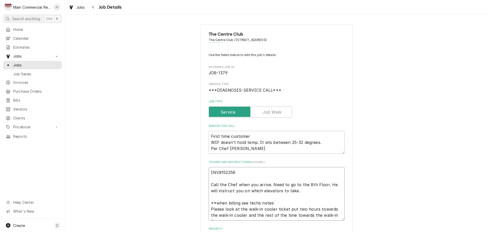
type textarea "x"
type textarea "INV#152258 Q Call the Chef when you arrive. Need to go to the 8th Floor. He wil…"
type textarea "x"
type textarea "INV#152258 Q- Call the Chef when you arrive. Need to go to the 8th Floor. He wi…"
type textarea "x"
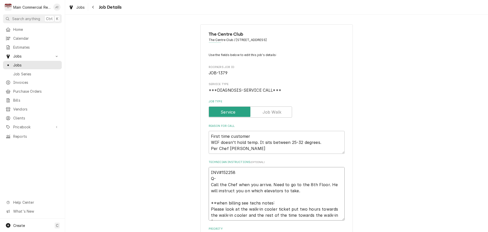
type textarea "INV#152258 Q-3 Call the Chef when you arrive. Need to go to the 8th Floor. He w…"
type textarea "x"
type textarea "INV#152258 Q-38 Call the Chef when you arrive. Need to go to the 8th Floor. He …"
type textarea "x"
type textarea "INV#152258 Q-384 Call the Chef when you arrive. Need to go to the 8th Floor. He…"
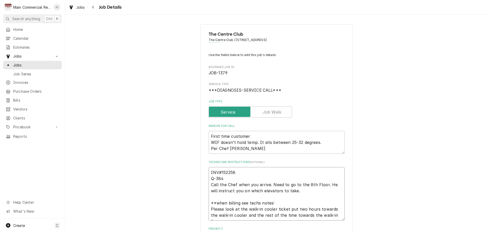
type textarea "x"
type textarea "INV#152258 Q-3847 Call the Chef when you arrive. Need to go to the 8th Floor. H…"
type textarea "x"
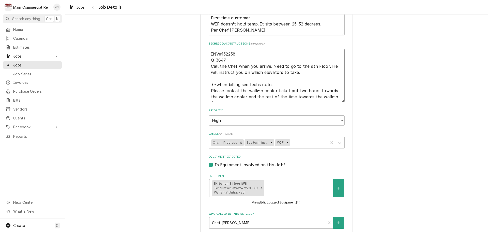
scroll to position [127, 0]
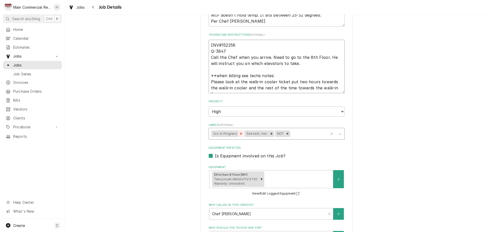
click at [239, 134] on icon "Remove Inv. in Progress" at bounding box center [241, 134] width 4 height 4
type textarea "INV#152258 Q-3847 Call the Chef when you arrive. Need to go to the 8th Floor. H…"
click at [237, 133] on icon "Remove See tech. inst." at bounding box center [238, 133] width 2 height 2
type textarea "x"
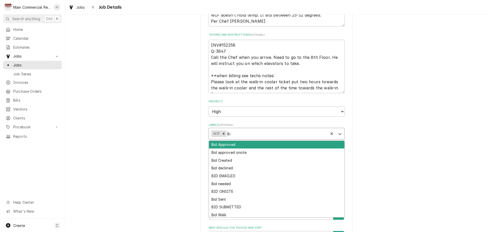
type input "Bid"
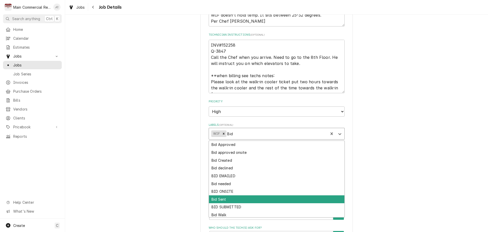
click at [229, 200] on div "Bid Sent" at bounding box center [276, 199] width 135 height 8
type textarea "x"
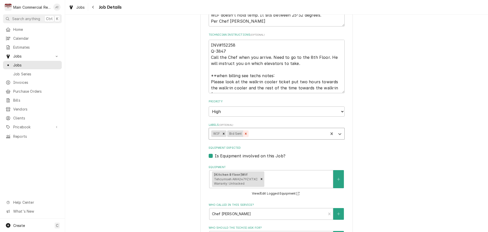
click at [244, 135] on icon "Remove Bid Sent" at bounding box center [246, 134] width 4 height 4
type textarea "x"
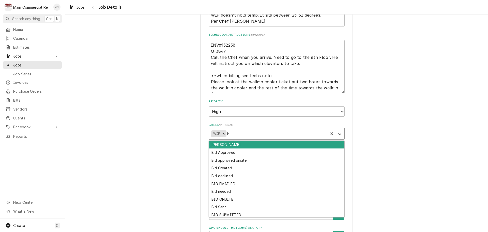
type input "bi"
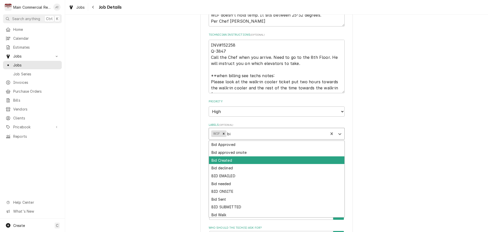
click at [227, 159] on div "Bid Created" at bounding box center [276, 160] width 135 height 8
type textarea "x"
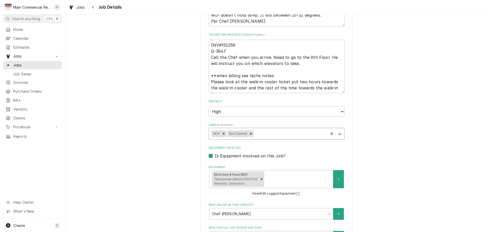
type textarea "x"
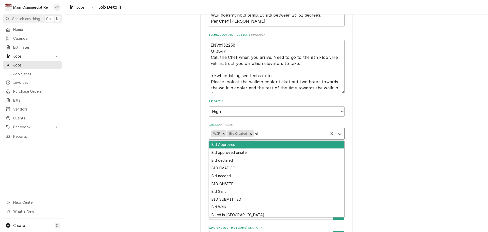
type input "bill"
click at [242, 146] on div "Billed in [GEOGRAPHIC_DATA]" at bounding box center [276, 145] width 135 height 8
type textarea "x"
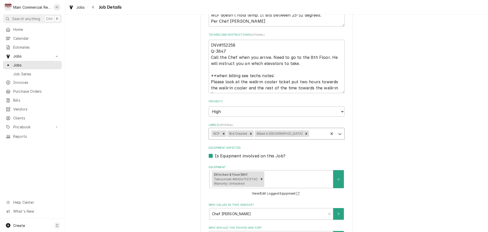
click at [379, 146] on div "The Centre Club The Centre Club / 123 S West Shore Blvd 8th Floor, Tampa, FL 33…" at bounding box center [276, 130] width 423 height 475
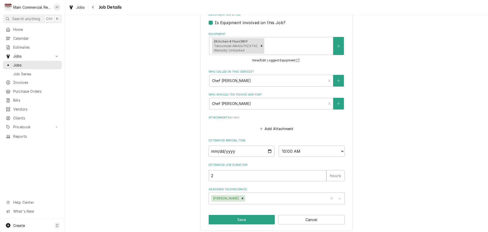
scroll to position [263, 0]
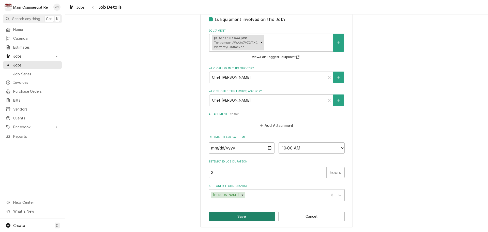
click at [247, 215] on button "Save" at bounding box center [242, 215] width 66 height 9
type textarea "x"
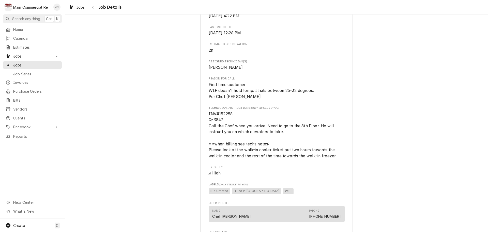
scroll to position [305, 0]
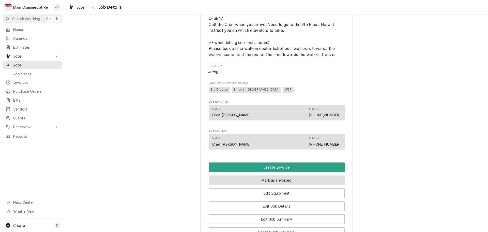
click at [261, 184] on button "Mark as Invoiced" at bounding box center [277, 179] width 136 height 9
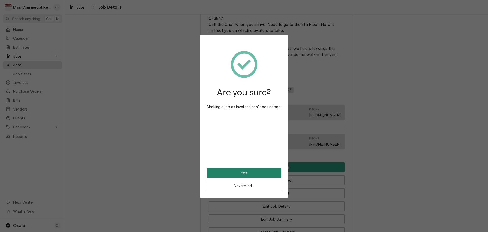
click at [250, 173] on button "Yes" at bounding box center [244, 172] width 75 height 9
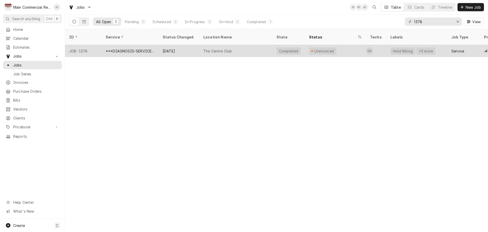
click at [163, 45] on div "Sep 10" at bounding box center [179, 51] width 41 height 12
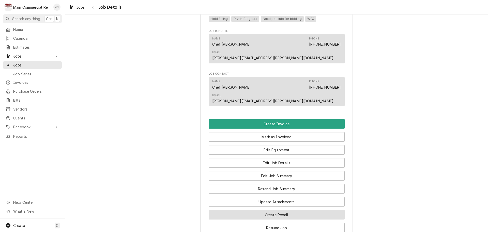
scroll to position [407, 0]
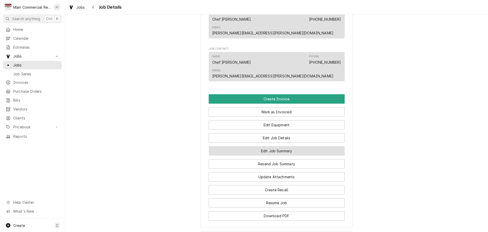
click at [277, 146] on button "Edit Job Summary" at bounding box center [277, 150] width 136 height 9
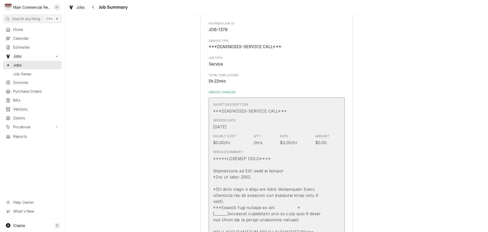
scroll to position [127, 0]
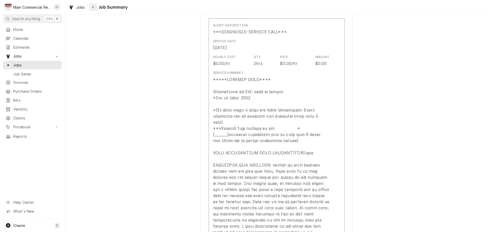
click at [93, 7] on icon "Navigate back" at bounding box center [93, 7] width 2 height 3
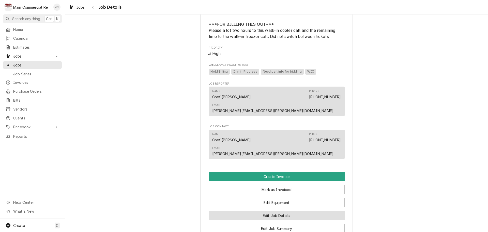
scroll to position [330, 0]
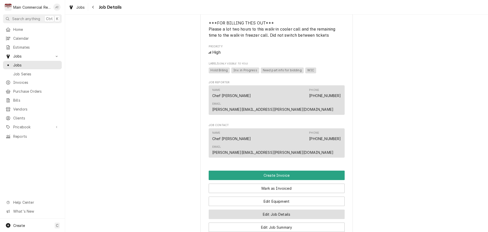
click at [276, 209] on button "Edit Job Details" at bounding box center [277, 213] width 136 height 9
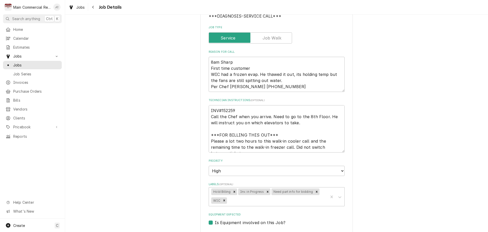
scroll to position [76, 0]
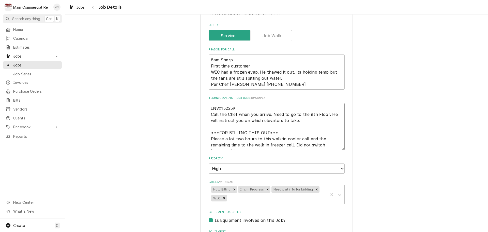
click at [249, 109] on textarea "INV#152259 Call the Chef when you arrive. Need to go to the 8th Floor. He will …" at bounding box center [277, 126] width 136 height 47
type textarea "x"
type textarea "INV#152259 Call the Chef when you arrive. Need to go to the 8th Floor. He will …"
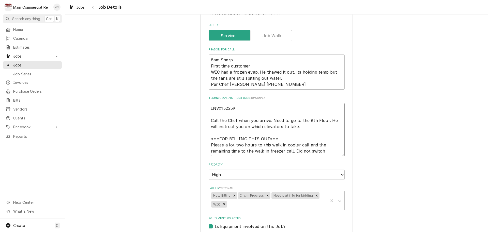
type textarea "x"
type textarea "INV#152259 Q Call the Chef when you arrive. Need to go to the 8th Floor. He wil…"
type textarea "x"
type textarea "INV#152259 Q- Call the Chef when you arrive. Need to go to the 8th Floor. He wi…"
type textarea "x"
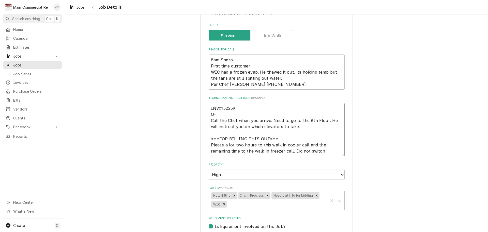
type textarea "INV#152259 Q- Call the Chef when you arrive. Need to go to the 8th Floor. He wi…"
click at [229, 114] on textarea "INV#152259 Q- Call the Chef when you arrive. Need to go to the 8th Floor. He wi…" at bounding box center [277, 129] width 136 height 53
type textarea "x"
type textarea "INV#152259 Q-3 Call the Chef when you arrive. Need to go to the 8th Floor. He w…"
type textarea "x"
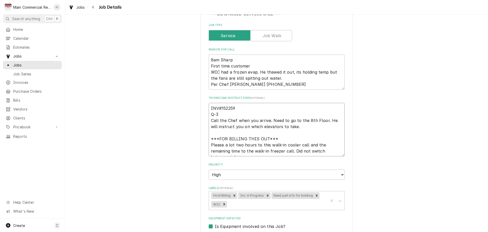
type textarea "INV#152259 Q-38 Call the Chef when you arrive. Need to go to the 8th Floor. He …"
type textarea "x"
type textarea "INV#152259 Q-384 Call the Chef when you arrive. Need to go to the 8th Floor. He…"
type textarea "x"
type textarea "INV#152259 Q-3848 Call the Chef when you arrive. Need to go to the 8th Floor. H…"
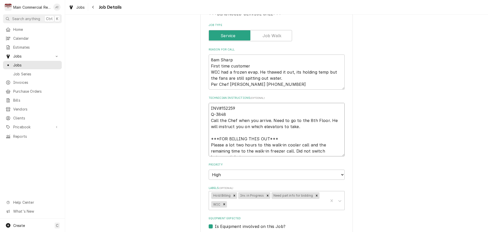
type textarea "x"
type textarea "INV#152259 Q-3848 Call the Chef when you arrive. Need to go to the 8th Floor. H…"
type textarea "x"
type textarea "INV#152259 Q-3848 f Call the Chef when you arrive. Need to go to the 8th Floor.…"
type textarea "x"
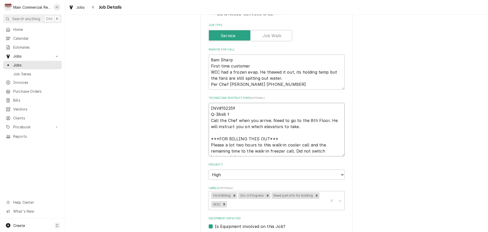
type textarea "INV#152259 Q-3848 fo Call the Chef when you arrive. Need to go to the 8th Floor…"
type textarea "x"
type textarea "INV#152259 Q-3848 for Call the Chef when you arrive. Need to go to the 8th Floo…"
type textarea "x"
type textarea "INV#152259 Q-3848 for Call the Chef when you arrive. Need to go to the 8th Floo…"
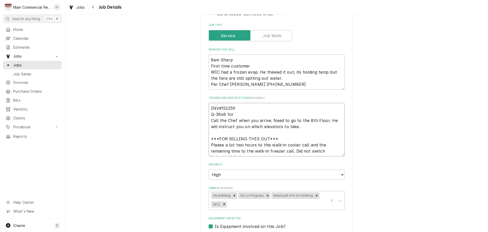
type textarea "x"
type textarea "INV#152259 Q-3848 for la Call the Chef when you arrive. Need to go to the 8th F…"
type textarea "x"
type textarea "INV#152259 Q-3848 for lau Call the Chef when you arrive. Need to go to the 8th …"
type textarea "x"
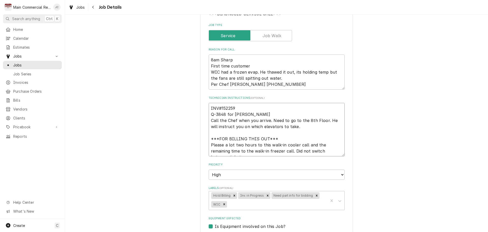
type textarea "INV#152259 Q-3848 for laut Call the Chef when you arrive. Need to go to the 8th…"
type textarea "x"
type textarea "INV#152259 Q-3848 for lau Call the Chef when you arrive. Need to go to the 8th …"
type textarea "x"
type textarea "INV#152259 Q-3848 for la Call the Chef when you arrive. Need to go to the 8th F…"
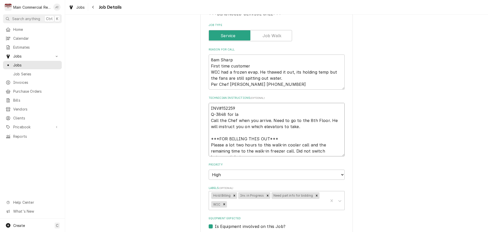
type textarea "x"
type textarea "INV#152259 Q-3848 for lat Call the Chef when you arrive. Need to go to the 8th …"
type textarea "x"
type textarea "INV#152259 Q-3848 for latc Call the Chef when you arrive. Need to go to the 8th…"
type textarea "x"
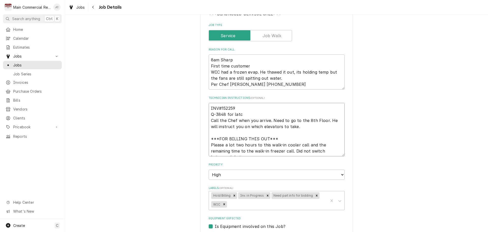
type textarea "INV#152259 Q-3848 for latch Call the Chef when you arrive. Need to go to the 8t…"
type textarea "x"
click at [233, 196] on icon "Remove Hold Billing" at bounding box center [235, 195] width 4 height 4
type textarea "INV#152259 Q-3848 for latch Call the Chef when you arrive. Need to go to the 8t…"
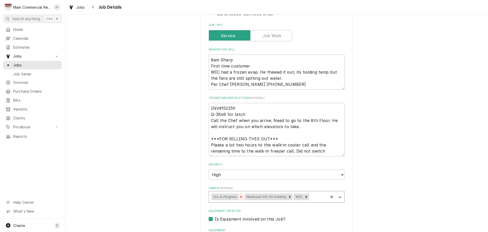
click at [239, 196] on icon "Remove Inv. in Progress" at bounding box center [241, 197] width 4 height 4
click at [256, 197] on icon "Remove Need part info for bidding" at bounding box center [257, 196] width 2 height 2
type textarea "x"
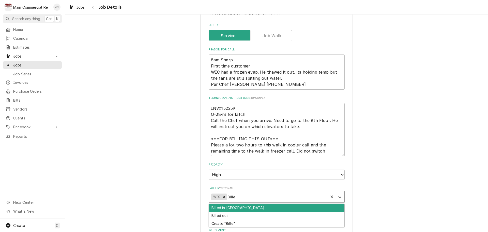
type input "Billed"
click at [238, 208] on div "Billed in QBO" at bounding box center [276, 208] width 135 height 8
type textarea "x"
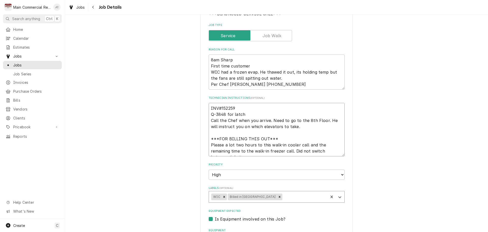
click at [245, 107] on textarea "INV#152259 Q-3848 for latch Call the Chef when you arrive. Need to go to the 8t…" at bounding box center [277, 129] width 136 height 53
type textarea "x"
type textarea "INV#152259 Q-3848 for latch Call the Chef when you arrive. Need to go to the 8t…"
type textarea "x"
type textarea "INV#152259 - Q-3848 for latch Call the Chef when you arrive. Need to go to the …"
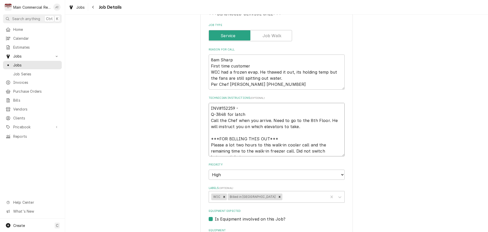
type textarea "x"
type textarea "INV#152259 - Q-3848 for latch Call the Chef when you arrive. Need to go to the …"
type textarea "x"
type textarea "INV#152259 - N Q-3848 for latch Call the Chef when you arrive. Need to go to th…"
type textarea "x"
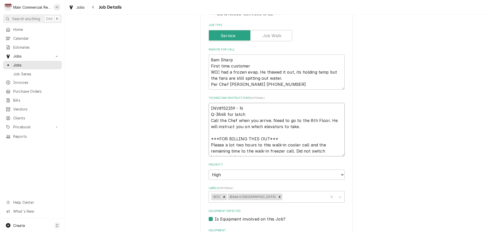
type textarea "INV#152259 - No Q-3848 for latch Call the Chef when you arrive. Need to go to t…"
type textarea "x"
type textarea "INV#152259 - No Q-3848 for latch Call the Chef when you arrive. Need to go to t…"
type textarea "x"
type textarea "INV#152259 - No T Q-3848 for latch Call the Chef when you arrive. Need to go to…"
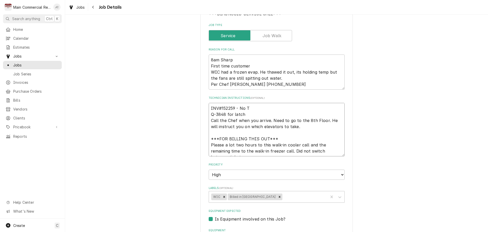
type textarea "x"
type textarea "INV#152259 - No TC Q-3848 for latch Call the Chef when you arrive. Need to go t…"
type textarea "x"
type textarea "INV#152259 - No TC Q-3848 for latch Call the Chef when you arrive. Need to go t…"
type textarea "x"
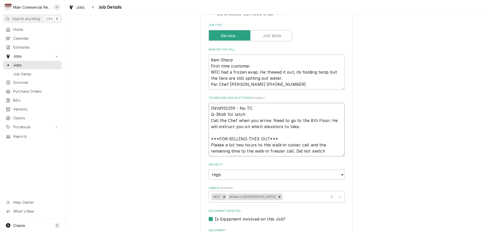
type textarea "INV#152259 - No TC a Q-3848 for latch Call the Chef when you arrive. Need to go…"
type textarea "x"
type textarea "INV#152259 - No TC al Q-3848 for latch Call the Chef when you arrive. Need to g…"
type textarea "x"
type textarea "INV#152259 - No TC alr Q-3848 for latch Call the Chef when you arrive. Need to …"
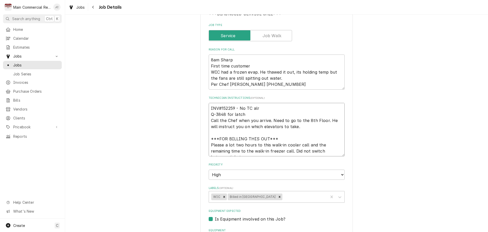
type textarea "x"
type textarea "INV#152259 - No TC alra Q-3848 for latch Call the Chef when you arrive. Need to…"
type textarea "x"
type textarea "INV#152259 - No TC alr Q-3848 for latch Call the Chef when you arrive. Need to …"
type textarea "x"
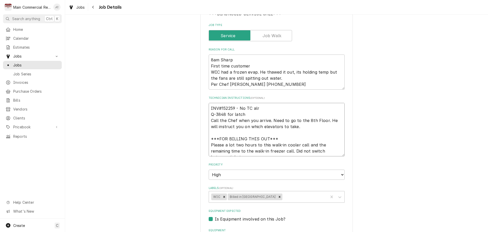
type textarea "INV#152259 - No TC alre Q-3848 for latch Call the Chef when you arrive. Need to…"
type textarea "x"
type textarea "INV#152259 - No TC alrea Q-3848 for latch Call the Chef when you arrive. Need t…"
type textarea "x"
type textarea "INV#152259 - No TC alread Q-3848 for latch Call the Chef when you arrive. Need …"
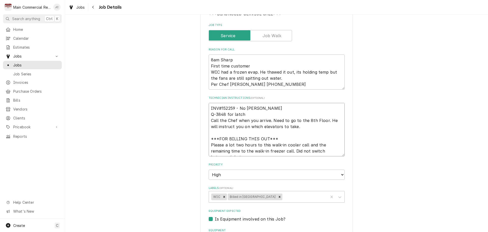
type textarea "x"
type textarea "INV#152259 - No TC already Q-3848 for latch Call the Chef when you arrive. Need…"
type textarea "x"
type textarea "INV#152259 - No TC already Q-3848 for latch Call the Chef when you arrive. Need…"
type textarea "x"
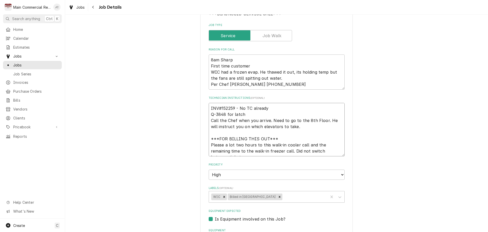
type textarea "INV#152259 - No TC already o Q-3848 for latch Call the Chef when you arrive. Ne…"
type textarea "x"
type textarea "INV#152259 - No TC already on Q-3848 for latch Call the Chef when you arrive. N…"
type textarea "x"
type textarea "INV#152259 - No TC already on Q-3848 for latch Call the Chef when you arrive. N…"
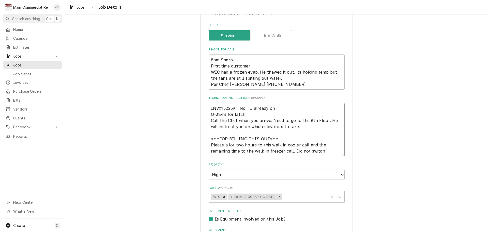
type textarea "x"
type textarea "INV#152259 - No TC already on s Q-3848 for latch Call the Chef when you arrive.…"
type textarea "x"
type textarea "INV#152259 - No TC already on si Q-3848 for latch Call the Chef when you arrive…"
type textarea "x"
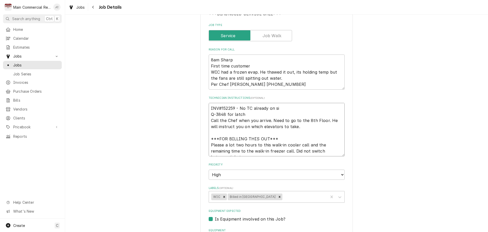
type textarea "INV#152259 - No TC already on sit Q-3848 for latch Call the Chef when you arriv…"
type textarea "x"
type textarea "INV#152259 - No TC already on site Q-3848 for latch Call the Chef when you arri…"
type textarea "x"
type textarea "INV#152259 - No TC already on site* Q-3848 for latch Call the Chef when you arr…"
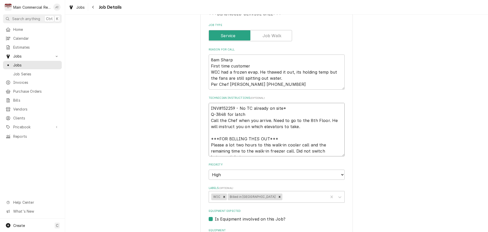
type textarea "x"
type textarea "INV#152259 - No TC already on site*J Q-3848 for latch Call the Chef when you ar…"
type textarea "x"
type textarea "INV#152259 - No TC already on site*JC Q-3848 for latch Call the Chef when you a…"
type textarea "x"
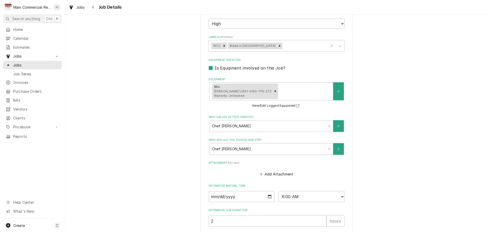
scroll to position [275, 0]
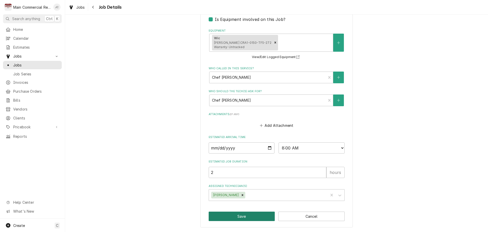
type textarea "INV#152259 - No TC already on site*JC Q-3848 for latch Call the Chef when you a…"
click at [247, 215] on button "Save" at bounding box center [242, 215] width 66 height 9
type textarea "x"
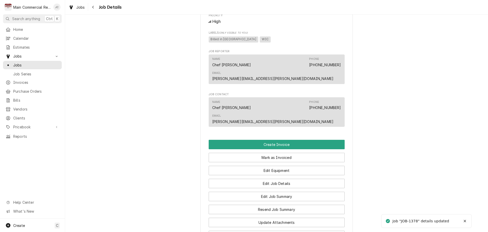
scroll to position [457, 0]
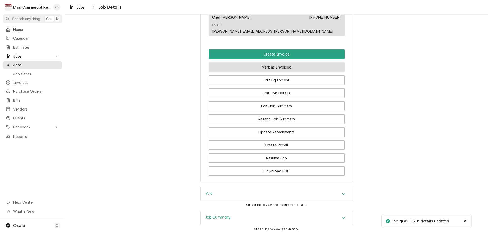
click at [285, 62] on button "Mark as Invoiced" at bounding box center [277, 66] width 136 height 9
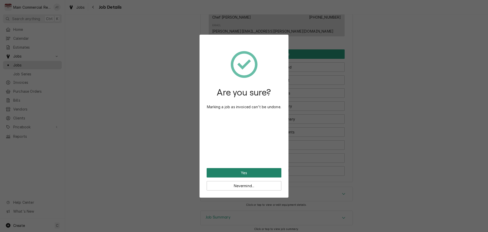
click at [247, 173] on button "Yes" at bounding box center [244, 172] width 75 height 9
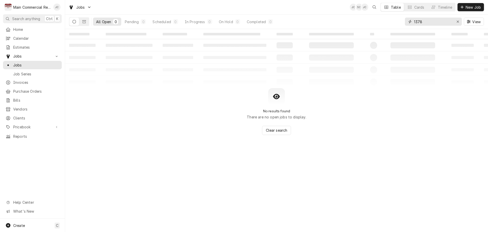
click at [458, 20] on icon "Erase input" at bounding box center [457, 22] width 3 height 4
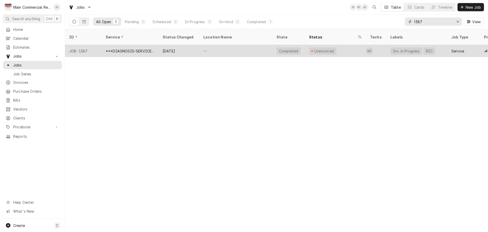
type input "1387"
click at [135, 48] on div "***DIAGNOSIS-SERVICE CALL***" at bounding box center [130, 50] width 49 height 5
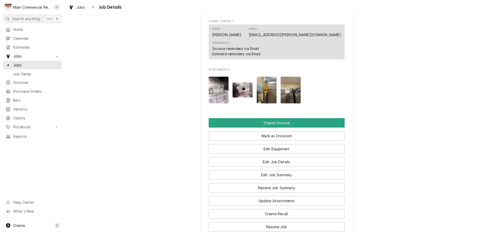
scroll to position [483, 0]
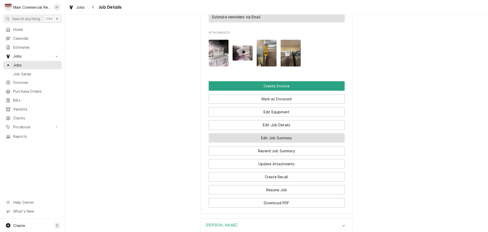
drag, startPoint x: 271, startPoint y: 130, endPoint x: 275, endPoint y: 130, distance: 4.1
click at [271, 133] on button "Edit Job Summary" at bounding box center [277, 137] width 136 height 9
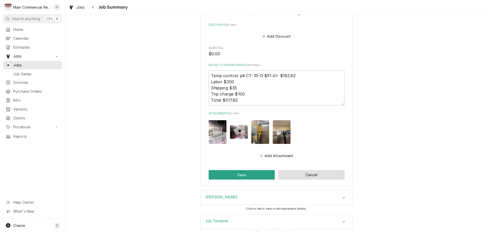
scroll to position [616, 0]
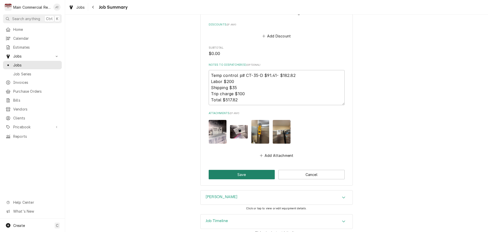
click at [243, 170] on button "Save" at bounding box center [242, 174] width 66 height 9
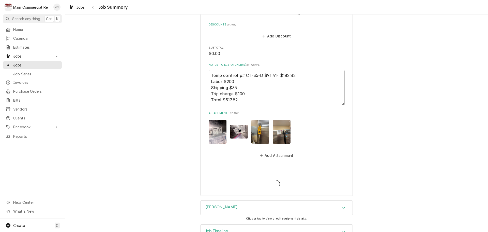
type textarea "x"
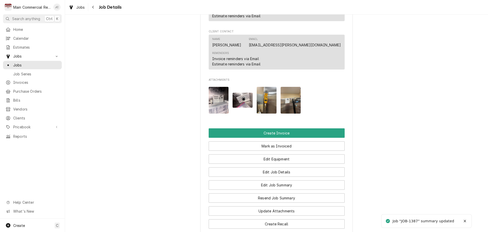
scroll to position [483, 0]
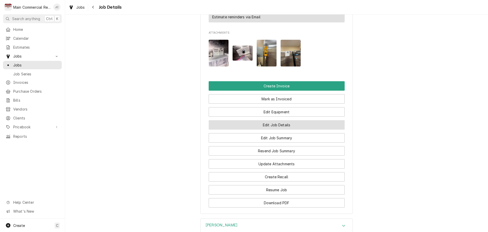
click at [240, 120] on button "Edit Job Details" at bounding box center [277, 124] width 136 height 9
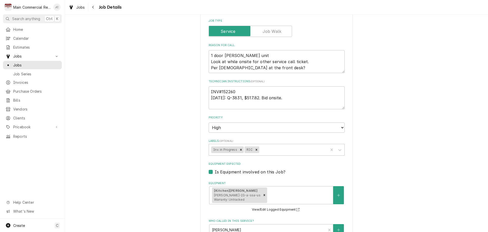
scroll to position [102, 0]
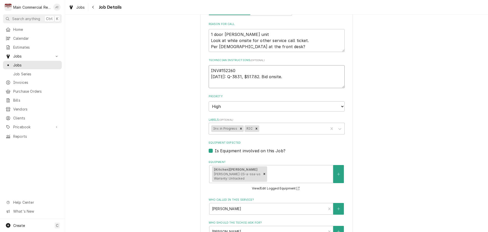
click at [280, 77] on textarea "INV#152260 9/10/25: Q-3831, $517.82. Bid onsite." at bounding box center [277, 76] width 136 height 23
type textarea "x"
type textarea "INV#152260 9/10/25: Q-3831, $517.82. Bid onsite"
type textarea "x"
type textarea "INV#152260 9/10/25: Q-3831, $517.82. Bid onsite,"
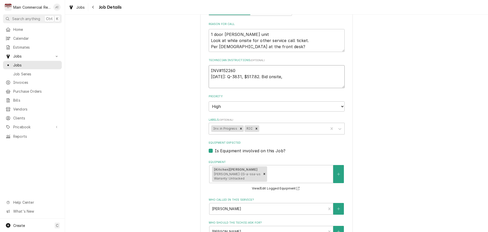
type textarea "x"
type textarea "INV#152260 9/10/25: Q-3831, $517.82. Bid onsite,"
type textarea "x"
type textarea "INV#152260 9/10/25: Q-3831, $517.82. Bid onsite, a"
type textarea "x"
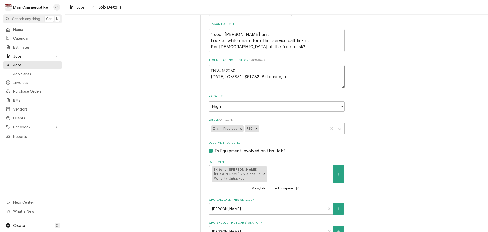
type textarea "INV#152260 9/10/25: Q-3831, $517.82. Bid onsite, an"
type textarea "x"
type textarea "INV#152260 9/10/25: Q-3831, $517.82. Bid onsite, and"
type textarea "x"
type textarea "INV#152260 9/10/25: Q-3831, $517.82. Bid onsite, and"
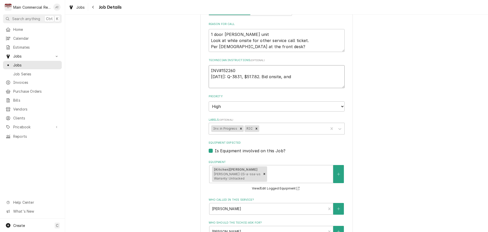
type textarea "x"
type textarea "INV#152260 9/10/25: Q-3831, $517.82. Bid onsite, and a"
type textarea "x"
type textarea "INV#152260 9/10/25: Q-3831, $517.82. Bid onsite, and ac"
type textarea "x"
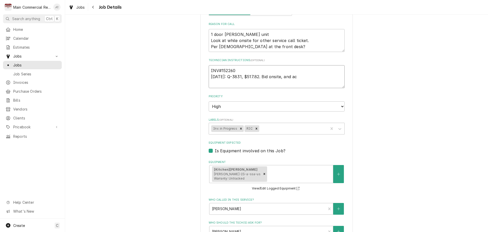
type textarea "INV#152260 9/10/25: Q-3831, $517.82. Bid onsite, and acc"
type textarea "x"
type textarea "INV#152260 9/10/25: Q-3831, $517.82. Bid onsite, and accpe"
type textarea "x"
type textarea "INV#152260 9/10/25: Q-3831, $517.82. Bid onsite, and accp"
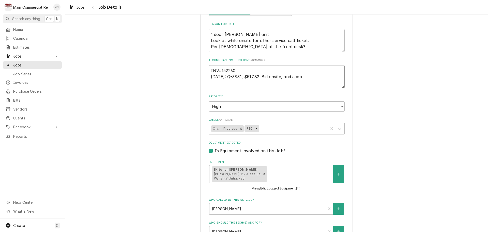
type textarea "x"
type textarea "INV#152260 9/10/25: Q-3831, $517.82. Bid onsite, and acc"
type textarea "x"
type textarea "INV#152260 9/10/25: Q-3831, $517.82. Bid onsite, and acce"
type textarea "x"
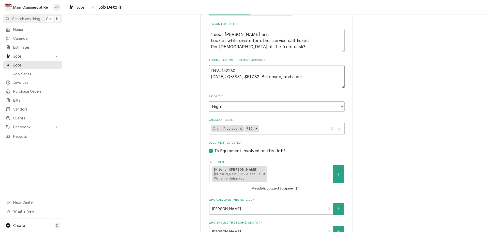
type textarea "INV#152260 9/10/25: Q-3831, $517.82. Bid onsite, and accep"
type textarea "x"
type textarea "INV#152260 9/10/25: Q-3831, $517.82. Bid onsite, and accept"
type textarea "x"
type textarea "INV#152260 9/10/25: Q-3831, $517.82. Bid onsite, and accepte"
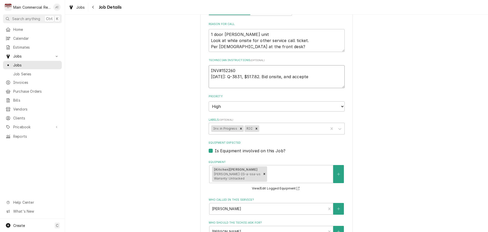
type textarea "x"
type textarea "INV#152260 9/10/25: Q-3831, $517.82. Bid onsite, and accepted"
type textarea "x"
click at [240, 129] on icon "Remove Inv. in Progress" at bounding box center [241, 128] width 2 height 2
type textarea "INV#152260 9/10/25: Q-3831, $517.82. Bid onsite, and accepted"
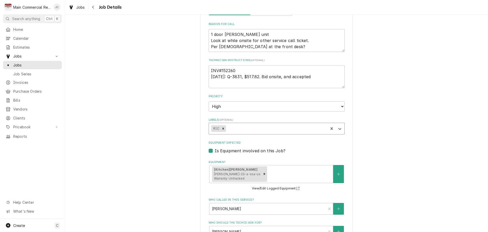
type textarea "x"
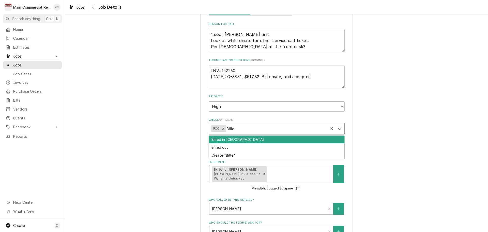
type input "Billed"
click at [230, 137] on div "Billed in QBO" at bounding box center [276, 139] width 135 height 8
type textarea "x"
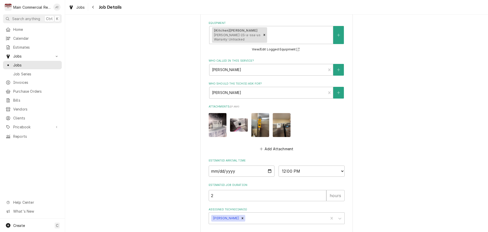
scroll to position [264, 0]
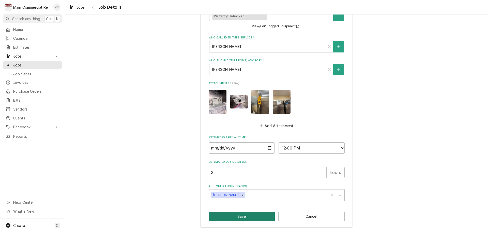
click at [248, 215] on button "Save" at bounding box center [242, 215] width 66 height 9
type textarea "x"
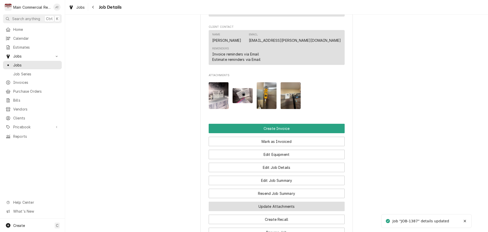
scroll to position [508, 0]
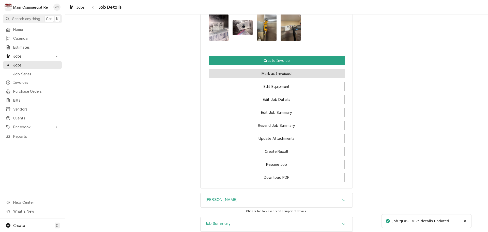
click at [274, 69] on button "Mark as Invoiced" at bounding box center [277, 73] width 136 height 9
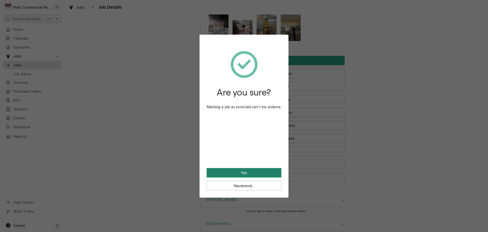
click at [242, 172] on button "Yes" at bounding box center [244, 172] width 75 height 9
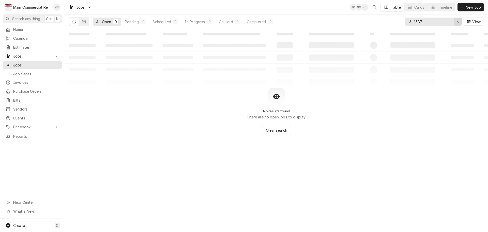
click at [457, 22] on icon "Erase input" at bounding box center [458, 22] width 2 height 2
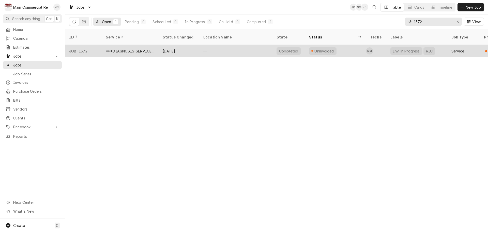
type input "1372"
click at [119, 48] on div "***DIAGNOSIS-SERVICE CALL***" at bounding box center [130, 50] width 49 height 5
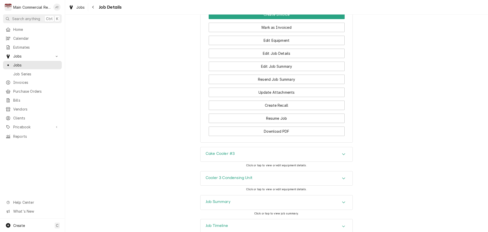
scroll to position [566, 0]
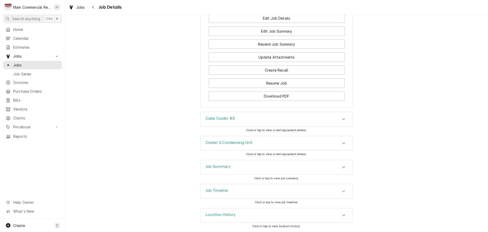
click at [244, 167] on div "Job Summary" at bounding box center [277, 167] width 152 height 14
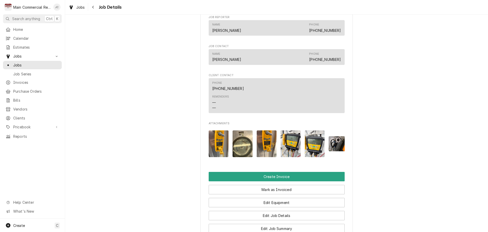
scroll to position [381, 0]
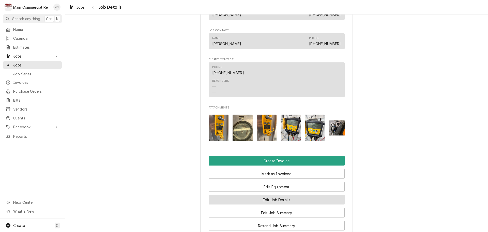
click at [264, 203] on button "Edit Job Details" at bounding box center [277, 199] width 136 height 9
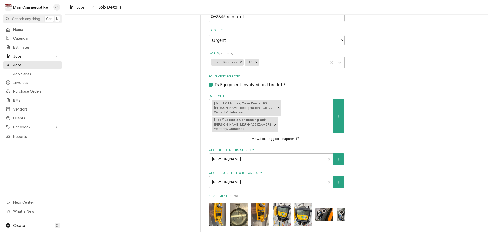
scroll to position [172, 0]
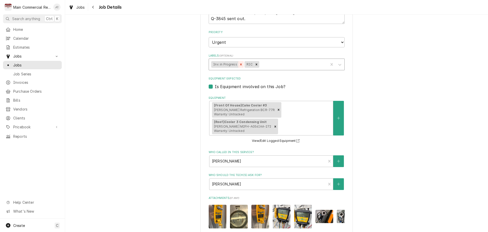
click at [239, 63] on icon "Remove Inv. in Progress" at bounding box center [241, 65] width 4 height 4
type textarea "x"
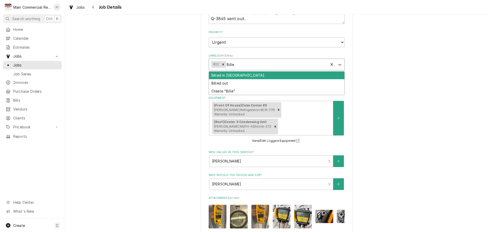
type input "Billed"
click at [229, 74] on div "Billed in [GEOGRAPHIC_DATA]" at bounding box center [276, 75] width 135 height 8
type textarea "x"
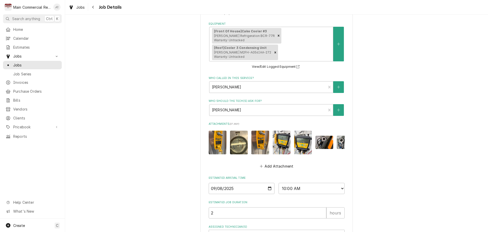
scroll to position [273, 0]
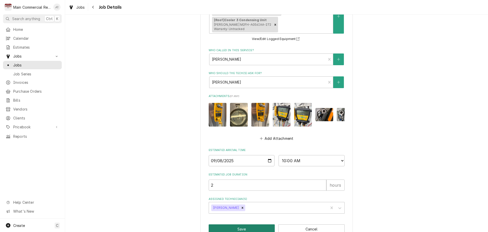
click at [258, 224] on button "Save" at bounding box center [242, 228] width 66 height 9
type textarea "x"
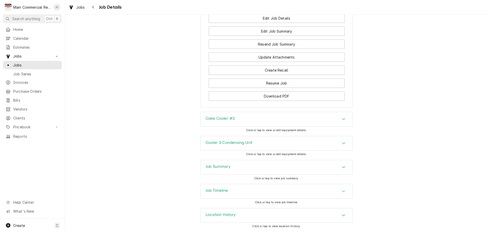
scroll to position [566, 0]
click at [250, 168] on div "Job Summary" at bounding box center [277, 167] width 152 height 14
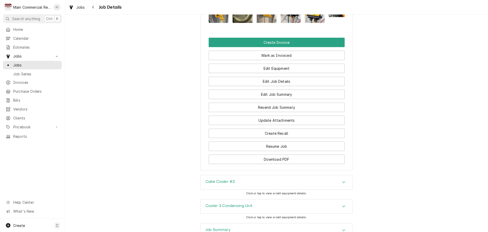
scroll to position [402, 0]
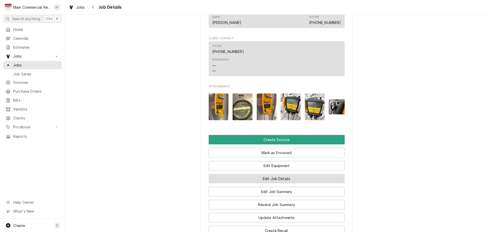
click at [271, 182] on button "Edit Job Details" at bounding box center [277, 178] width 136 height 9
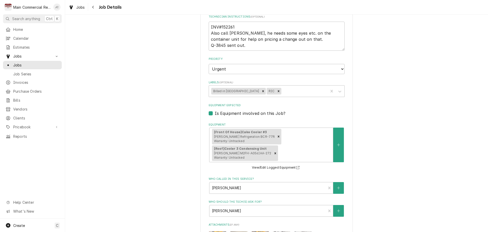
scroll to position [273, 0]
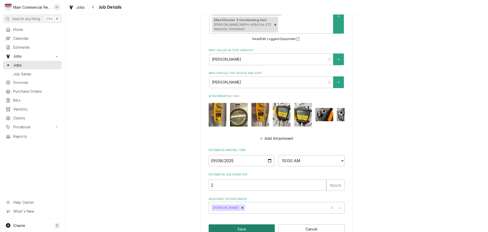
click at [261, 224] on button "Save" at bounding box center [242, 228] width 66 height 9
type textarea "x"
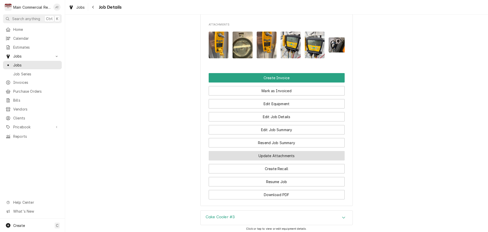
scroll to position [465, 0]
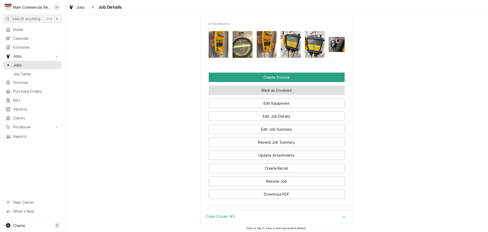
click at [266, 94] on button "Mark as Invoiced" at bounding box center [277, 89] width 136 height 9
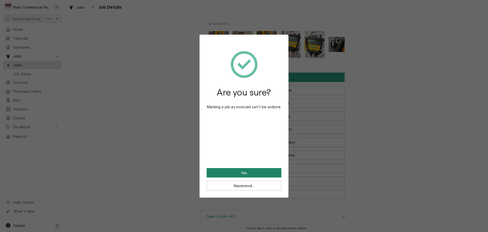
click at [250, 172] on button "Yes" at bounding box center [244, 172] width 75 height 9
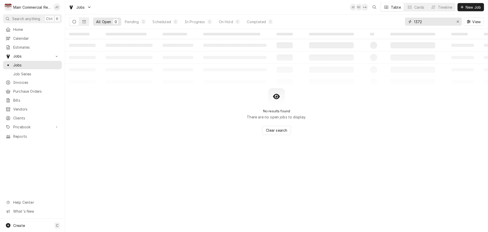
click at [424, 22] on input "1372" at bounding box center [433, 22] width 38 height 8
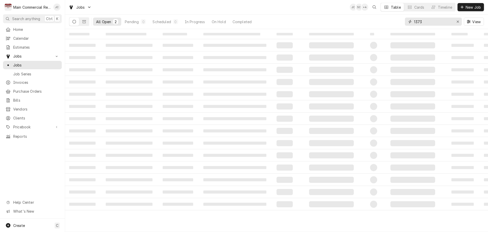
type input "1373"
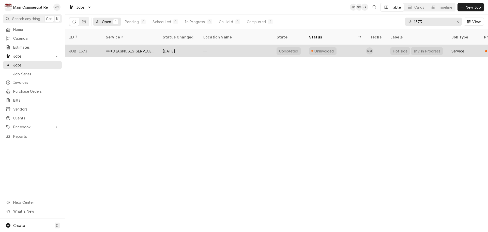
click at [148, 48] on div "***DIAGNOSIS-SERVICE CALL***" at bounding box center [130, 50] width 49 height 5
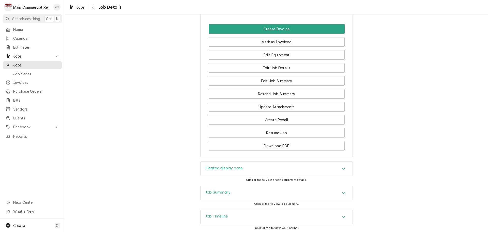
scroll to position [530, 0]
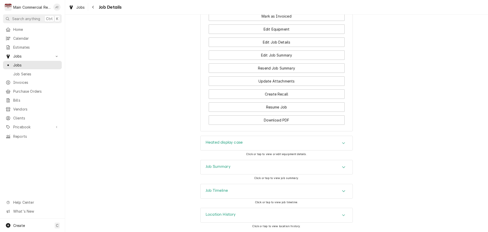
click at [275, 166] on div "Job Summary" at bounding box center [277, 167] width 152 height 14
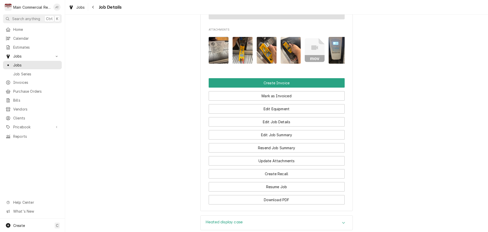
scroll to position [440, 0]
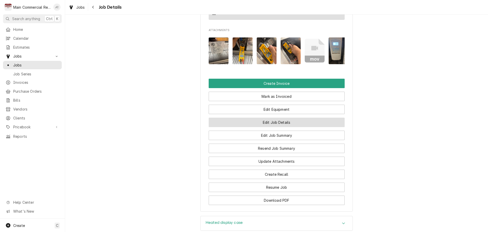
click at [273, 127] on button "Edit Job Details" at bounding box center [277, 121] width 136 height 9
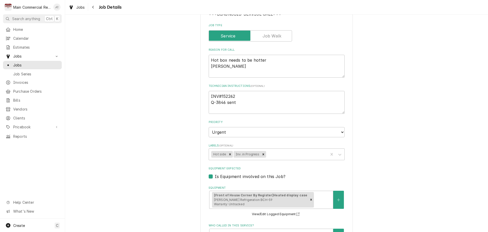
scroll to position [76, 0]
click at [262, 153] on icon "Remove Inv. in Progress" at bounding box center [263, 154] width 2 height 2
type textarea "x"
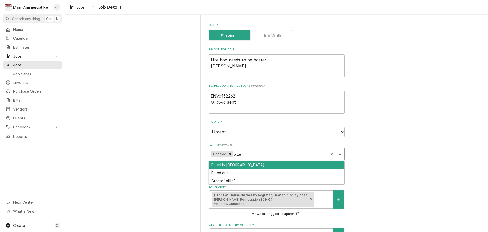
type input "billed"
click at [218, 165] on div "Billed in QBO" at bounding box center [276, 165] width 135 height 8
type textarea "x"
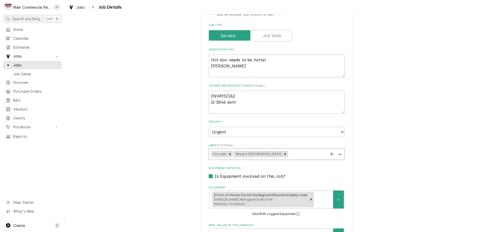
click at [381, 157] on div "Angelito's at la Caridad 4425 W. Hillsborough Ave., Tampa, FL 33614 Use the fie…" at bounding box center [276, 181] width 423 height 475
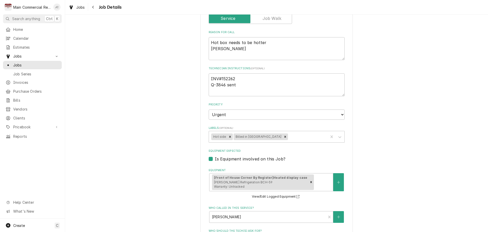
scroll to position [267, 0]
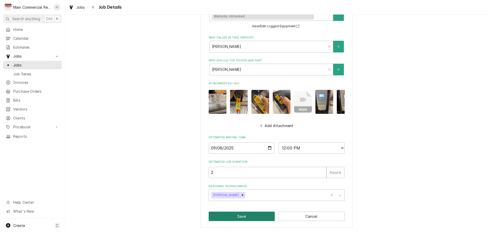
click at [237, 216] on button "Save" at bounding box center [242, 215] width 66 height 9
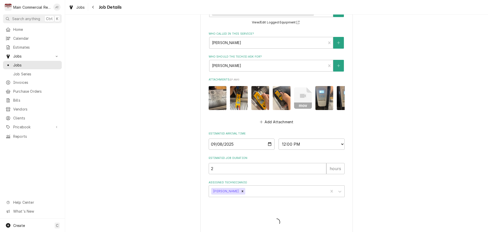
type textarea "x"
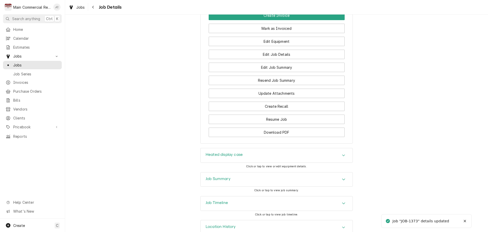
scroll to position [428, 0]
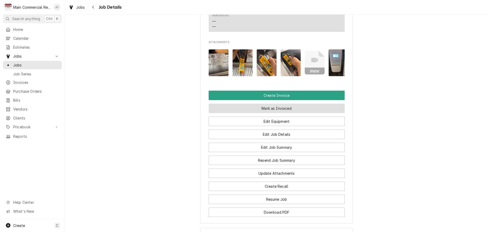
click at [272, 113] on button "Mark as Invoiced" at bounding box center [277, 107] width 136 height 9
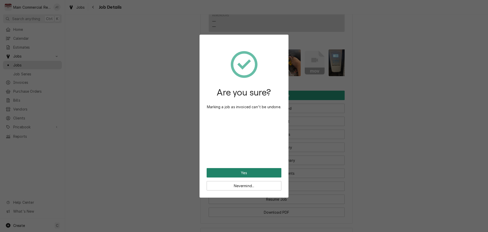
click at [253, 173] on button "Yes" at bounding box center [244, 172] width 75 height 9
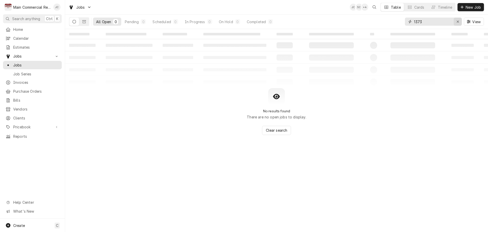
click at [460, 22] on div "Erase input" at bounding box center [457, 21] width 5 height 5
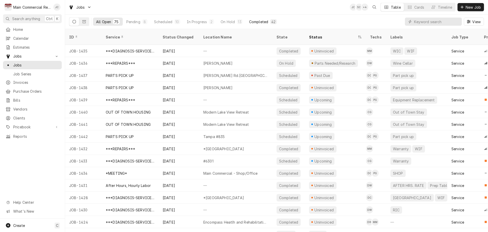
click at [255, 19] on button "Completed 42" at bounding box center [263, 22] width 34 height 8
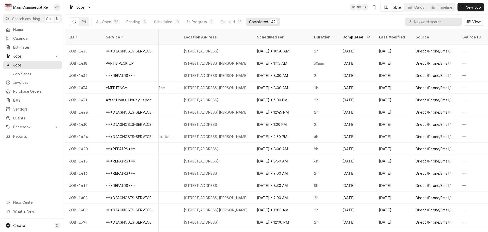
scroll to position [0, 368]
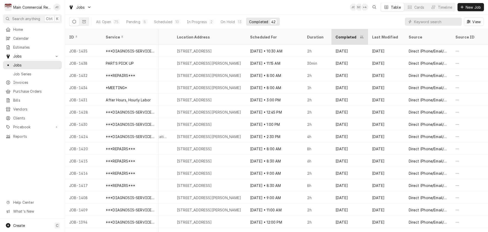
click at [340, 35] on div "Completed" at bounding box center [346, 36] width 23 height 5
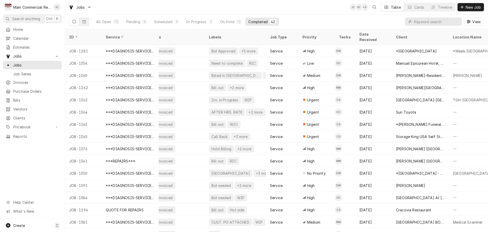
scroll to position [0, 0]
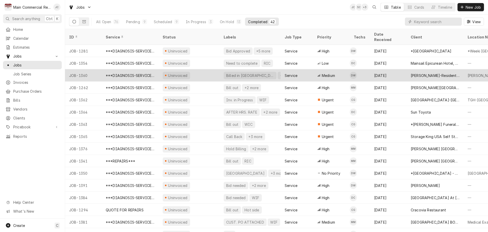
click at [225, 72] on div "Billed in QBO" at bounding box center [250, 75] width 53 height 7
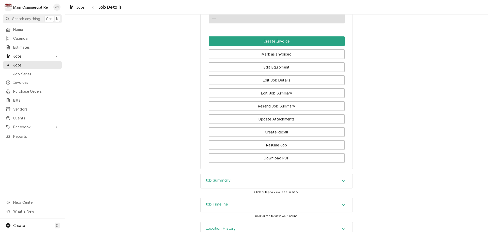
scroll to position [529, 0]
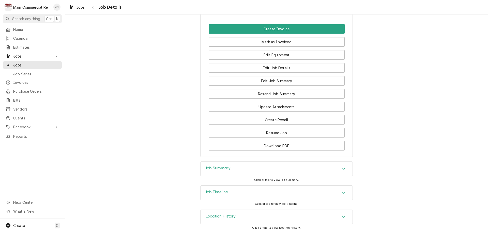
click at [217, 166] on h3 "Job Summary" at bounding box center [218, 167] width 25 height 5
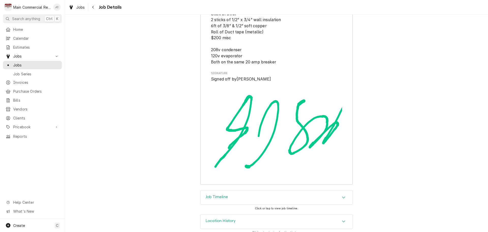
scroll to position [1301, 0]
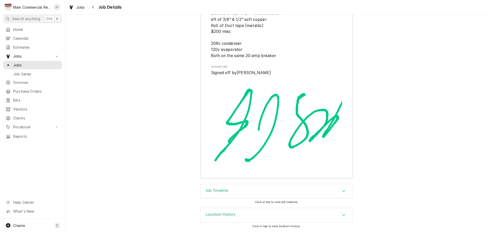
click at [225, 191] on h3 "Job Timeline" at bounding box center [217, 190] width 22 height 5
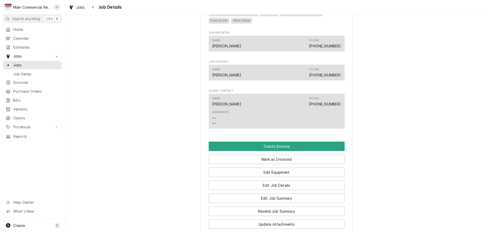
scroll to position [412, 0]
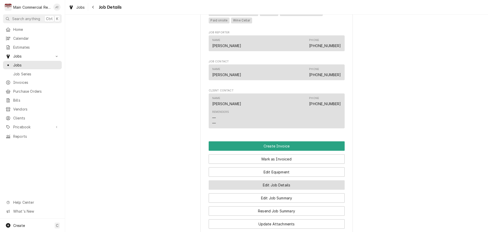
click at [242, 184] on button "Edit Job Details" at bounding box center [277, 184] width 136 height 9
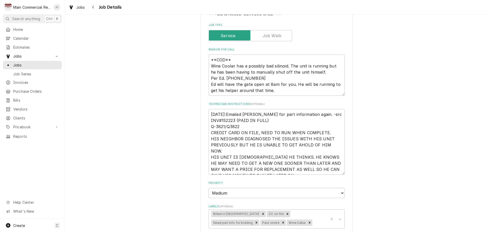
scroll to position [102, 0]
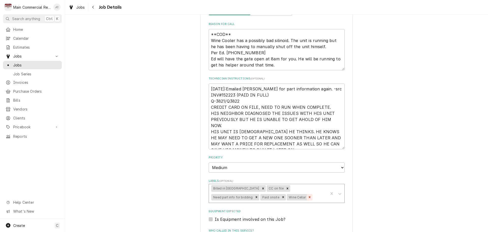
click at [308, 196] on icon "Remove Wine Cellar" at bounding box center [310, 197] width 4 height 4
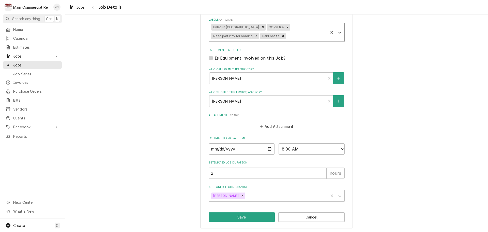
scroll to position [263, 0]
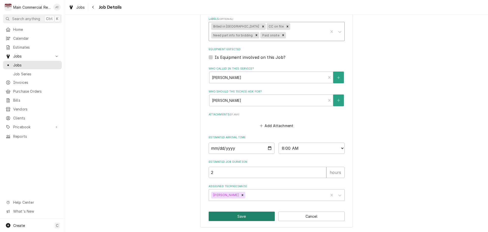
click at [246, 219] on button "Save" at bounding box center [242, 215] width 66 height 9
type textarea "x"
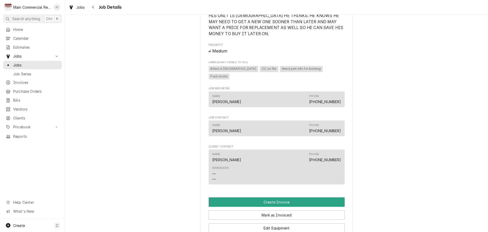
scroll to position [457, 0]
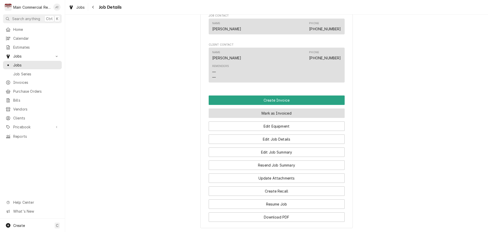
click at [261, 112] on button "Mark as Invoiced" at bounding box center [277, 112] width 136 height 9
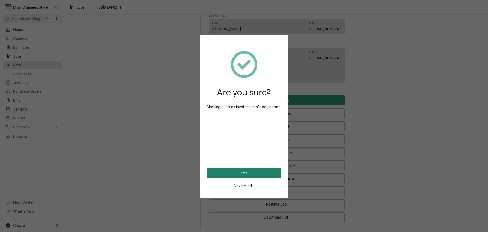
click at [247, 175] on button "Yes" at bounding box center [244, 172] width 75 height 9
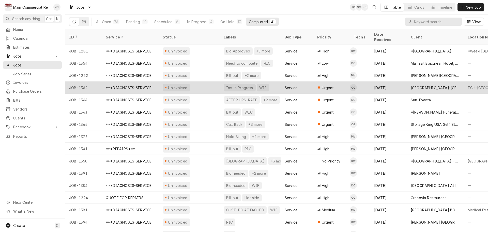
click at [240, 85] on div "Inv. in Progress" at bounding box center [240, 87] width 28 height 5
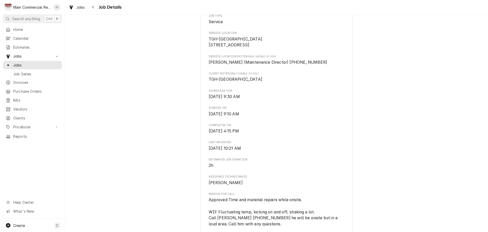
scroll to position [102, 0]
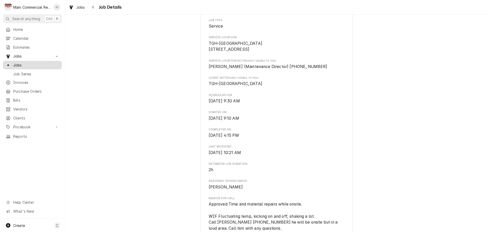
click at [43, 63] on span "Jobs" at bounding box center [36, 64] width 46 height 5
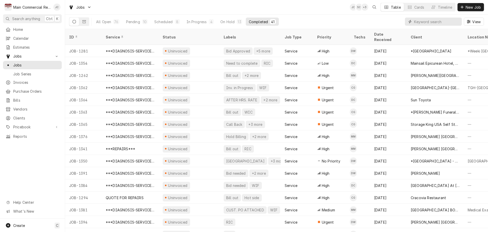
click at [426, 22] on input "Dynamic Content Wrapper" at bounding box center [436, 22] width 45 height 8
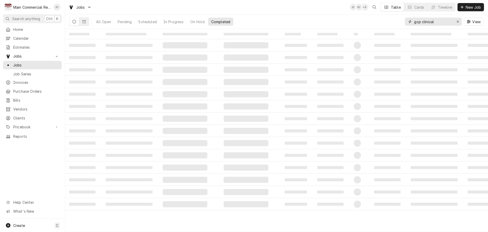
type input "gcp clinical"
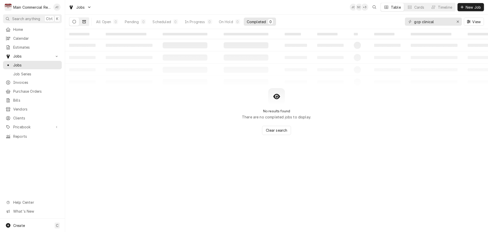
click at [85, 21] on icon "Dynamic Content Wrapper" at bounding box center [84, 22] width 4 height 4
click at [85, 23] on icon "Dynamic Content Wrapper" at bounding box center [84, 21] width 4 height 3
click at [456, 21] on icon "Erase input" at bounding box center [457, 22] width 3 height 4
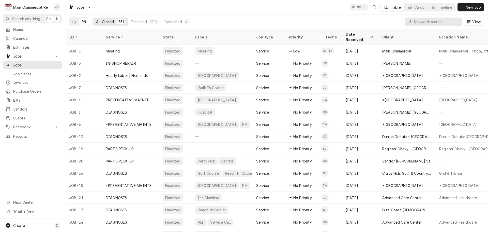
click at [72, 21] on button "Dynamic Content Wrapper" at bounding box center [74, 22] width 10 height 8
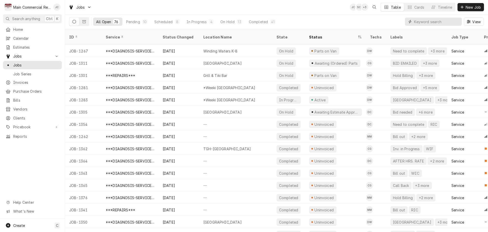
click at [428, 22] on input "Dynamic Content Wrapper" at bounding box center [436, 22] width 45 height 8
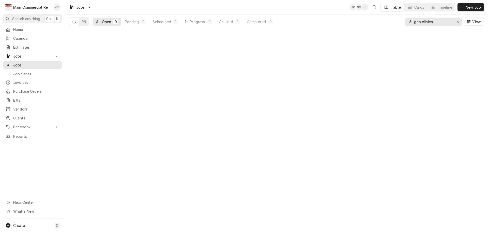
type input "gcp clinical"
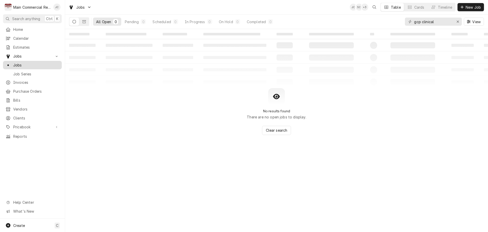
click at [24, 63] on span "Jobs" at bounding box center [36, 64] width 46 height 5
click at [76, 22] on icon "Dynamic Content Wrapper" at bounding box center [74, 22] width 4 height 4
click at [74, 23] on icon "Dynamic Content Wrapper" at bounding box center [74, 22] width 4 height 4
click at [458, 20] on icon "Erase input" at bounding box center [457, 22] width 3 height 4
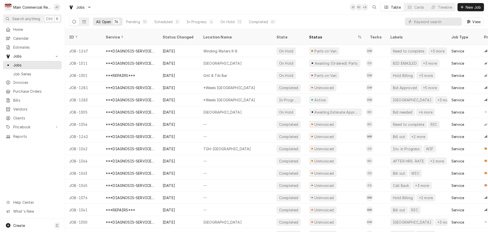
click at [74, 22] on icon "Dynamic Content Wrapper" at bounding box center [74, 22] width 4 height 4
click at [253, 22] on div "Completed" at bounding box center [258, 21] width 19 height 5
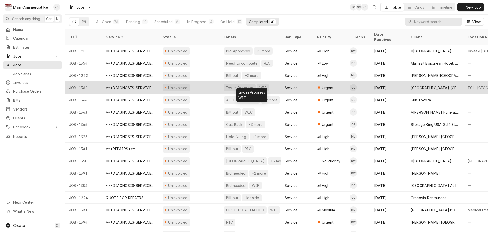
click at [232, 85] on div "Inv. in Progress" at bounding box center [240, 87] width 28 height 5
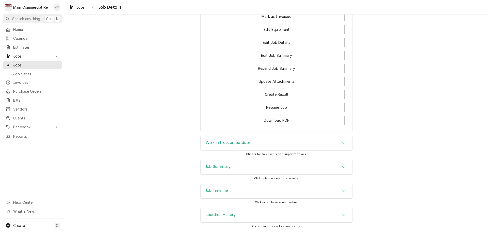
scroll to position [604, 0]
click at [217, 191] on h3 "Job Timeline" at bounding box center [217, 190] width 22 height 5
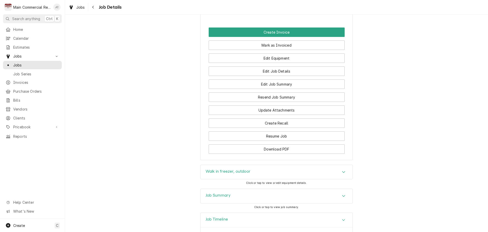
scroll to position [534, 0]
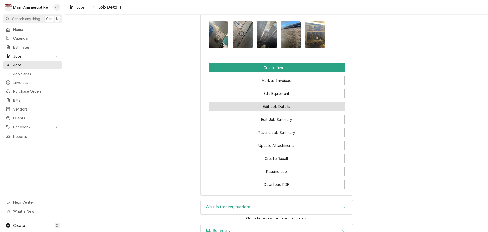
click at [249, 111] on button "Edit Job Details" at bounding box center [277, 106] width 136 height 9
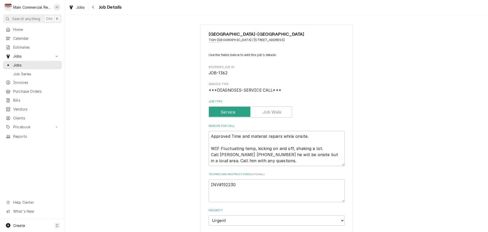
type textarea "x"
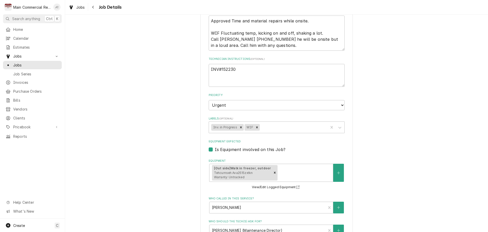
scroll to position [98, 0]
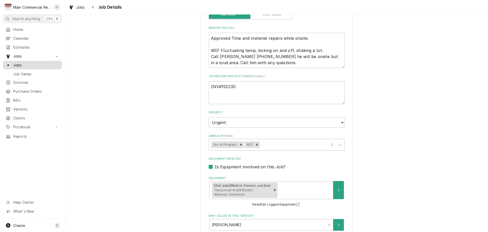
click at [33, 65] on span "Jobs" at bounding box center [36, 64] width 46 height 5
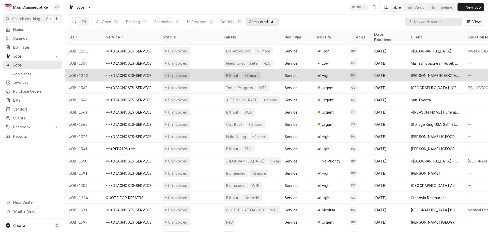
click at [231, 73] on div "Bill out" at bounding box center [232, 75] width 13 height 5
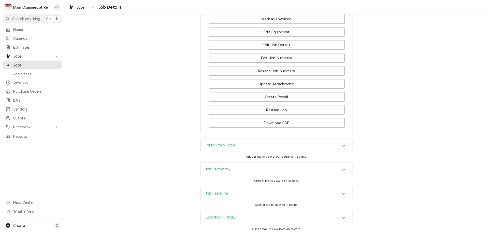
scroll to position [686, 0]
click at [226, 166] on h3 "Job Summary" at bounding box center [218, 168] width 25 height 5
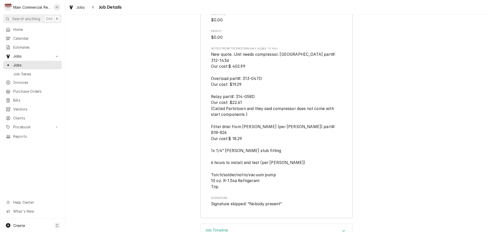
scroll to position [1580, 0]
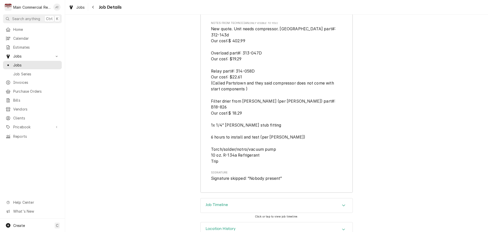
click at [222, 202] on h3 "Job Timeline" at bounding box center [217, 204] width 22 height 5
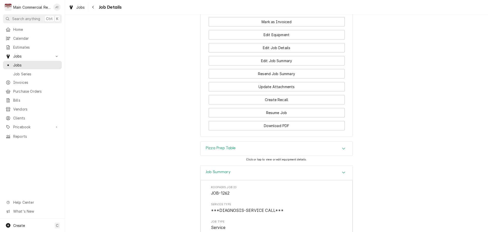
scroll to position [636, 0]
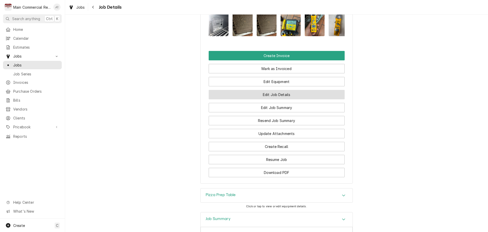
click at [266, 91] on button "Edit Job Details" at bounding box center [277, 94] width 136 height 9
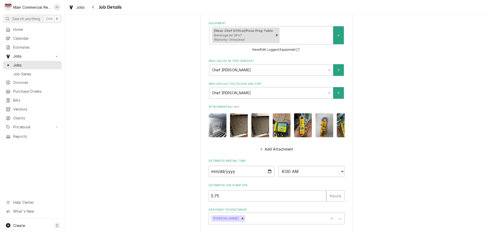
scroll to position [408, 0]
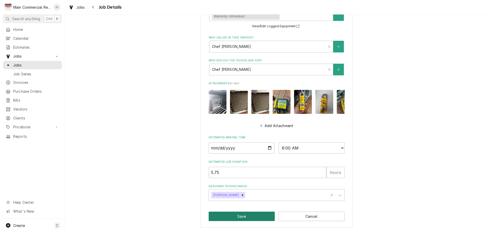
click at [238, 217] on button "Save" at bounding box center [242, 215] width 66 height 9
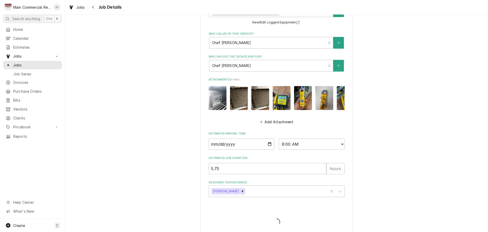
type textarea "x"
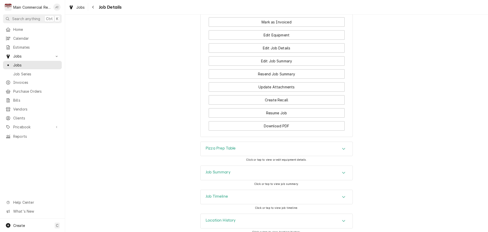
scroll to position [686, 0]
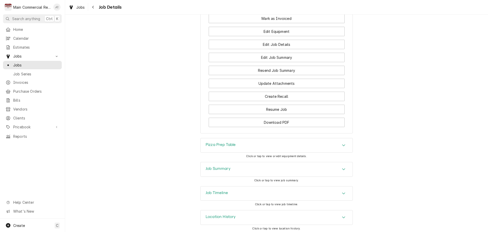
click at [224, 167] on h3 "Job Summary" at bounding box center [218, 168] width 25 height 5
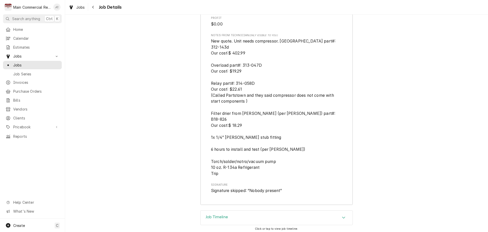
scroll to position [1580, 0]
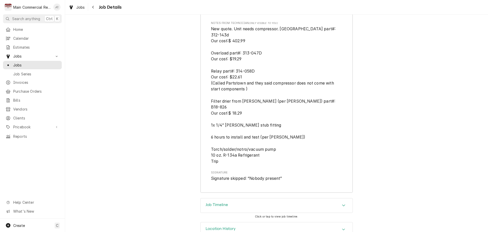
click at [212, 202] on h3 "Job Timeline" at bounding box center [217, 204] width 22 height 5
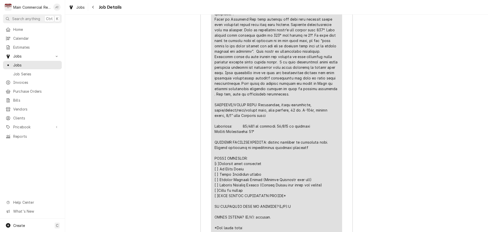
scroll to position [1249, 0]
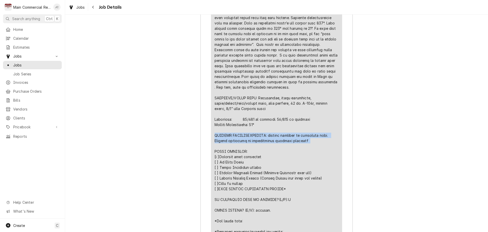
drag, startPoint x: 213, startPoint y: 131, endPoint x: 308, endPoint y: 142, distance: 95.9
copy div "FURTHER RECOMMENDATIONS: regular cleaning of condenser coil. Further diagnosis …"
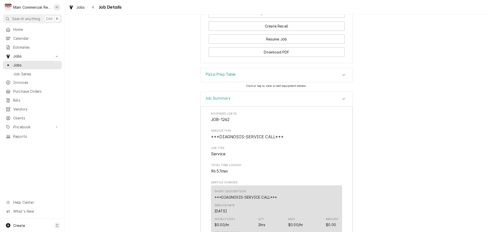
scroll to position [679, 0]
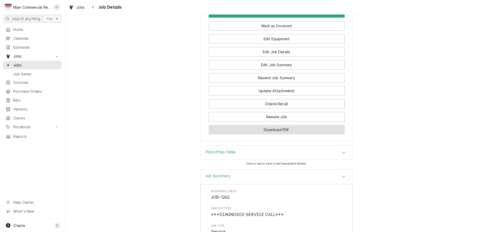
click at [271, 129] on button "Download PDF" at bounding box center [277, 129] width 136 height 9
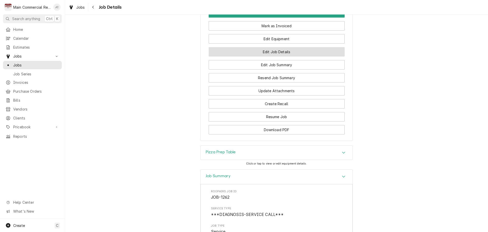
click at [284, 50] on button "Edit Job Details" at bounding box center [277, 51] width 136 height 9
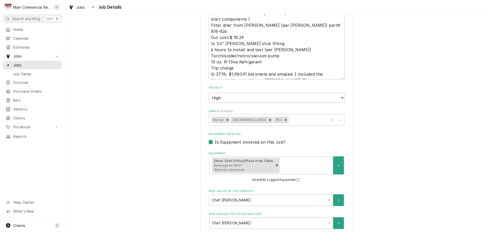
scroll to position [254, 0]
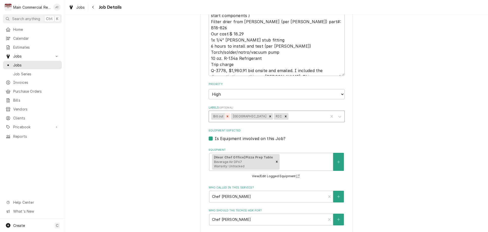
click at [226, 117] on icon "Remove Bill out" at bounding box center [228, 116] width 4 height 4
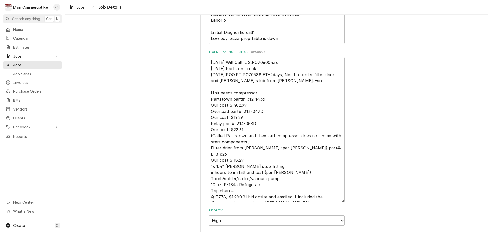
scroll to position [127, 0]
click at [209, 63] on textarea "[DATE]:Will Call, JS,PO70600-src [DATE]:Parts on Truck [DATE]:POO,PT,PO70588,ET…" at bounding box center [277, 130] width 136 height 145
type textarea "x"
type textarea "[DATE]:Will Call, JS,PO70600-src [DATE]:Parts on Truck [DATE]:POO,PT,PO70588,ET…"
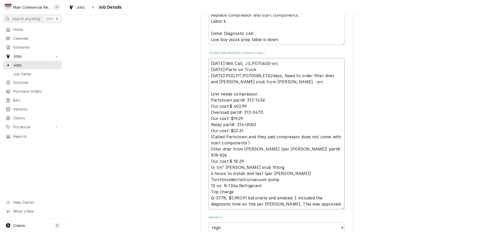
type textarea "x"
click at [209, 62] on textarea "[DATE]:Will Call, JS,PO70600-src [DATE]:Parts on Truck [DATE]:POO,PT,PO70588,ET…" at bounding box center [277, 133] width 136 height 151
type textarea "[DATE]:Will Call, JS,PO70600-src [DATE]:Parts on Truck [DATE]:POO,PT,PO70588,ET…"
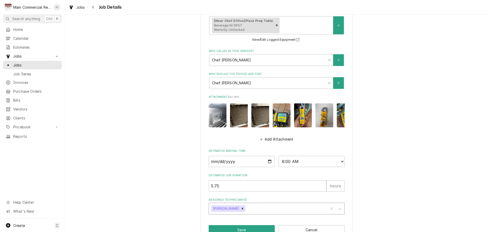
scroll to position [414, 0]
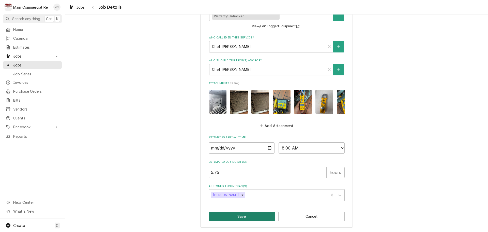
click at [231, 217] on button "Save" at bounding box center [242, 215] width 66 height 9
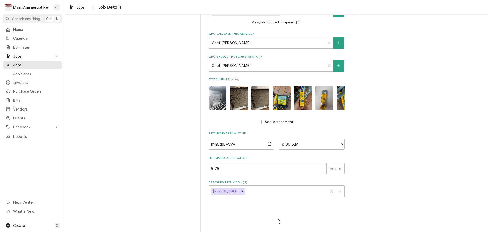
type textarea "x"
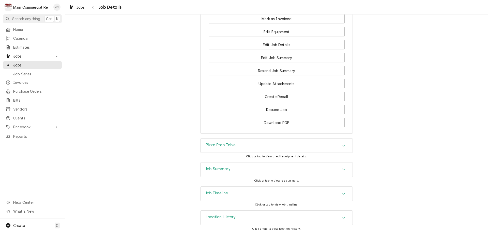
scroll to position [686, 0]
click at [223, 166] on h3 "Job Summary" at bounding box center [218, 168] width 25 height 5
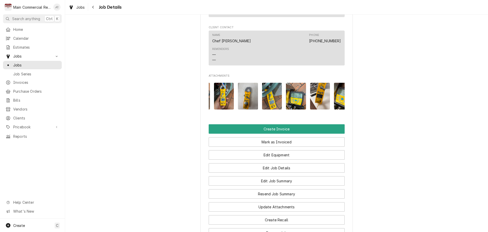
scroll to position [0, 0]
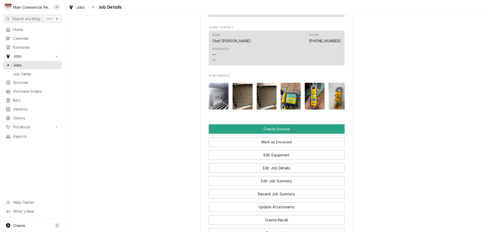
click at [313, 95] on img "Attachments" at bounding box center [315, 96] width 20 height 27
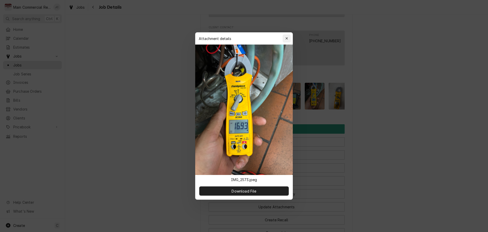
click at [287, 41] on div "button" at bounding box center [286, 38] width 5 height 5
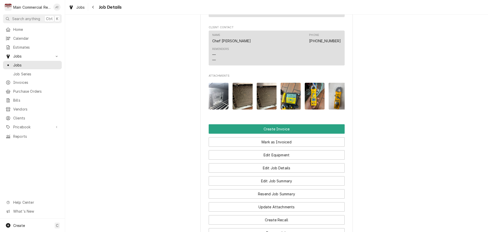
click at [333, 94] on img "Attachments" at bounding box center [339, 96] width 20 height 27
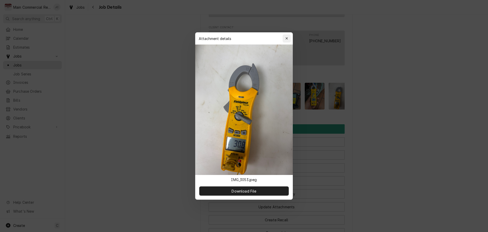
click at [287, 38] on icon "button" at bounding box center [286, 39] width 3 height 4
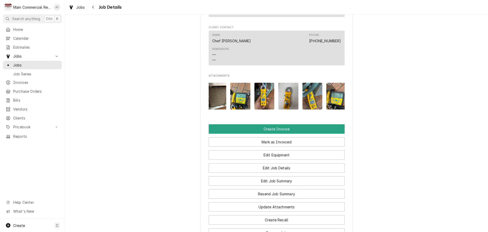
scroll to position [0, 51]
click at [310, 98] on img "Attachments" at bounding box center [312, 96] width 20 height 27
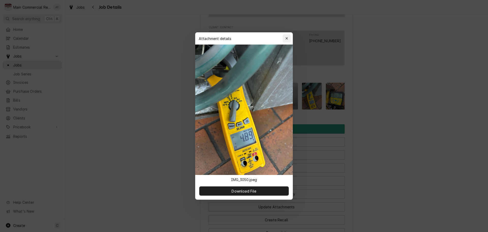
click at [286, 40] on icon "button" at bounding box center [286, 39] width 3 height 4
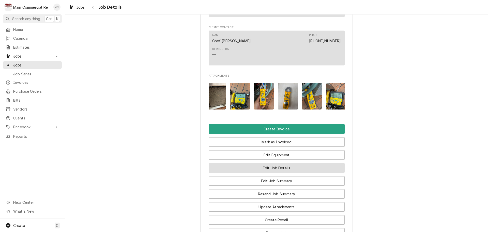
click at [277, 164] on button "Edit Job Details" at bounding box center [277, 167] width 136 height 9
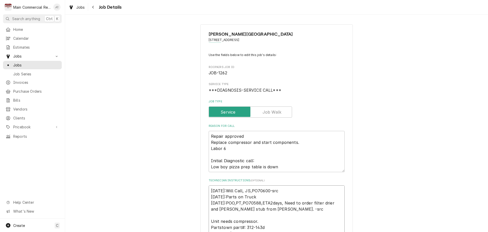
type textarea "x"
type textarea "[DATE]:Will Call, JS,PO70600-src [DATE]:Parts on Truck [DATE]:POO,PT,PO70588,ET…"
type textarea "x"
type textarea "I [DATE]:Will Call, JS,PO70600-src [DATE]:Parts on Truck [DATE]:POO,PT,PO70588,…"
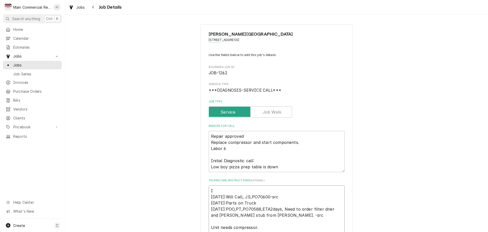
type textarea "x"
type textarea "Iv [DATE]:Will Call, JS,PO70600-src [DATE]:Parts on Truck [DATE]:POO,PT,PO70588…"
type textarea "x"
type textarea "I [DATE]:Will Call, JS,PO70600-src [DATE]:Parts on Truck [DATE]:POO,PT,PO70588,…"
type textarea "x"
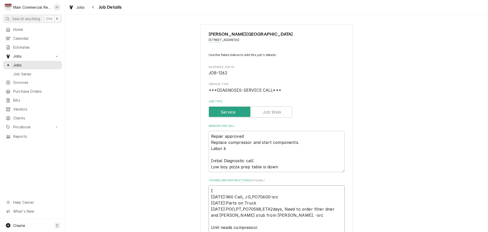
type textarea "IN [DATE]:Will Call, JS,PO70600-src [DATE]:Parts on Truck [DATE]:POO,PT,PO70588…"
type textarea "x"
type textarea "INV [DATE]:Will Call, JS,PO70600-src [DATE]:Parts on Truck [DATE]:POO,PT,PO7058…"
type textarea "x"
type textarea "INV# [DATE]:Will Call, JS,PO70600-src [DATE]:Parts on Truck [DATE]:POO,PT,PO705…"
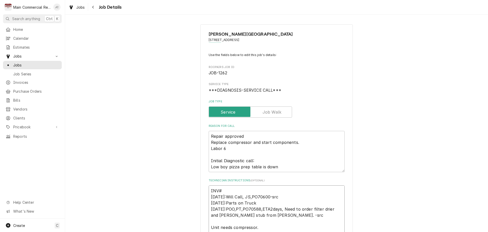
type textarea "x"
type textarea "INV#1 [DATE]:Will Call, JS,PO70600-src [DATE]:Parts on Truck [DATE]:POO,PT,PO70…"
type textarea "x"
type textarea "INV#15 [DATE]:Will Call, JS,PO70600-src [DATE]:Parts on Truck [DATE]:POO,PT,PO7…"
type textarea "x"
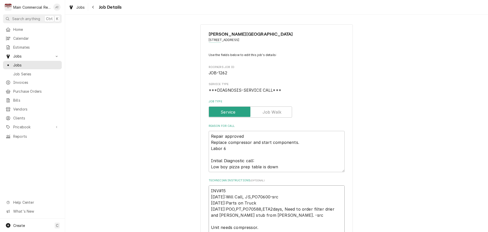
type textarea "INV#152 [DATE]:Will Call, JS,PO70600-src [DATE]:Parts on Truck [DATE]:POO,PT,PO…"
type textarea "x"
type textarea "INV#1522 [DATE]:Will Call, JS,PO70600-src [DATE]:Parts on Truck [DATE]:POO,PT,P…"
type textarea "x"
type textarea "INV#15226 [DATE]:Will Call, JS,PO70600-src [DATE]:Parts on Truck [DATE]:POO,PT,…"
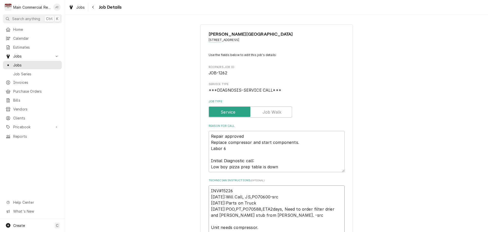
type textarea "x"
type textarea "INV#152267 [DATE]:Will Call, JS,PO70600-src [DATE]:Parts on Truck [DATE]:POO,PT…"
type textarea "x"
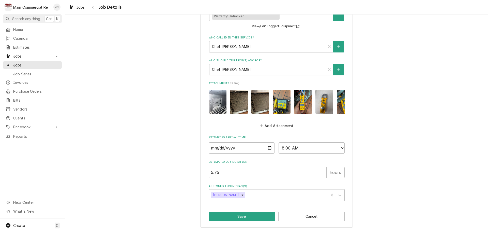
type textarea "INV#152267 [DATE]:Will Call, JS,PO70600-src [DATE]:Parts on Truck [DATE]:POO,PT…"
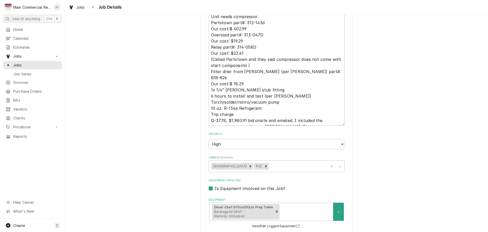
scroll to position [236, 0]
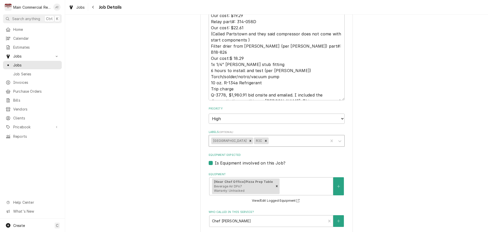
click at [275, 142] on div "Labels" at bounding box center [298, 140] width 56 height 9
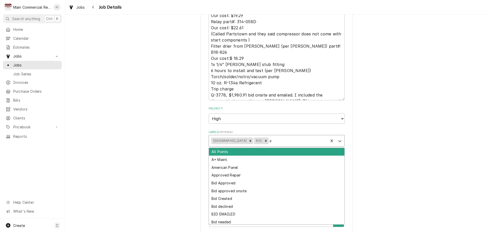
type input "inv"
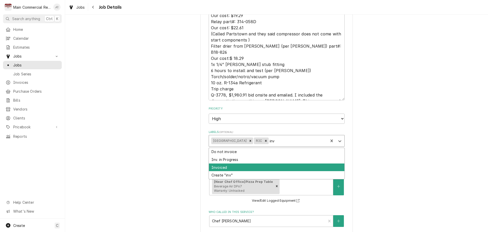
click at [238, 163] on div "Invoiced" at bounding box center [276, 167] width 135 height 8
type textarea "x"
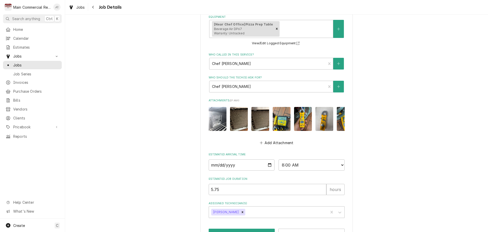
scroll to position [414, 0]
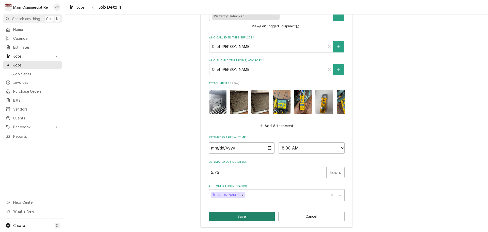
click at [216, 216] on button "Save" at bounding box center [242, 215] width 66 height 9
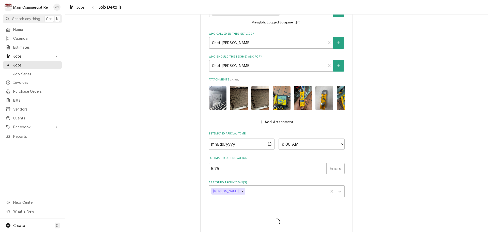
type textarea "x"
